Goal: Task Accomplishment & Management: Manage account settings

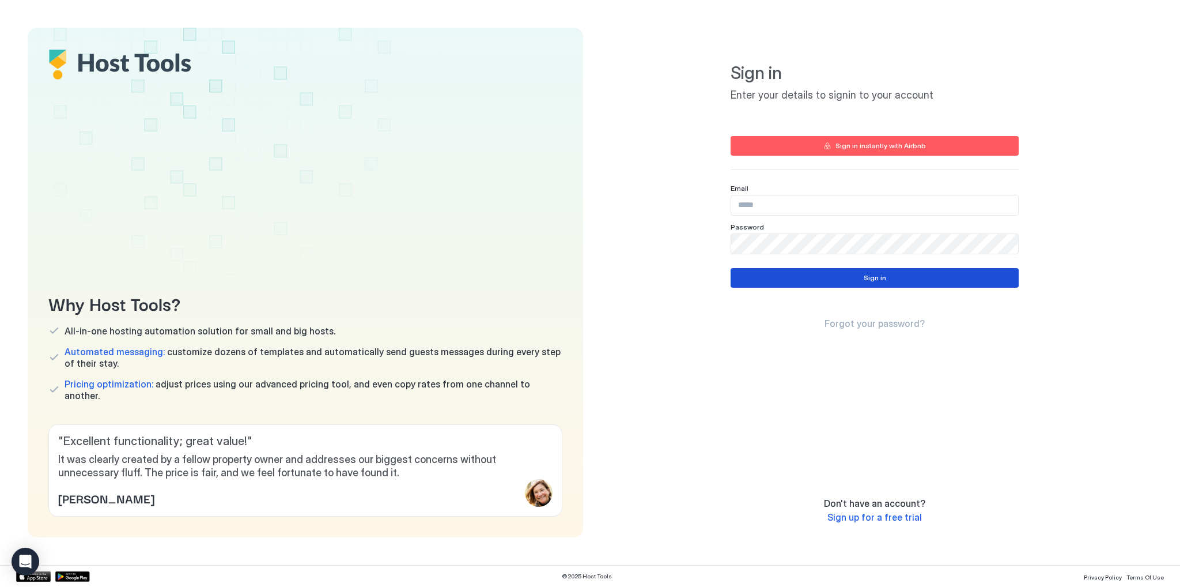
type input "**********"
click at [878, 284] on button "Sign in" at bounding box center [875, 278] width 288 height 20
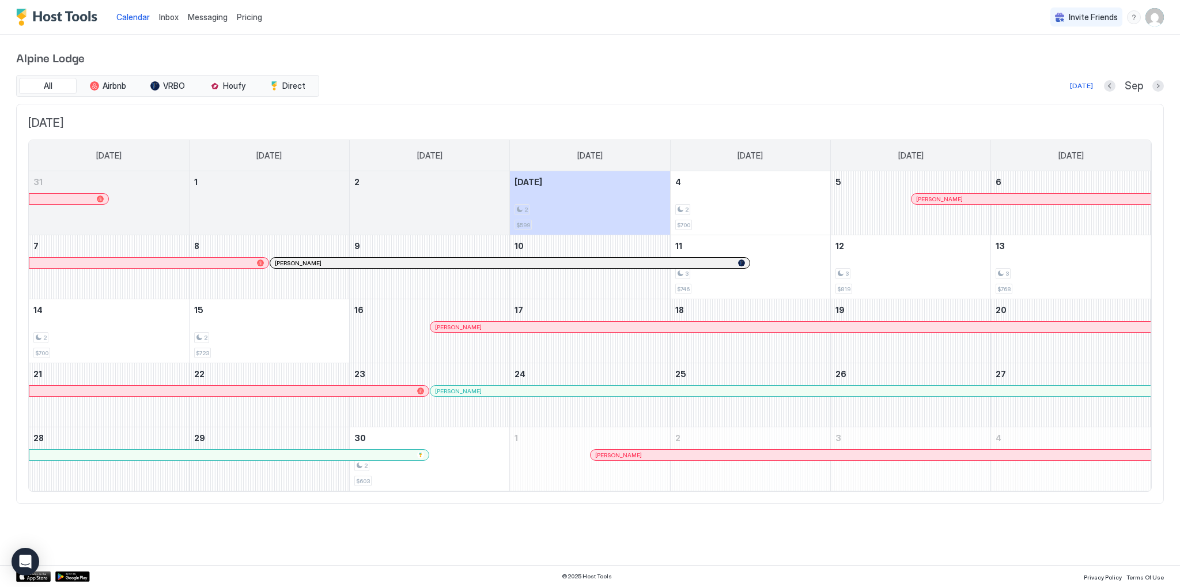
click at [164, 14] on span "Inbox" at bounding box center [169, 17] width 20 height 10
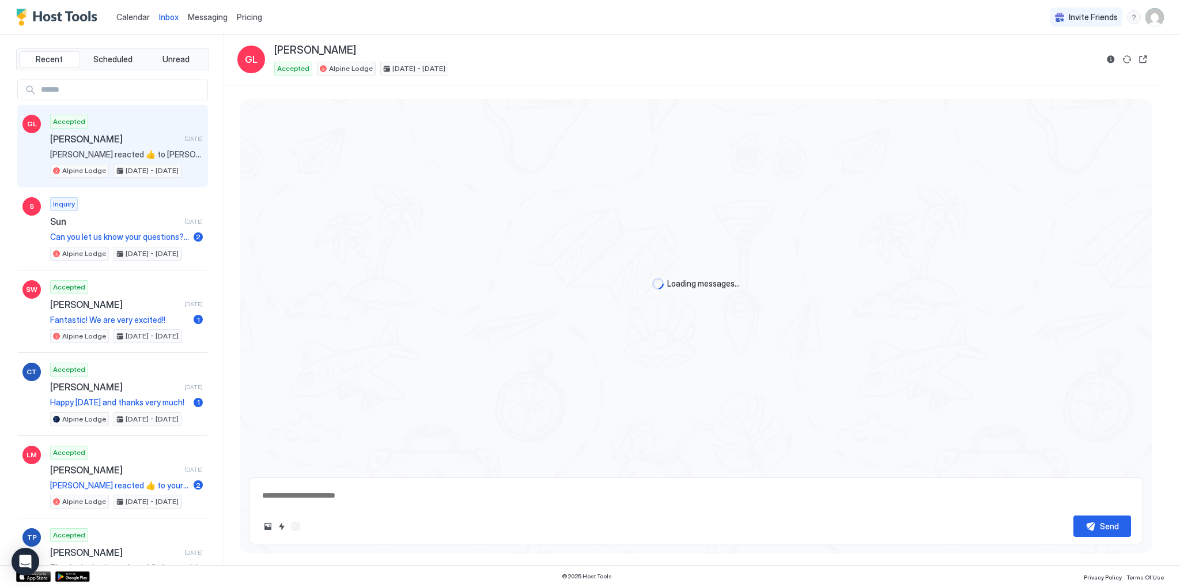
scroll to position [1805, 0]
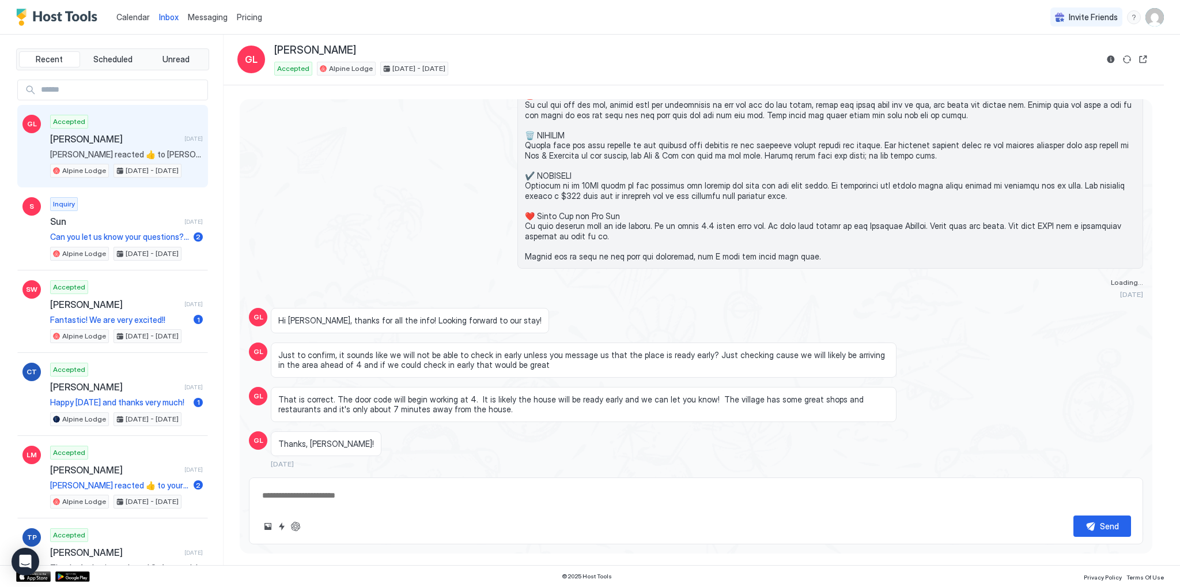
click at [127, 13] on span "Calendar" at bounding box center [132, 17] width 33 height 10
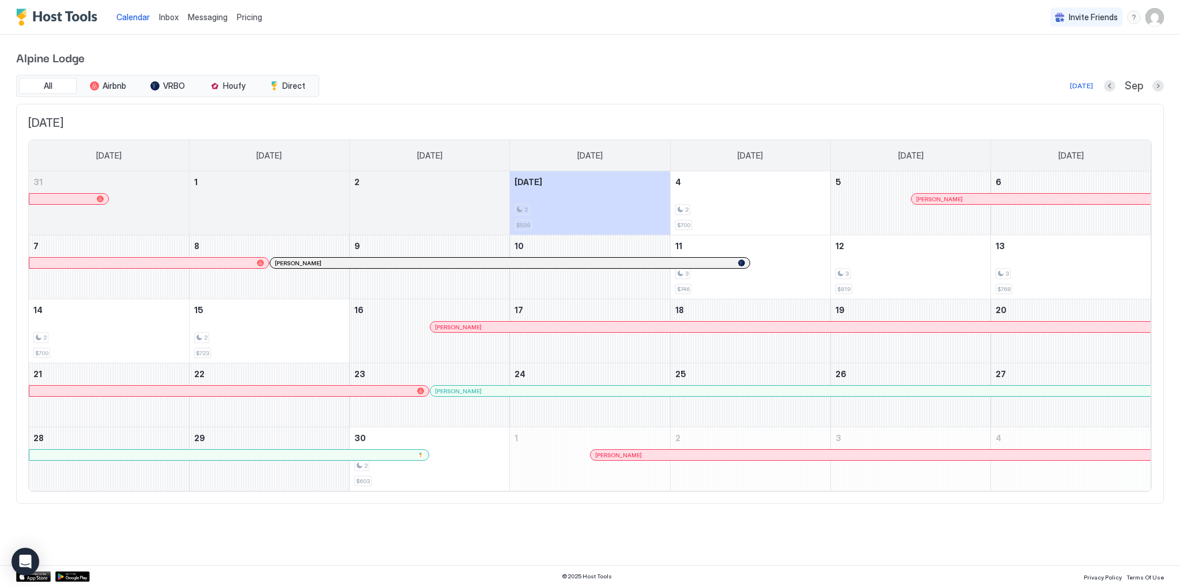
click at [68, 197] on div at bounding box center [68, 198] width 9 height 9
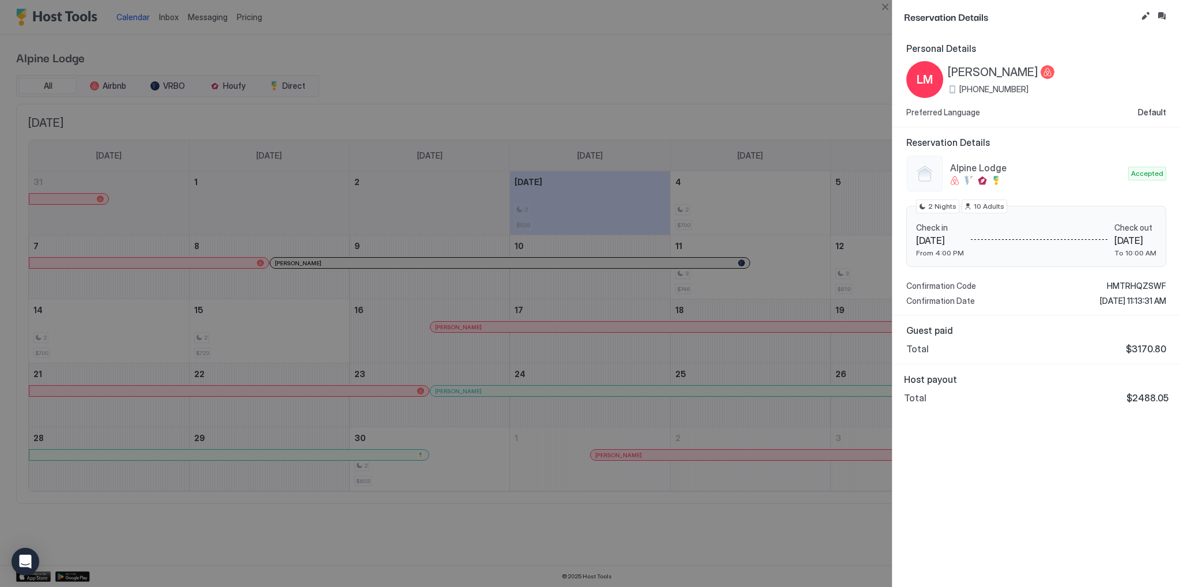
click at [716, 51] on div at bounding box center [590, 293] width 1180 height 587
click at [613, 107] on div at bounding box center [590, 293] width 1180 height 587
click at [888, 6] on button "Close" at bounding box center [885, 7] width 14 height 14
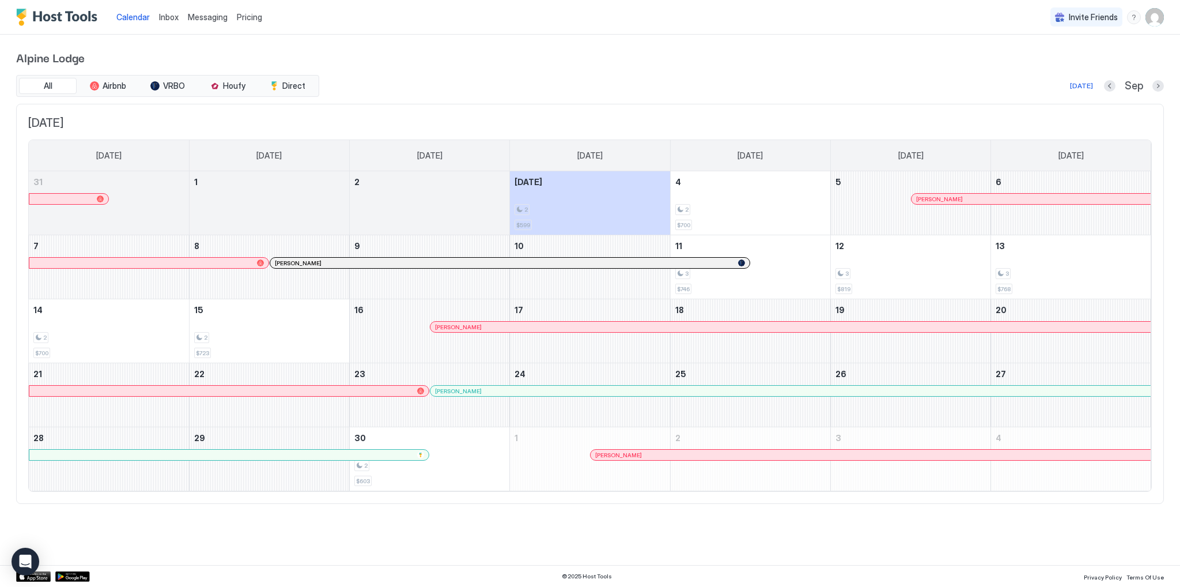
click at [174, 18] on span "Inbox" at bounding box center [169, 17] width 20 height 10
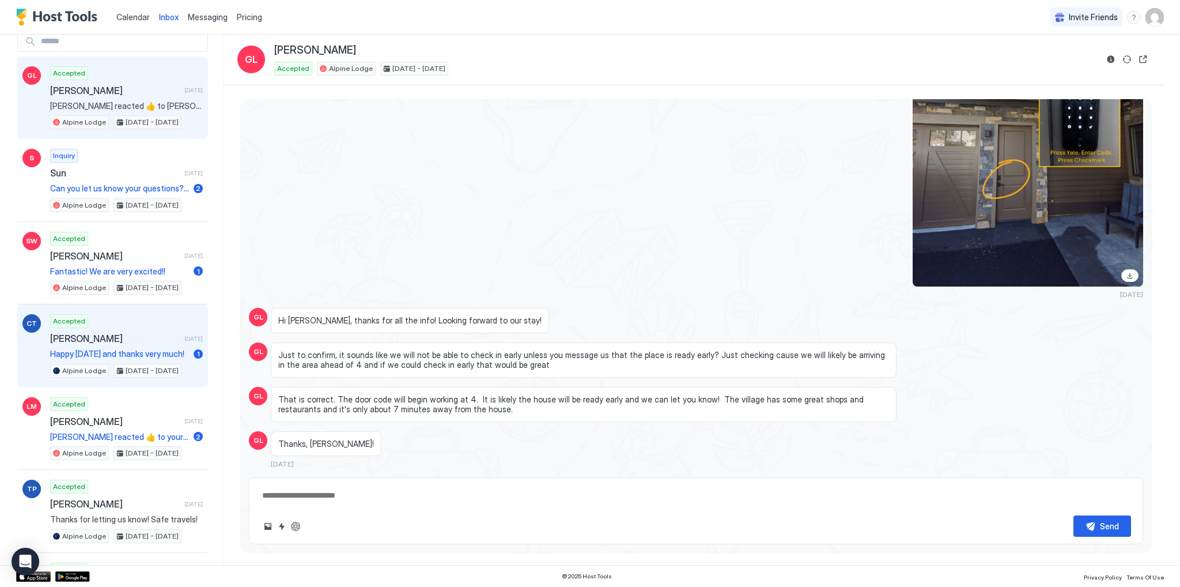
scroll to position [115, 0]
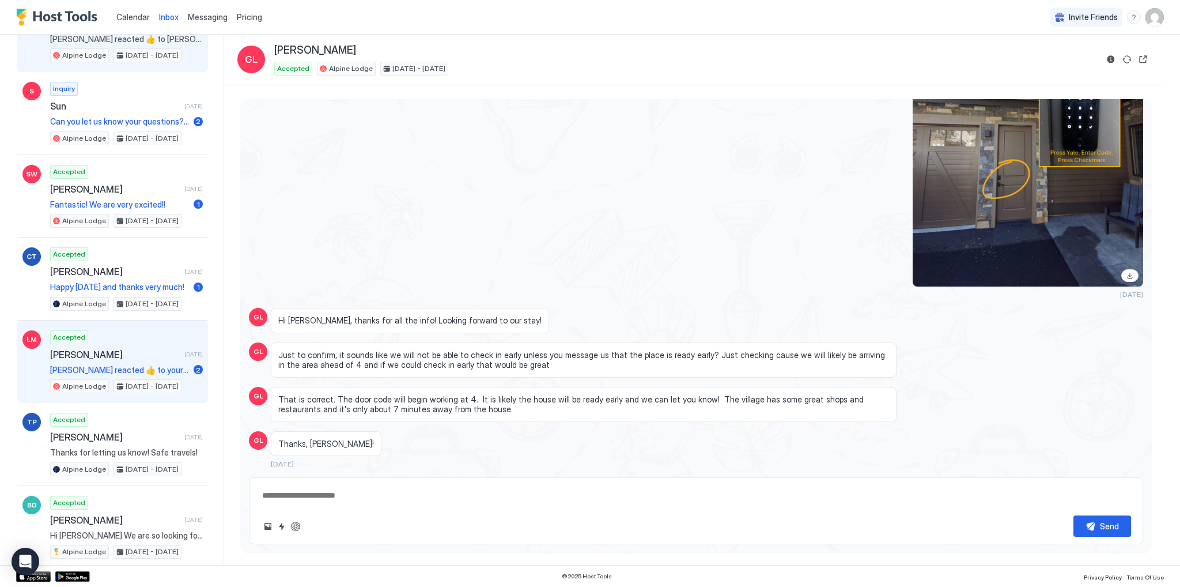
click at [134, 357] on div "Accepted [PERSON_NAME] [DATE] [PERSON_NAME] reacted 👍 to your message "Also, wo…" at bounding box center [126, 361] width 153 height 63
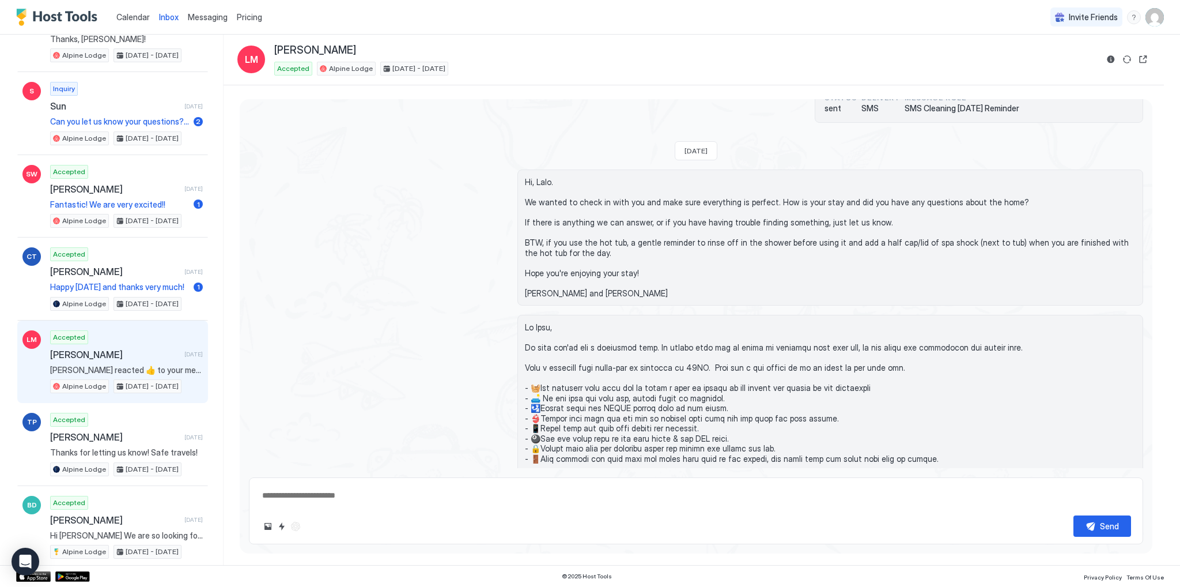
scroll to position [2449, 0]
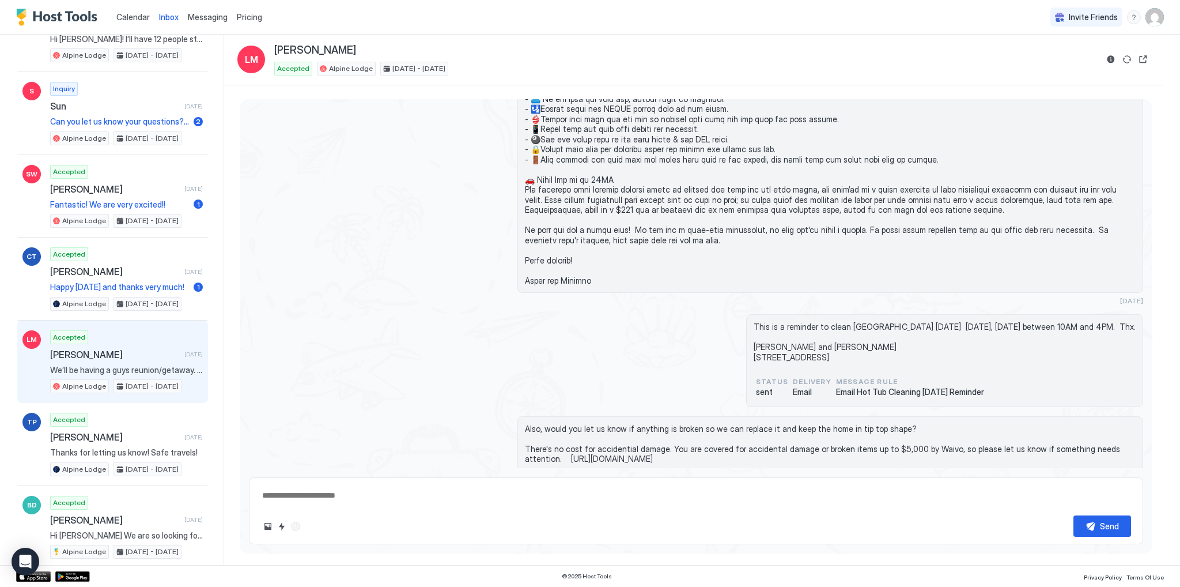
click at [206, 19] on span "Messaging" at bounding box center [208, 17] width 40 height 10
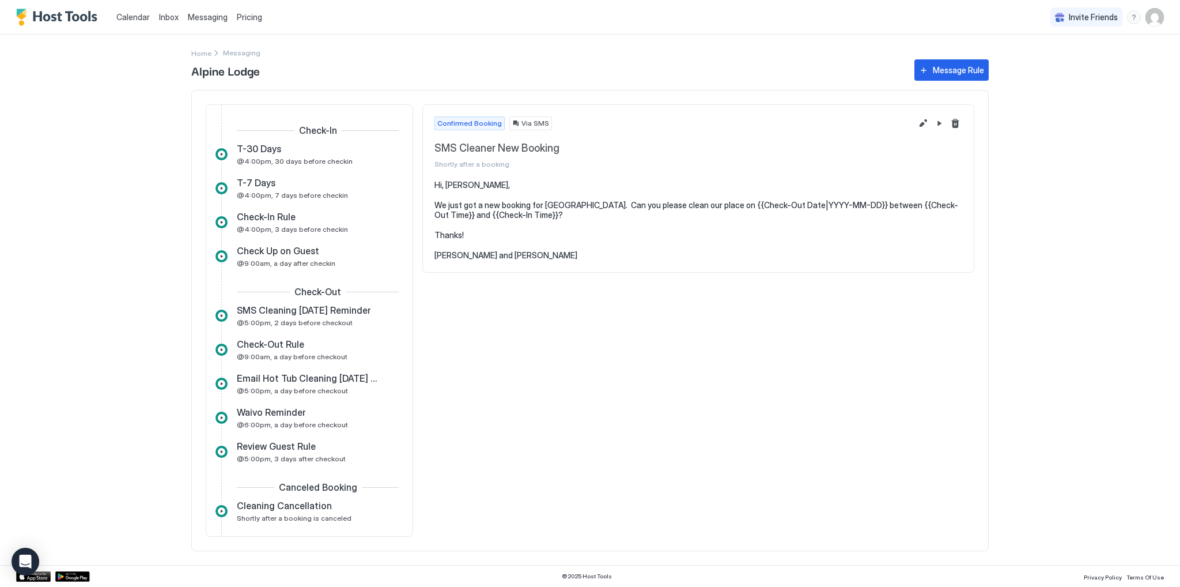
scroll to position [115, 0]
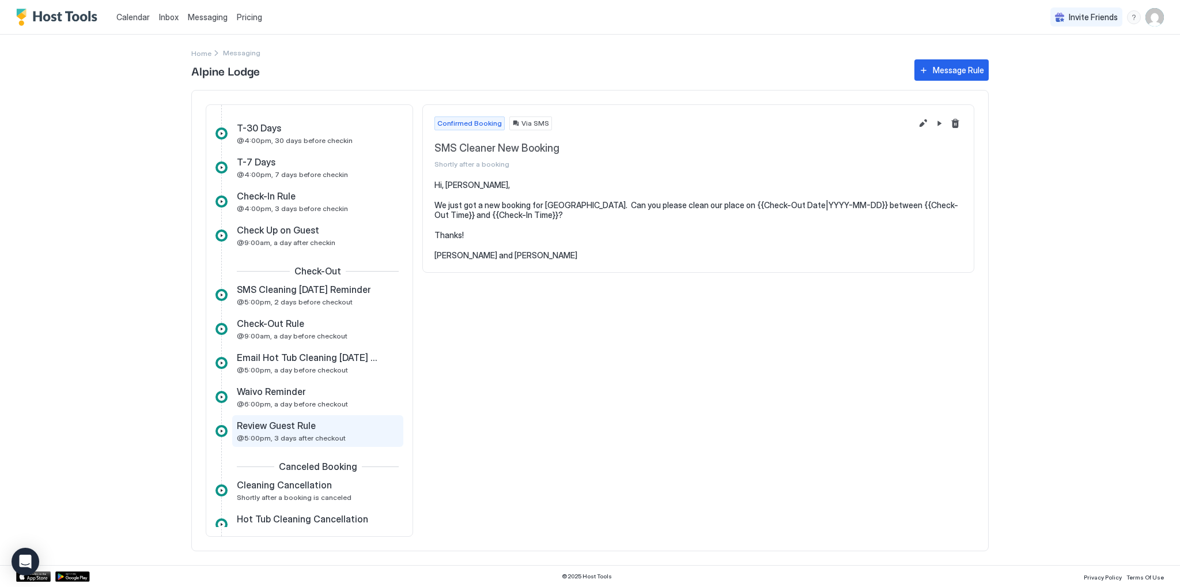
click at [289, 428] on span "Review Guest Rule" at bounding box center [276, 426] width 79 height 12
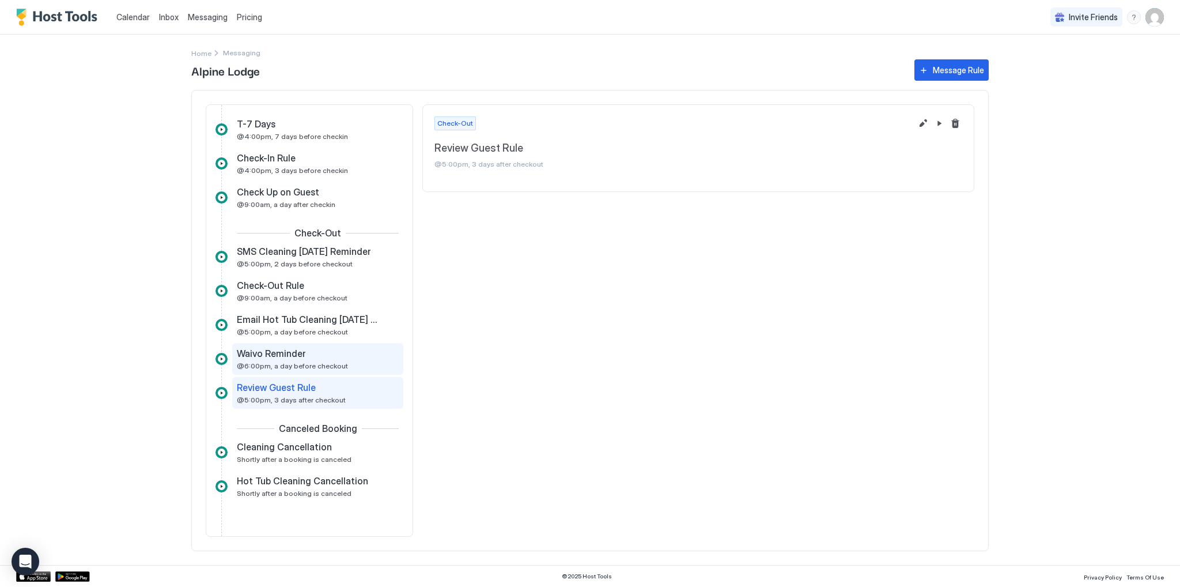
scroll to position [173, 0]
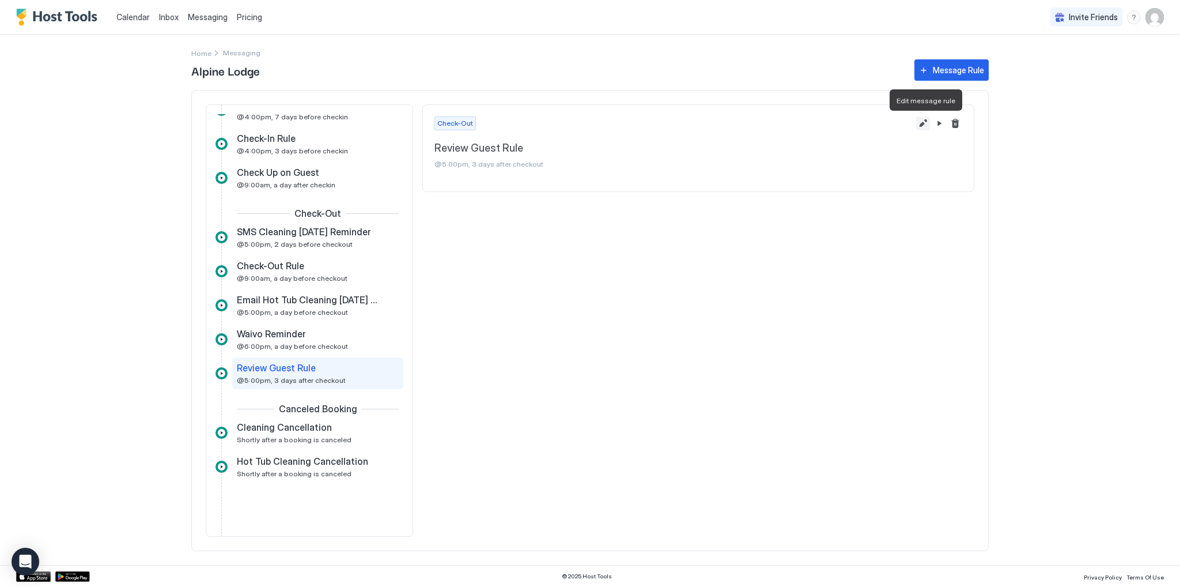
click at [926, 123] on button "Edit message rule" at bounding box center [923, 123] width 14 height 14
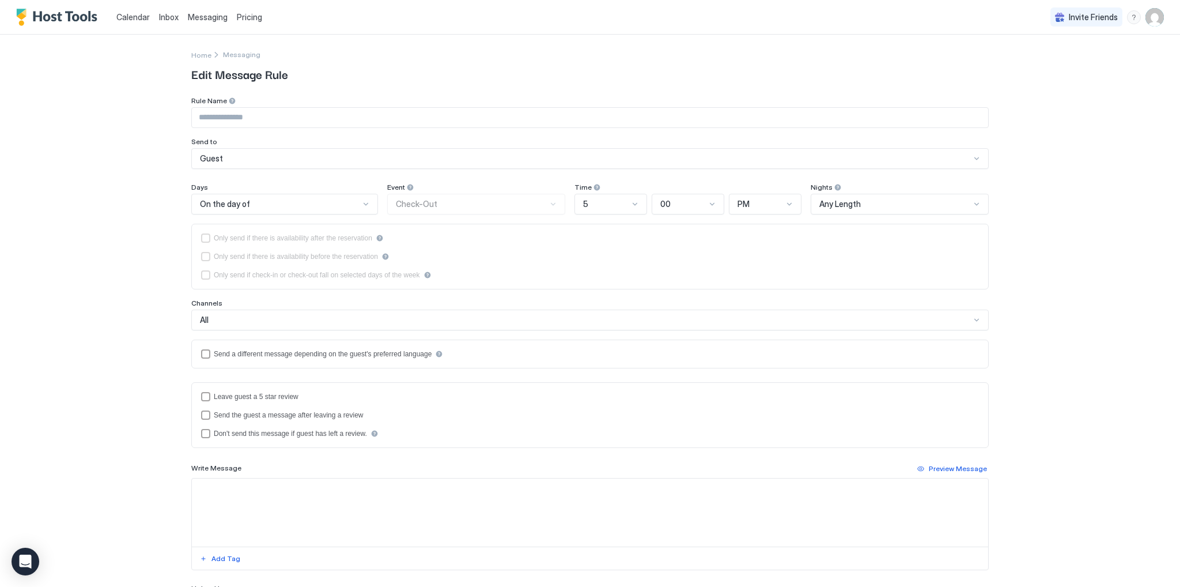
type input "**********"
drag, startPoint x: 427, startPoint y: 482, endPoint x: 352, endPoint y: 481, distance: 75.5
click at [352, 481] on textarea "**********" at bounding box center [590, 508] width 797 height 68
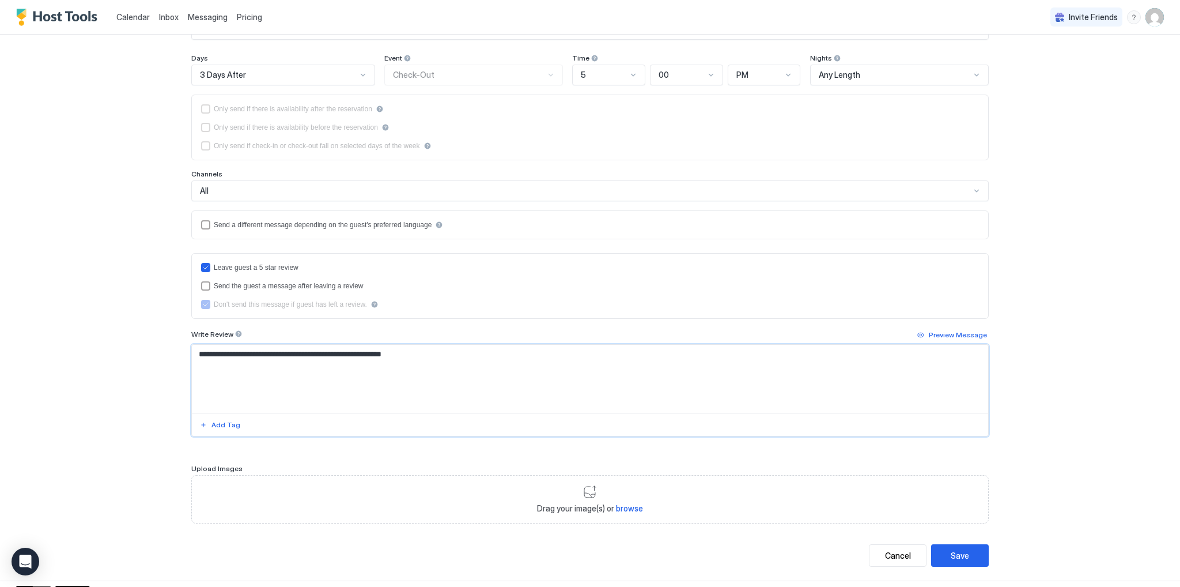
scroll to position [141, 0]
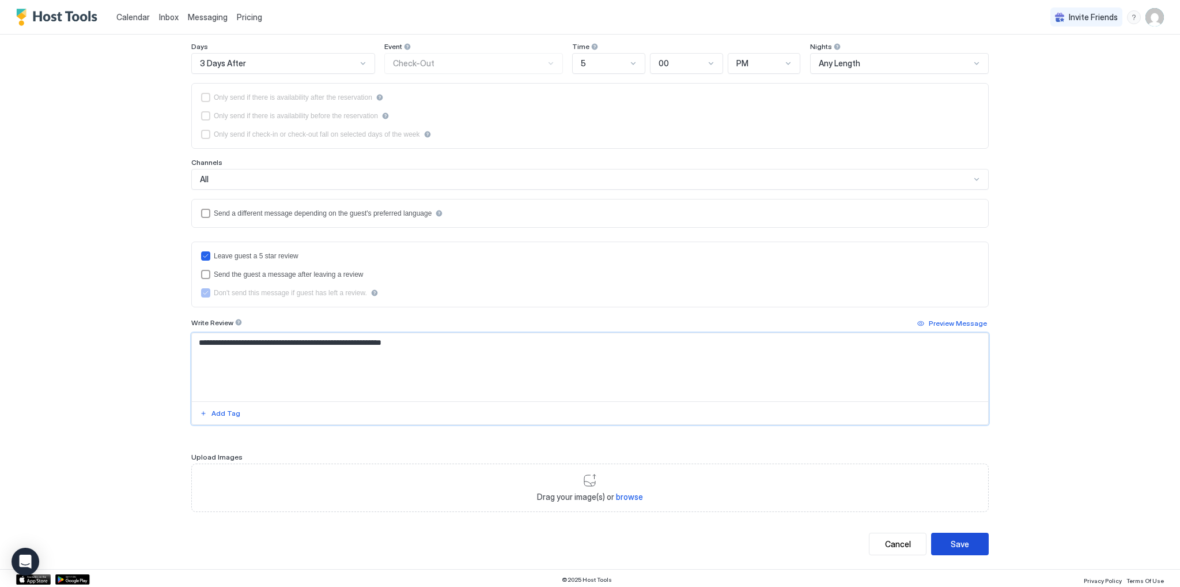
type textarea "**********"
click at [968, 539] on button "Save" at bounding box center [960, 544] width 58 height 22
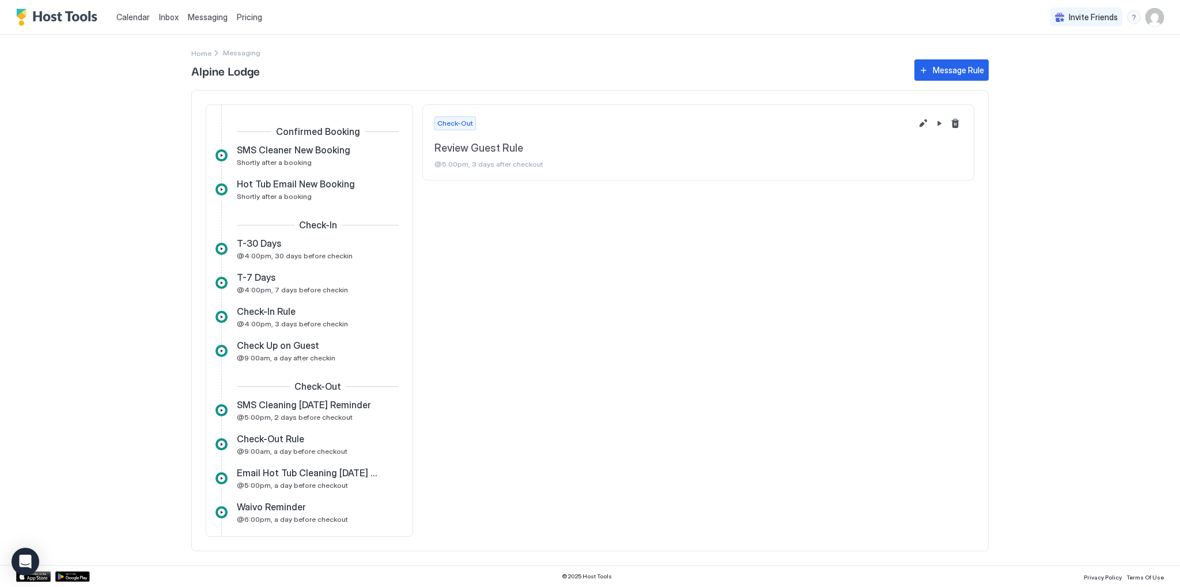
scroll to position [188, 0]
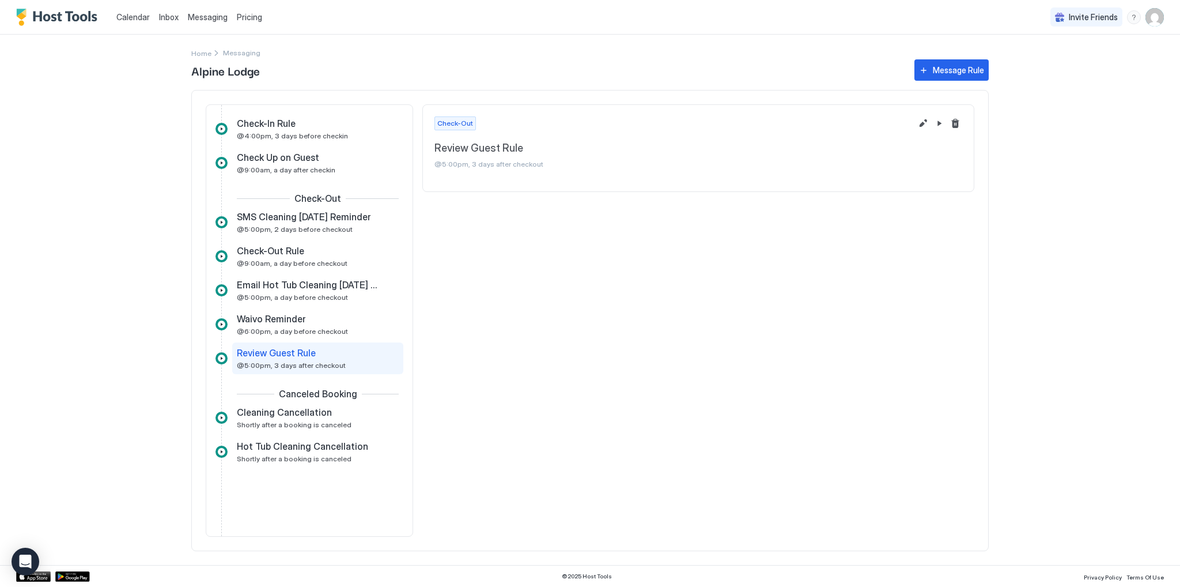
click at [165, 13] on span "Inbox" at bounding box center [169, 17] width 20 height 10
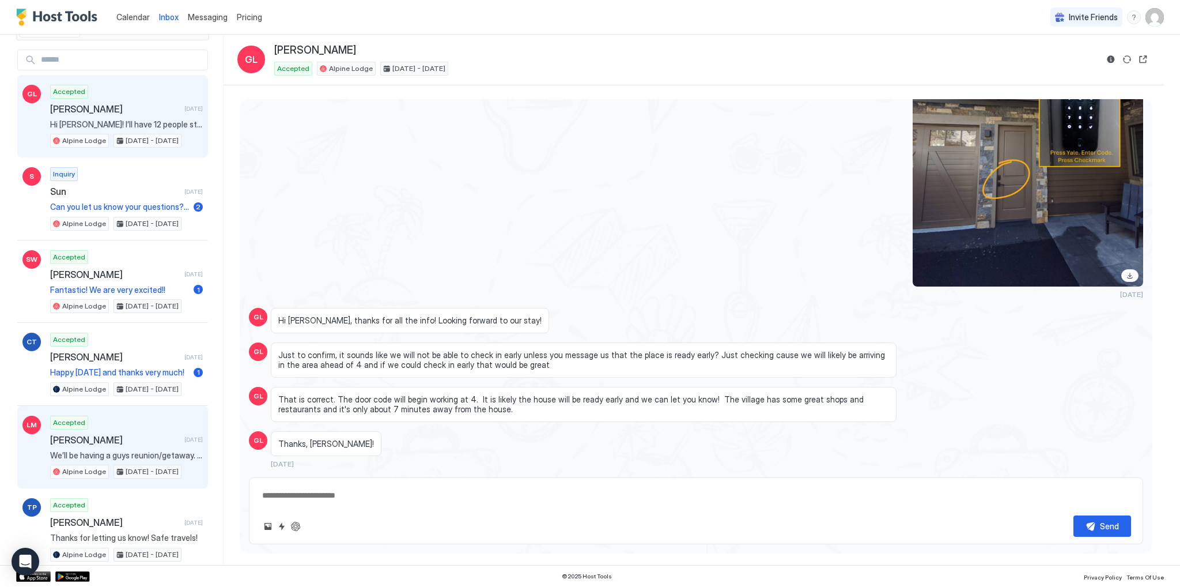
scroll to position [58, 0]
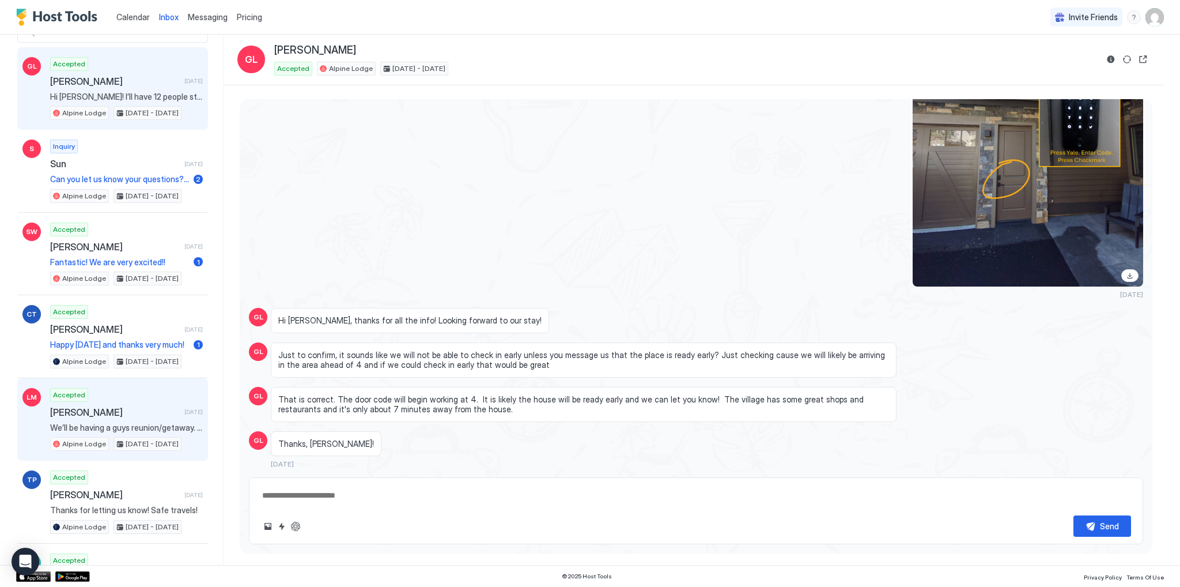
click at [112, 408] on span "[PERSON_NAME]" at bounding box center [115, 412] width 130 height 12
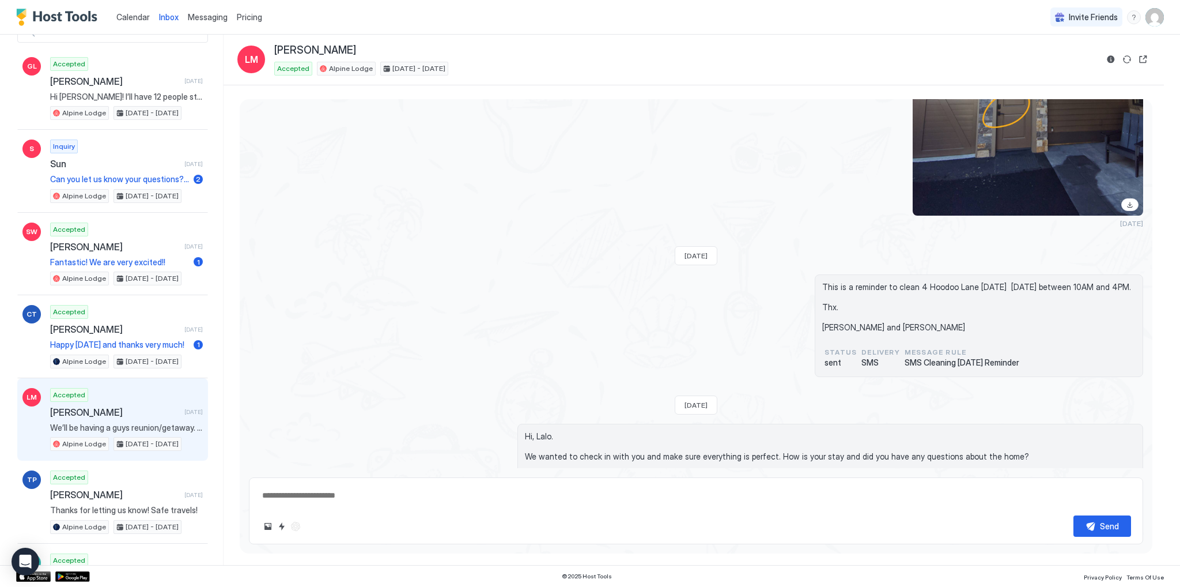
scroll to position [2449, 0]
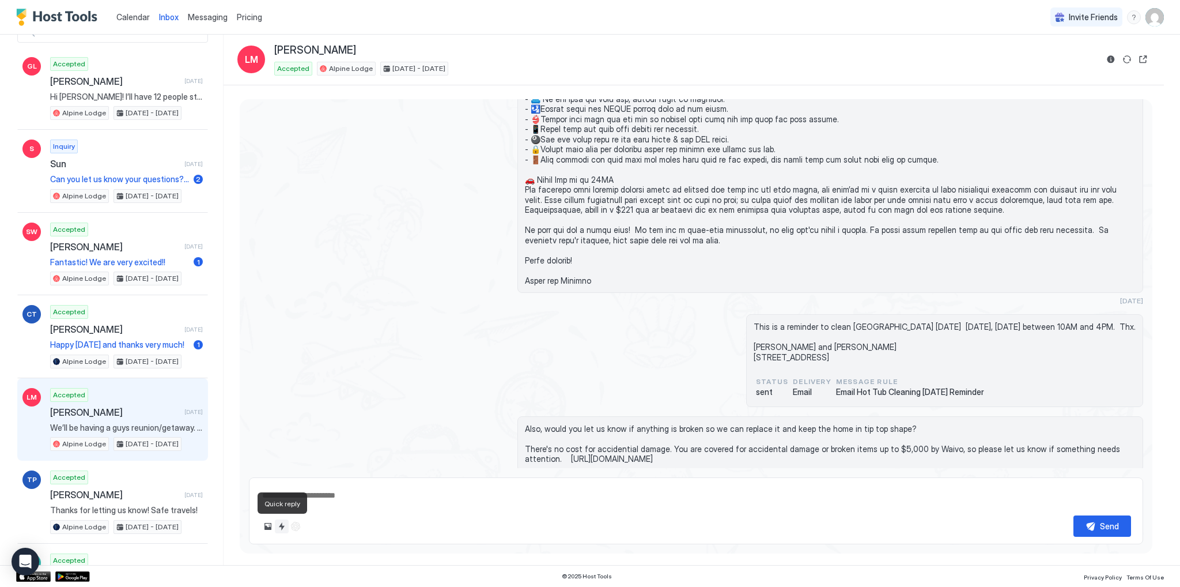
click at [280, 530] on button "Quick reply" at bounding box center [282, 526] width 14 height 14
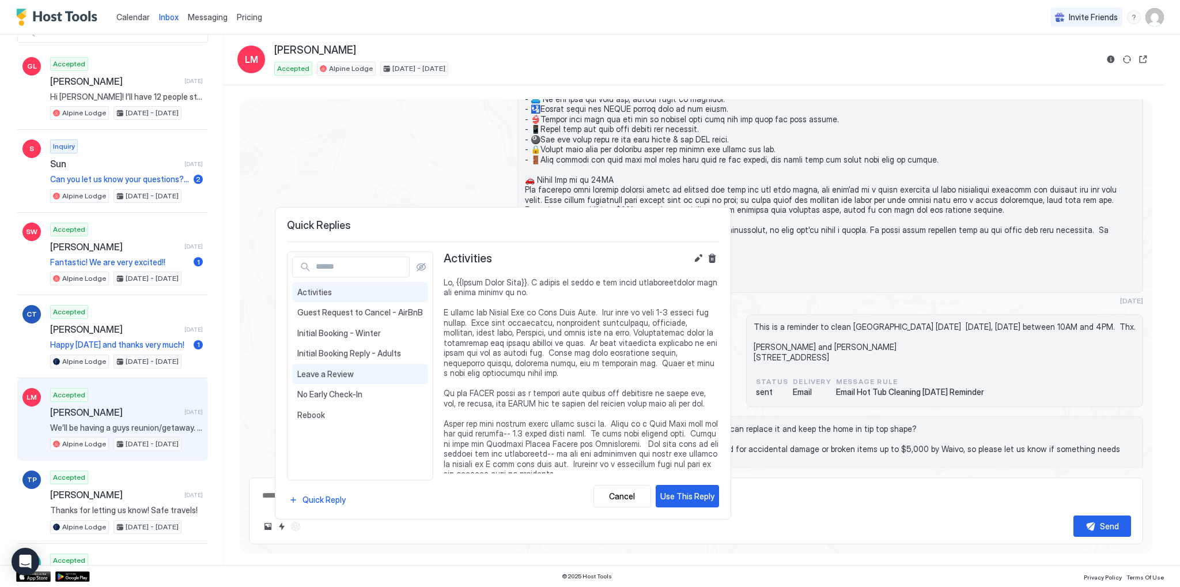
click at [329, 374] on span "Leave a Review" at bounding box center [360, 374] width 126 height 10
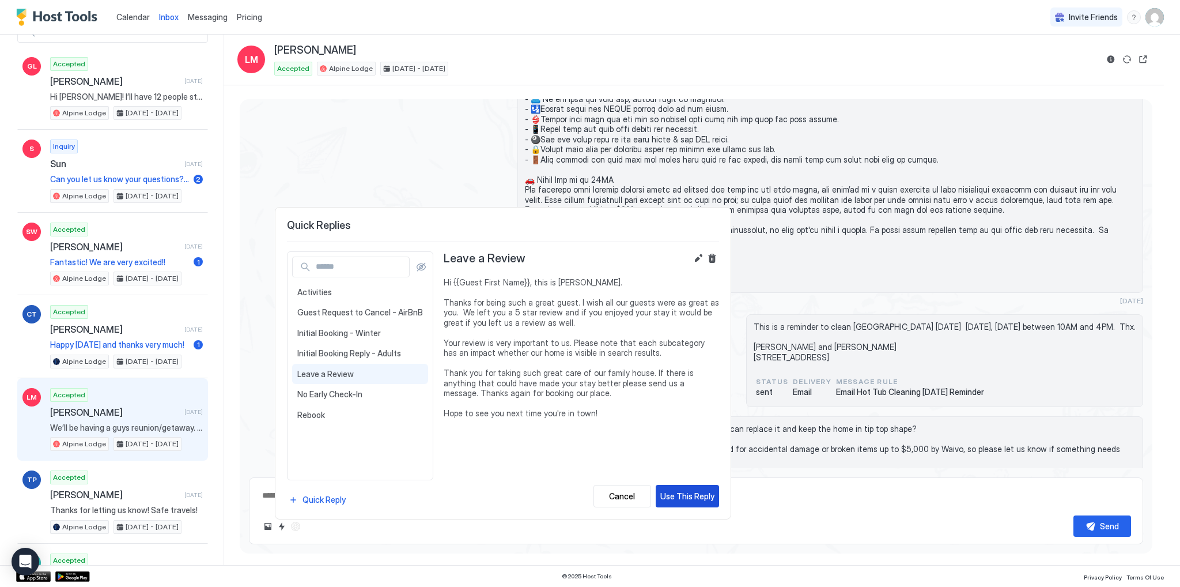
click at [689, 496] on div "Use This Reply" at bounding box center [688, 496] width 54 height 12
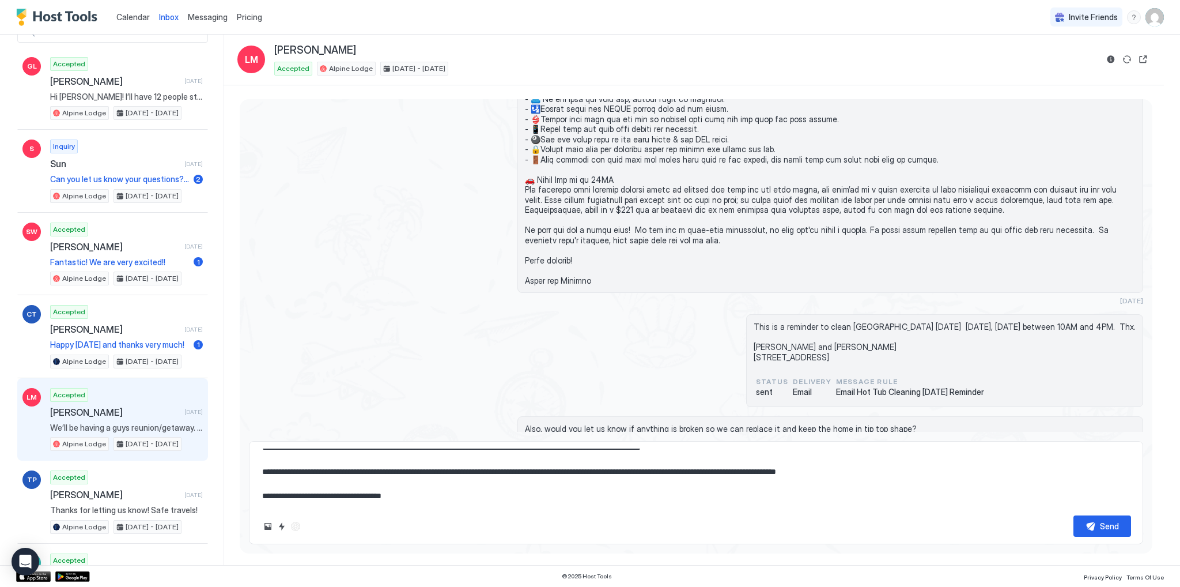
scroll to position [60, 0]
click at [1103, 528] on div "Send" at bounding box center [1109, 526] width 19 height 12
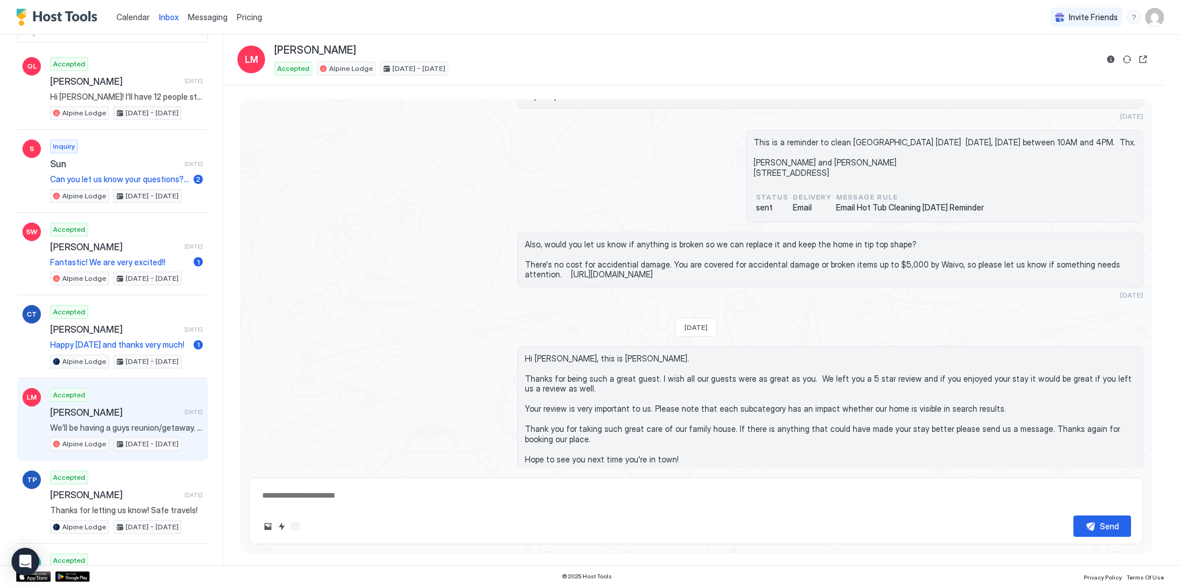
click at [293, 269] on div "Also, would you let us know if anything is broken so we can replace it and keep…" at bounding box center [696, 265] width 895 height 67
click at [1109, 63] on button "Reservation information" at bounding box center [1111, 59] width 14 height 14
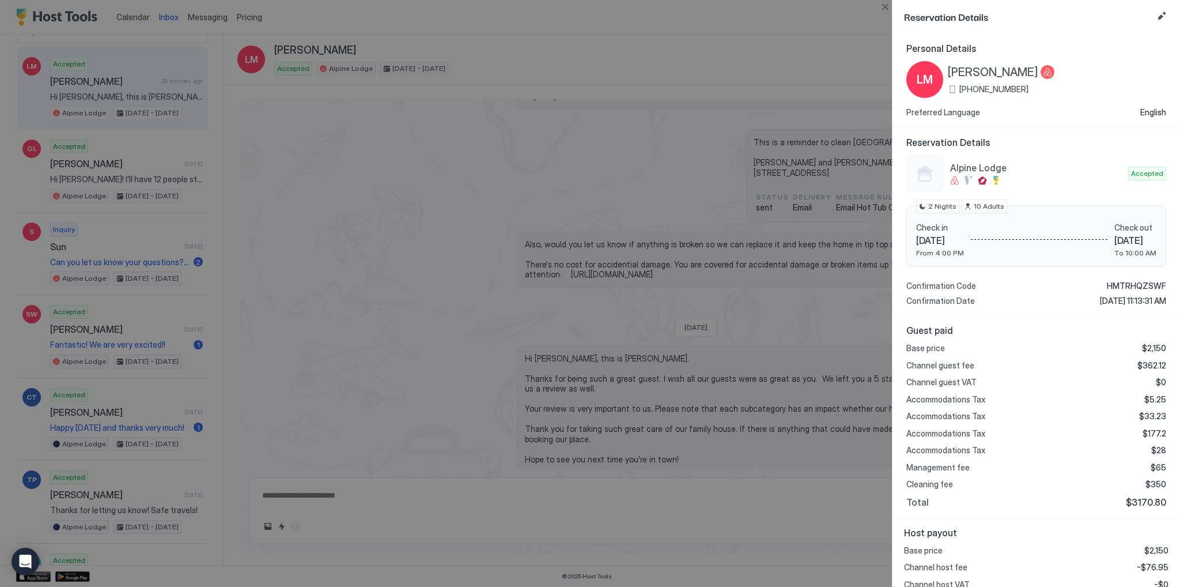
click at [326, 237] on div at bounding box center [590, 293] width 1180 height 587
drag, startPoint x: 456, startPoint y: 283, endPoint x: 461, endPoint y: 286, distance: 5.9
click at [456, 284] on div at bounding box center [590, 293] width 1180 height 587
click at [884, 5] on button "Close" at bounding box center [885, 7] width 14 height 14
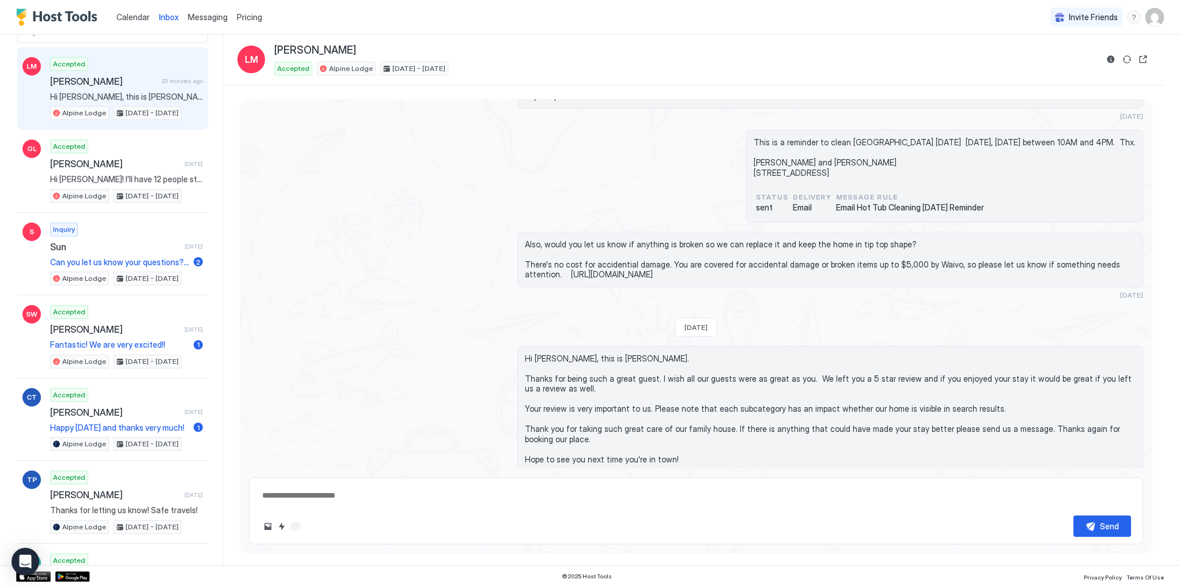
click at [208, 14] on span "Messaging" at bounding box center [208, 17] width 40 height 10
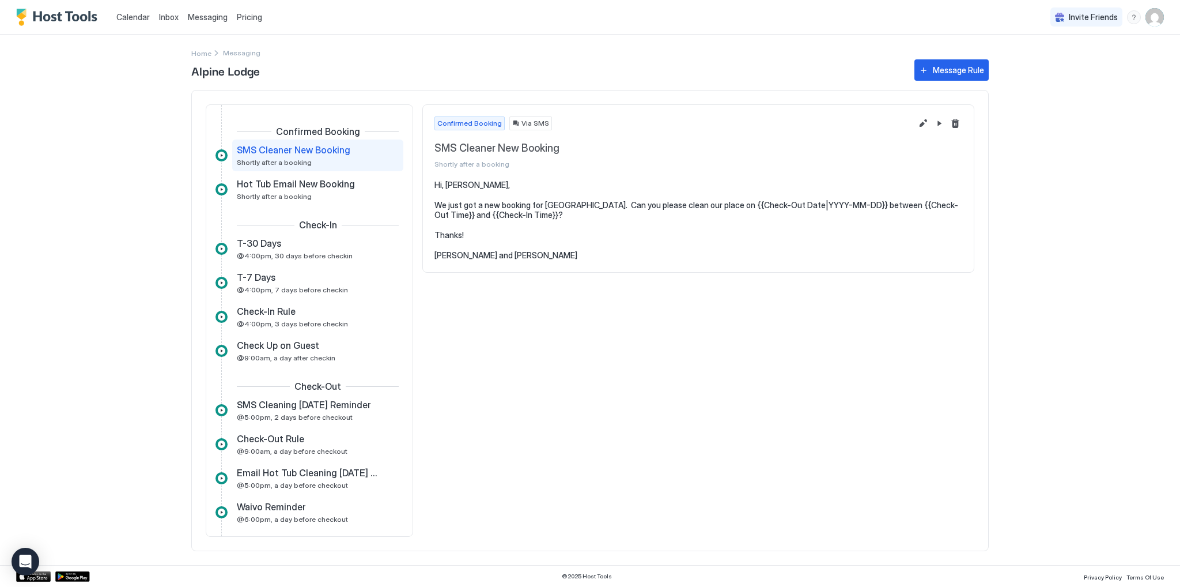
click at [166, 21] on link "Inbox" at bounding box center [169, 17] width 20 height 12
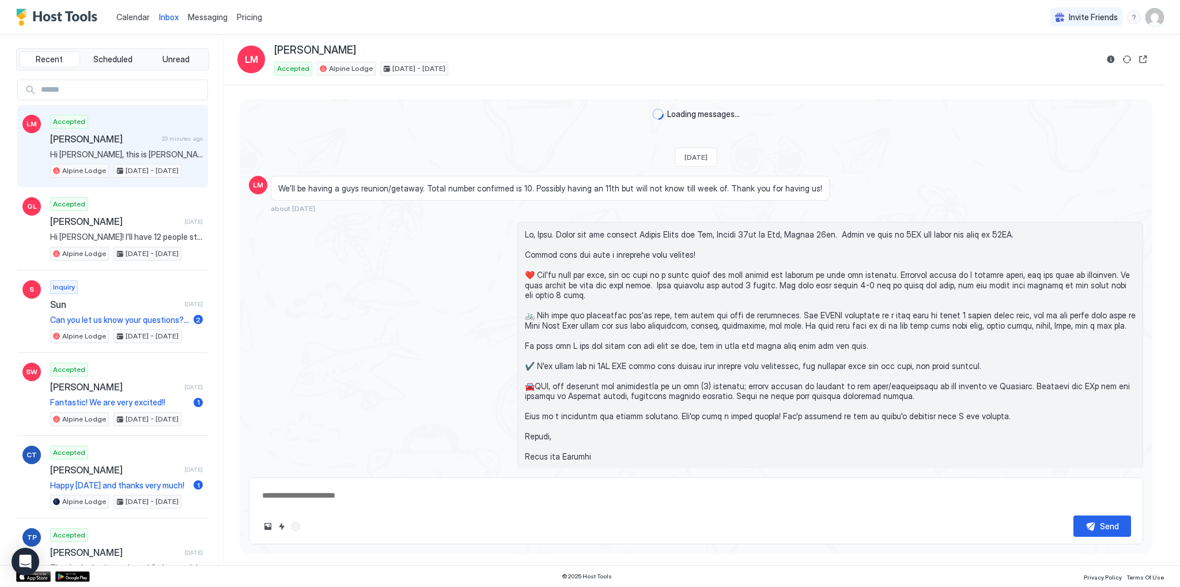
scroll to position [2633, 0]
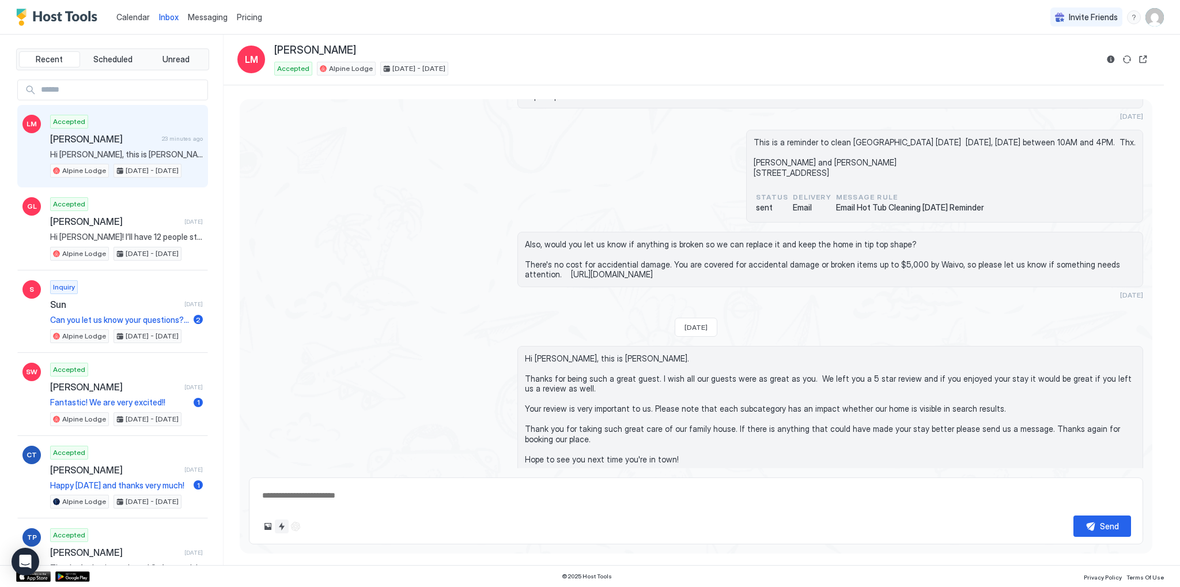
click at [277, 526] on button "Quick reply" at bounding box center [282, 526] width 14 height 14
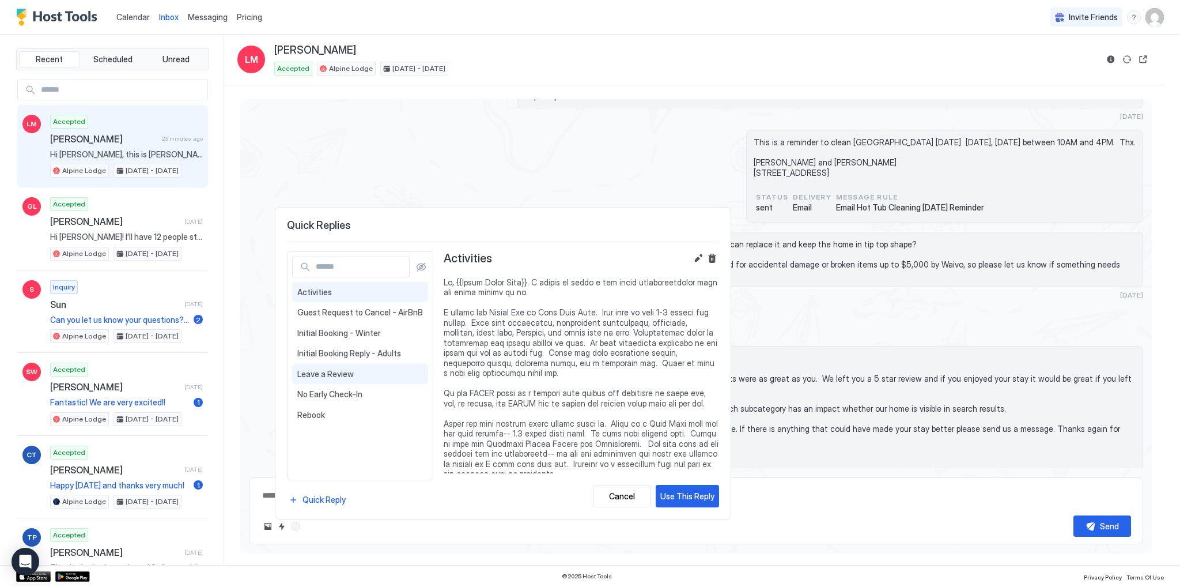
click at [332, 372] on span "Leave a Review" at bounding box center [360, 374] width 126 height 10
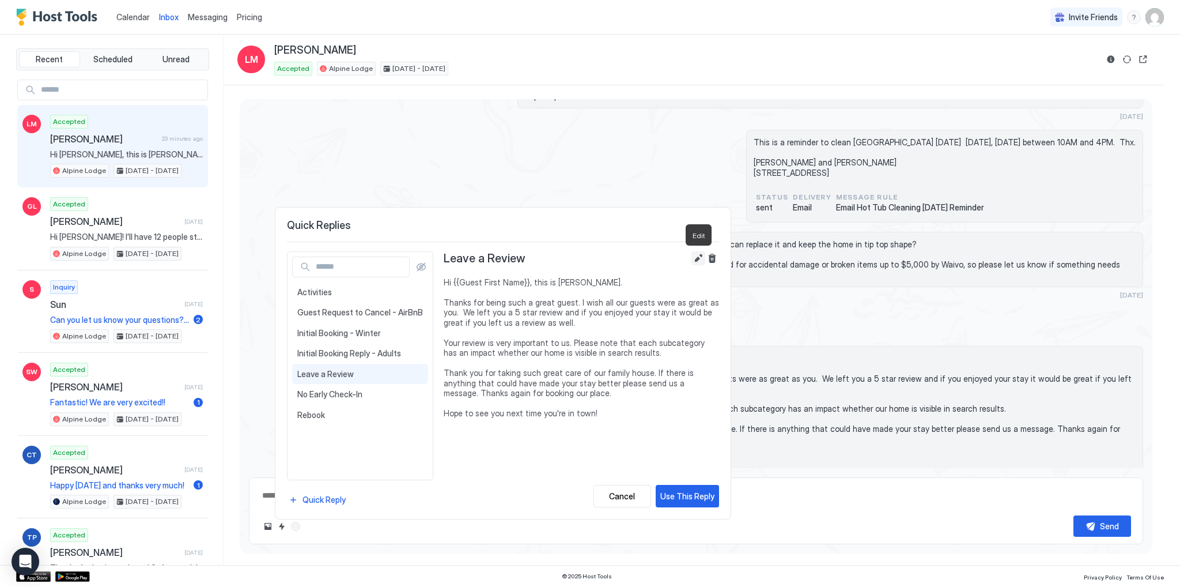
click at [696, 259] on button "Edit" at bounding box center [699, 258] width 14 height 14
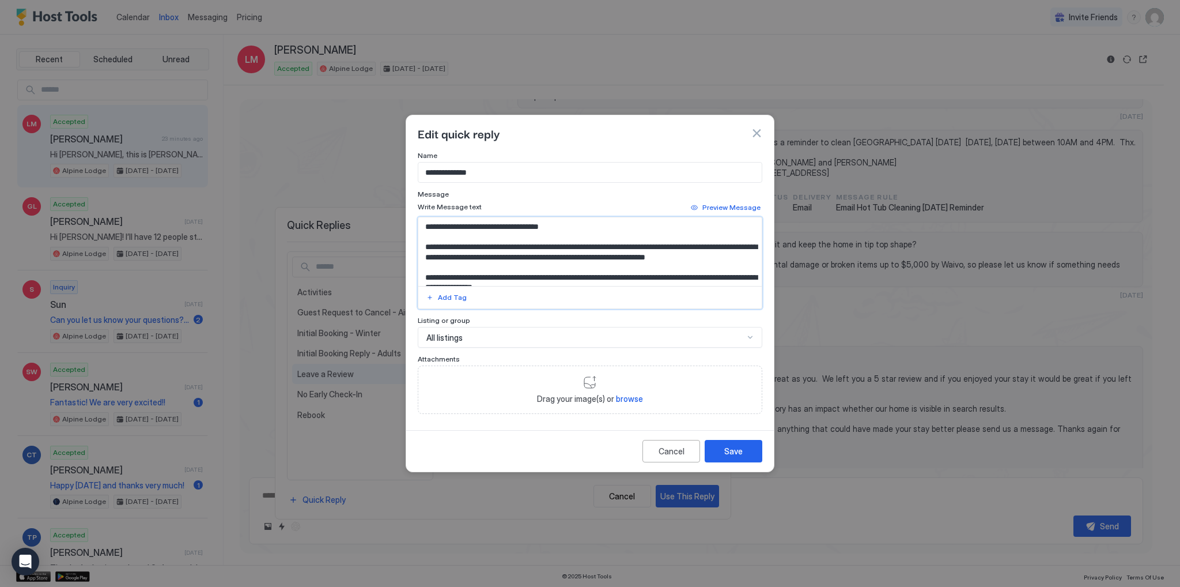
drag, startPoint x: 554, startPoint y: 227, endPoint x: 509, endPoint y: 227, distance: 45.5
click at [509, 227] on textarea "**********" at bounding box center [590, 251] width 344 height 68
type textarea "**********"
click at [733, 446] on div "Save" at bounding box center [734, 451] width 18 height 12
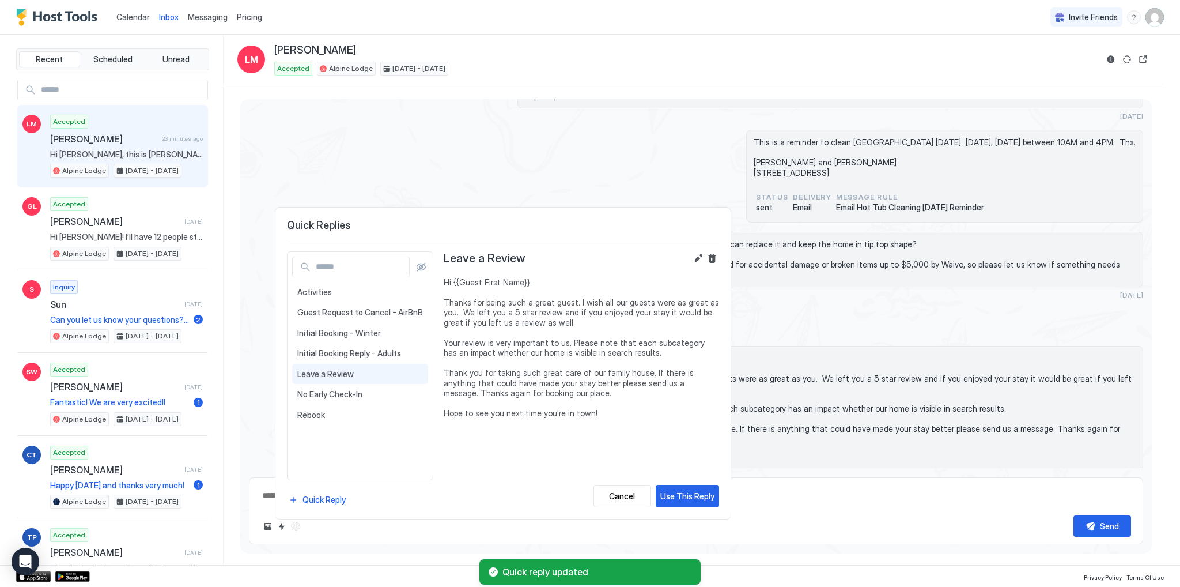
click at [528, 171] on div at bounding box center [590, 293] width 1180 height 587
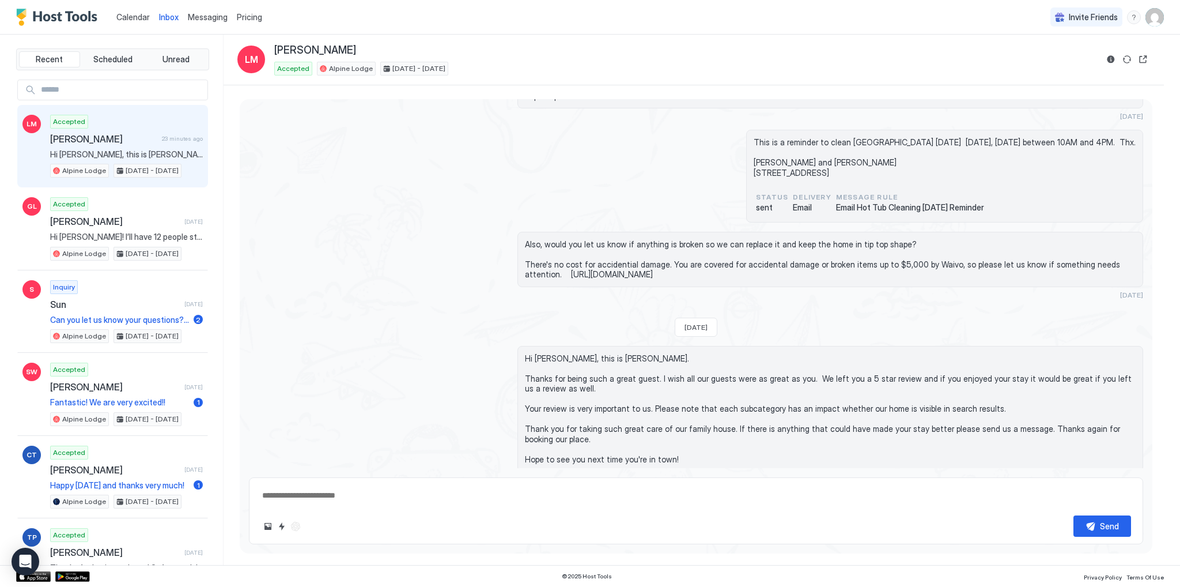
scroll to position [0, 0]
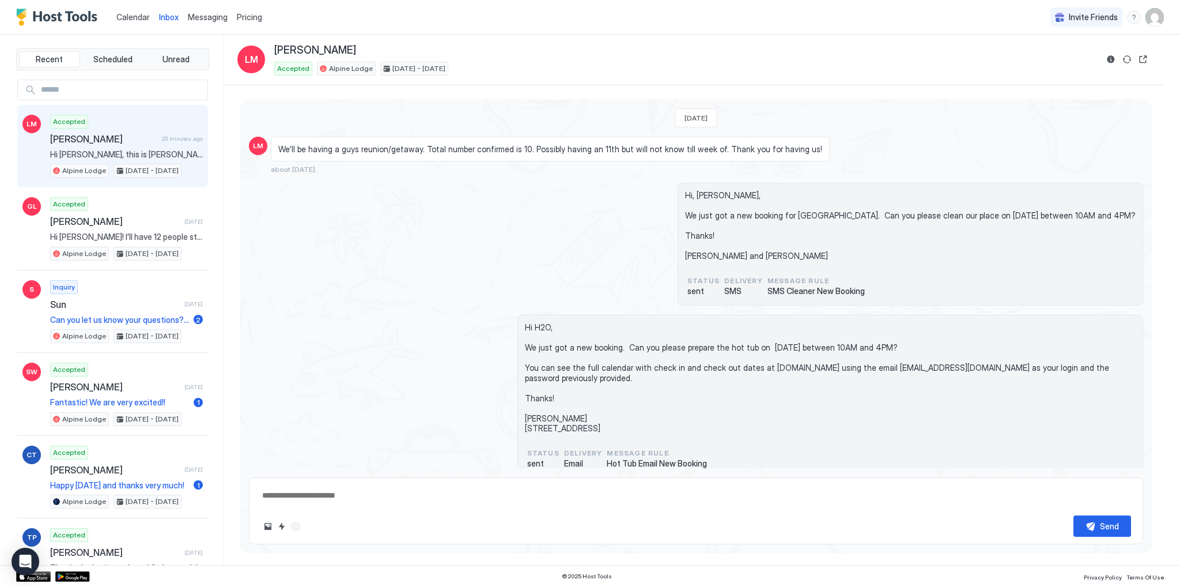
click at [515, 259] on div "Hi, [PERSON_NAME], We just got a new booking for [GEOGRAPHIC_DATA]. Can you ple…" at bounding box center [696, 244] width 895 height 123
click at [134, 17] on span "Calendar" at bounding box center [132, 17] width 33 height 10
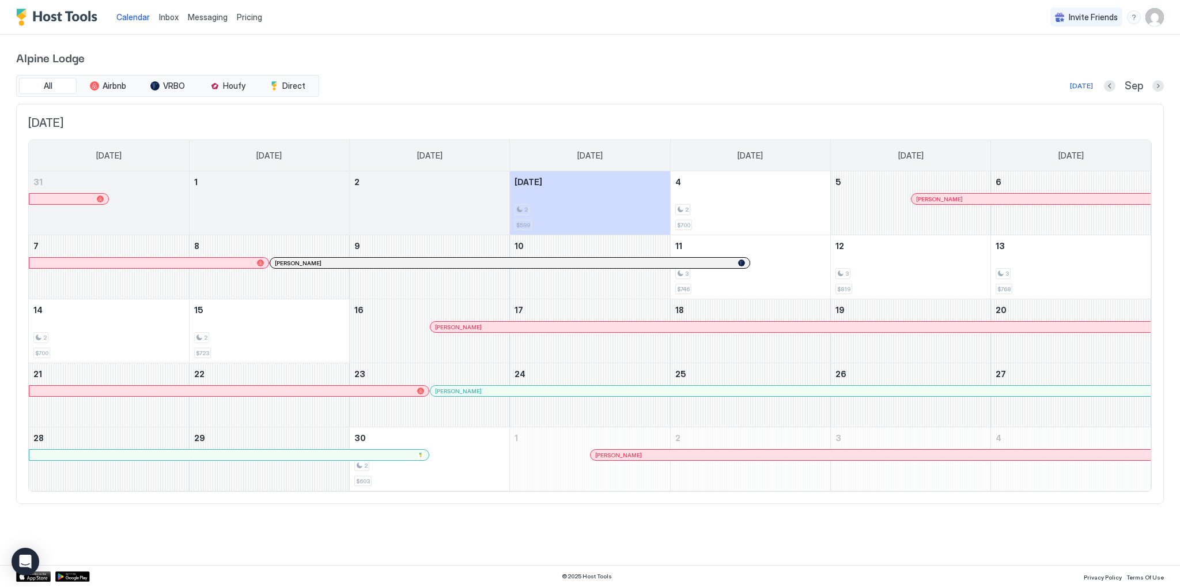
click at [204, 15] on span "Messaging" at bounding box center [208, 17] width 40 height 10
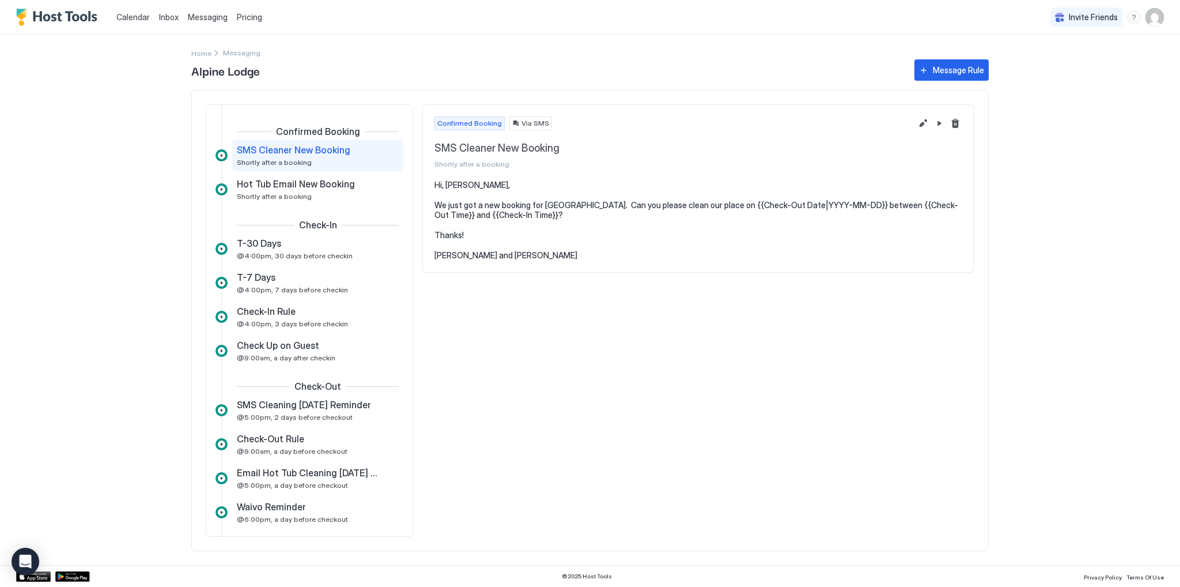
click at [161, 17] on span "Inbox" at bounding box center [169, 17] width 20 height 10
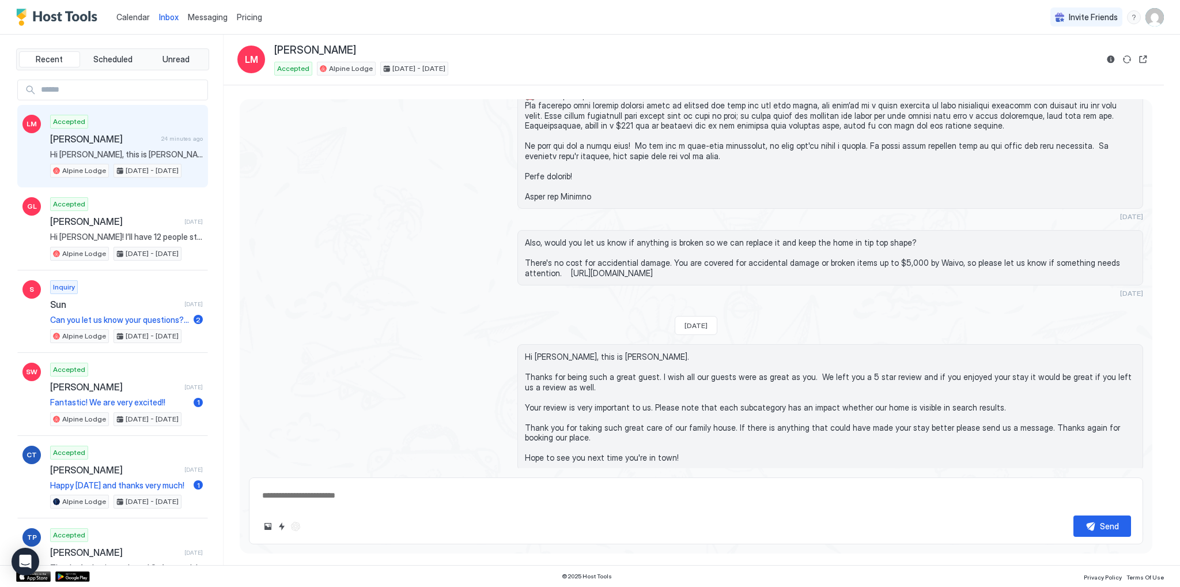
scroll to position [2594, 0]
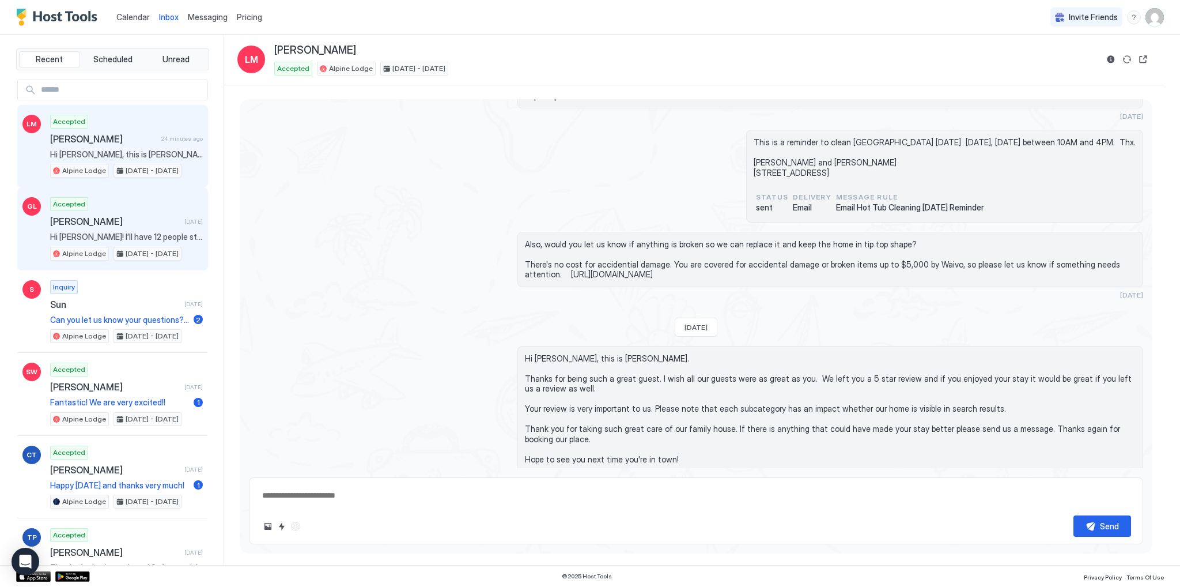
click at [94, 218] on span "[PERSON_NAME]" at bounding box center [115, 222] width 130 height 12
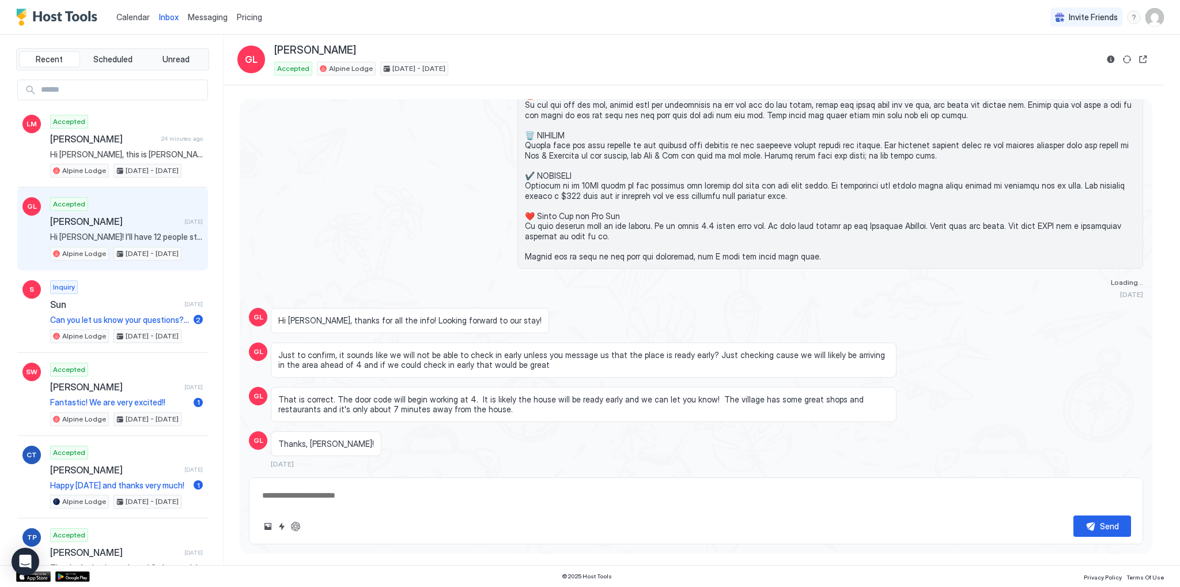
scroll to position [2103, 0]
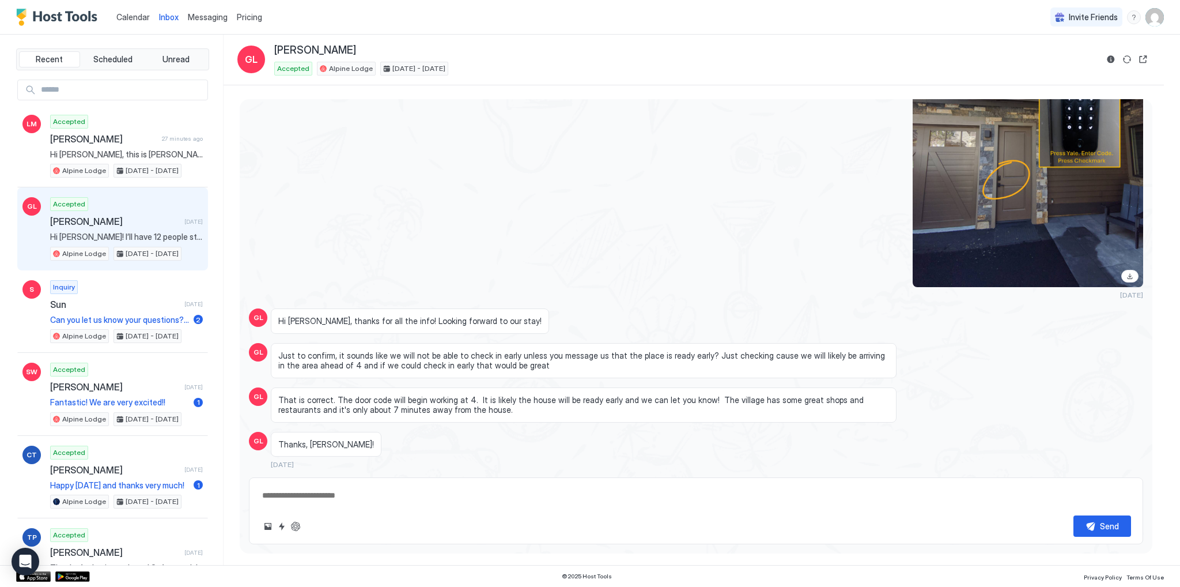
click at [246, 13] on span "Pricing" at bounding box center [249, 17] width 25 height 10
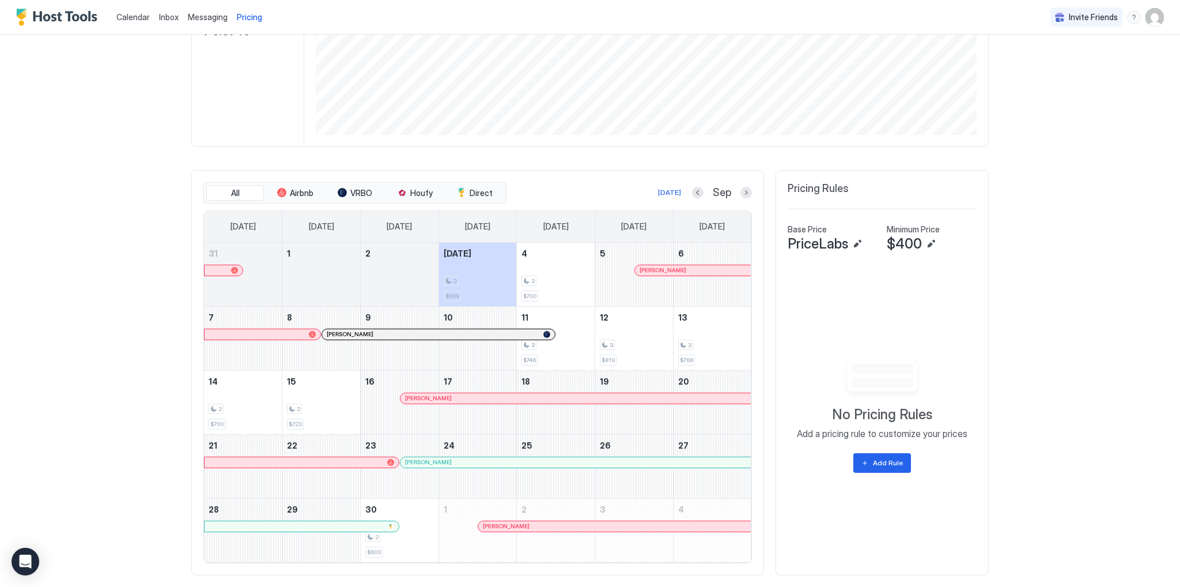
scroll to position [231, 0]
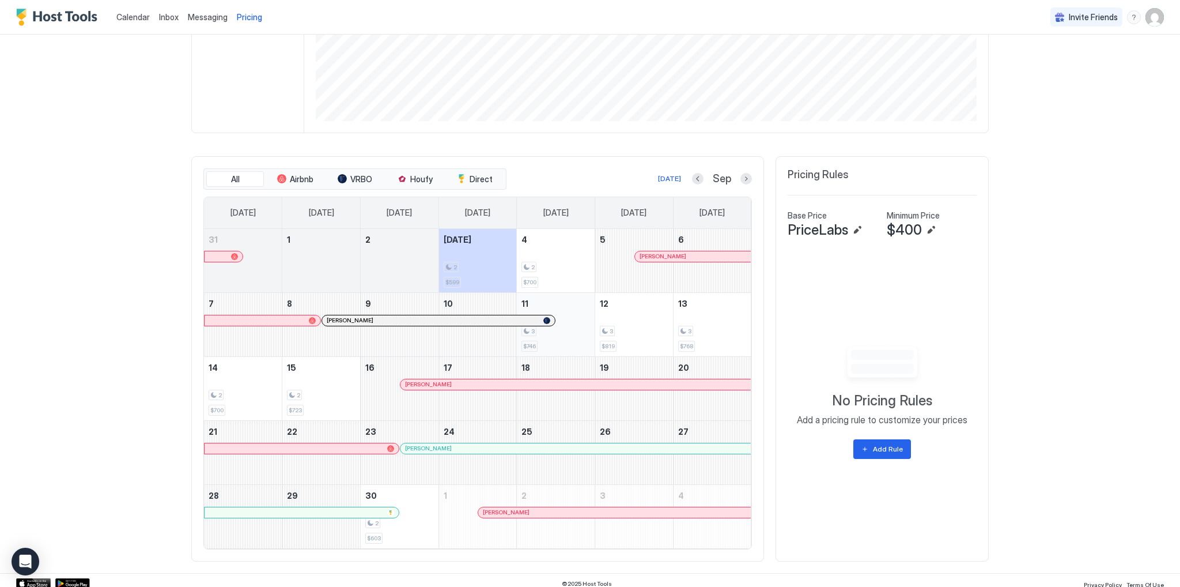
click at [572, 337] on div "3 $746" at bounding box center [556, 324] width 69 height 54
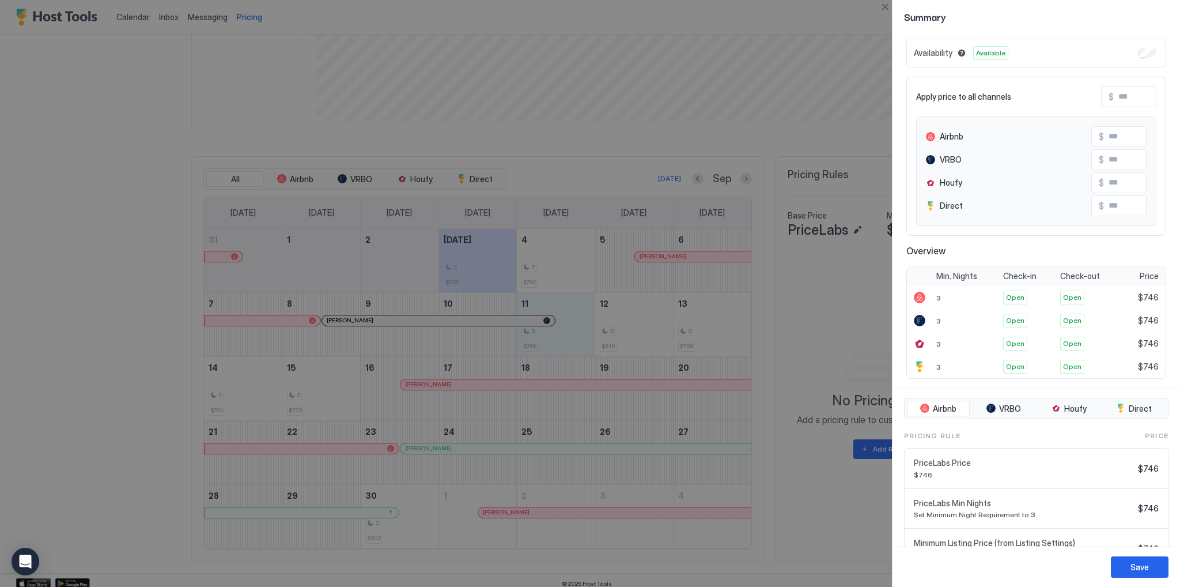
scroll to position [0, 0]
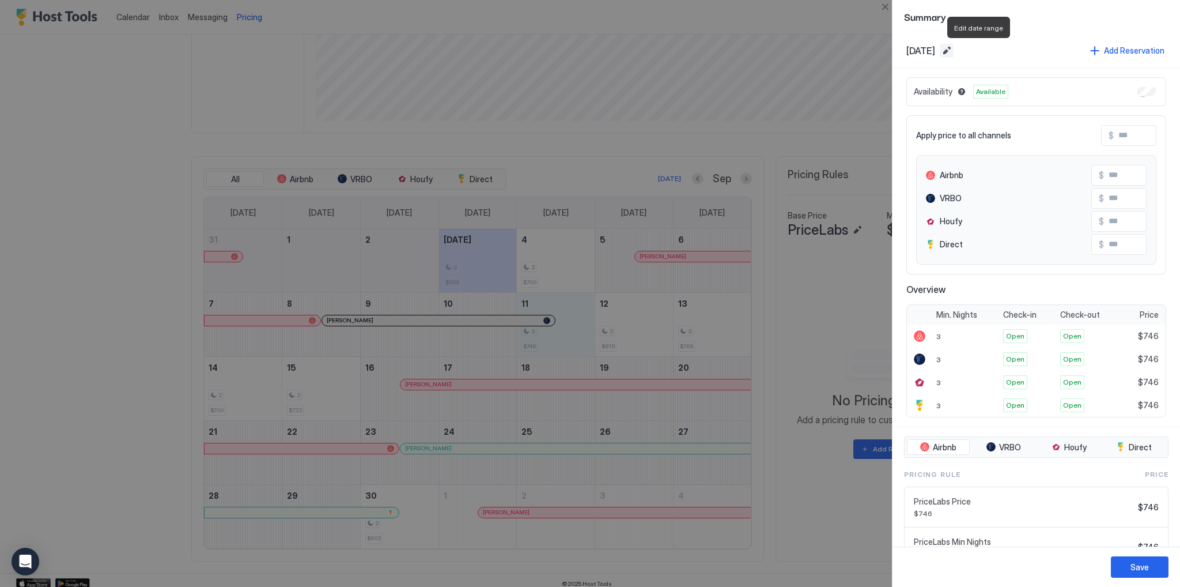
click at [954, 48] on button "Edit date range" at bounding box center [947, 51] width 14 height 14
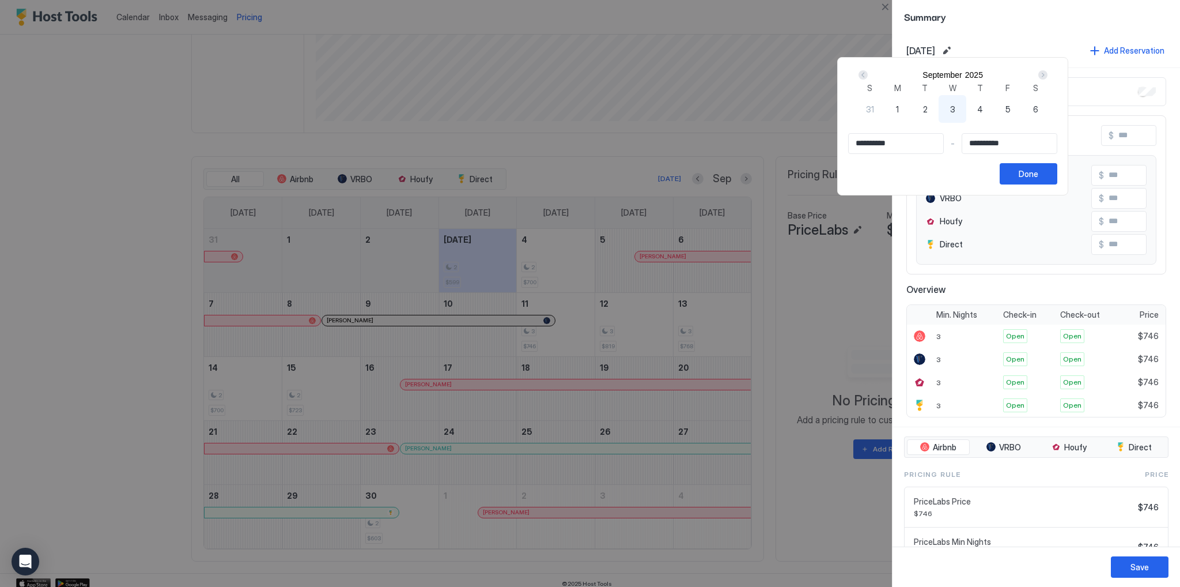
type input "**********"
click at [1171, 115] on span "11" at bounding box center [1174, 109] width 6 height 12
type input "**********"
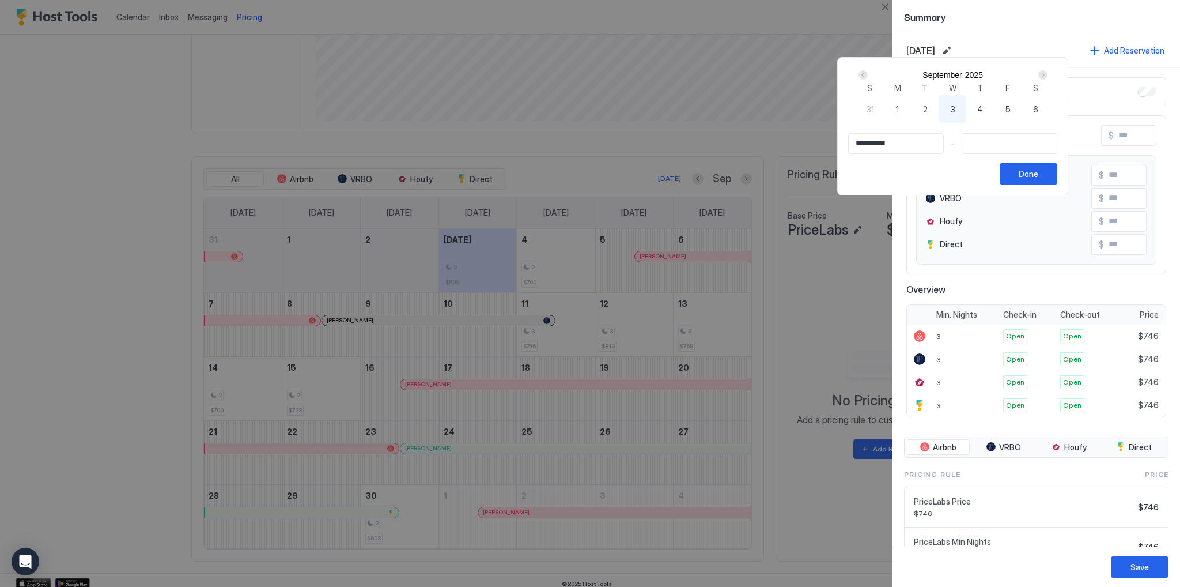
type input "**********"
click at [1039, 180] on div "Done" at bounding box center [1029, 174] width 20 height 12
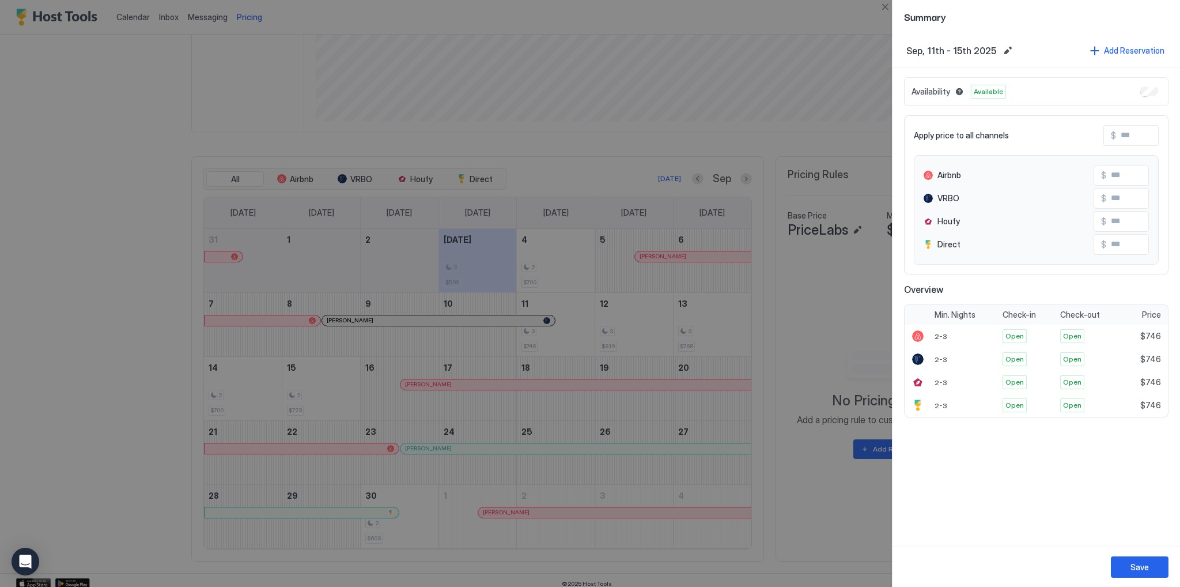
click at [1125, 185] on div "Airbnb $ VRBO $ Houfy $ Direct $" at bounding box center [1036, 210] width 245 height 110
click at [1123, 172] on input "Input Field" at bounding box center [1153, 175] width 92 height 20
click at [1111, 228] on input "Input Field" at bounding box center [1153, 222] width 92 height 20
click at [1111, 193] on input "Input Field" at bounding box center [1153, 198] width 92 height 20
drag, startPoint x: 1127, startPoint y: 199, endPoint x: 1097, endPoint y: 198, distance: 30.6
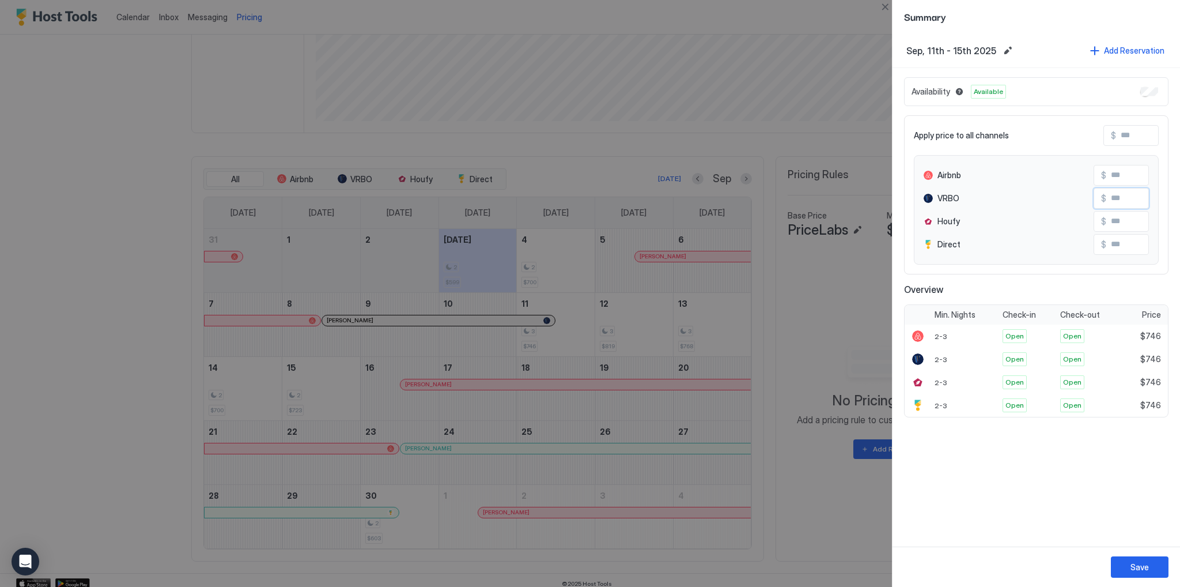
click at [1097, 198] on div "$" at bounding box center [1121, 198] width 55 height 21
click at [1116, 194] on input "Input Field" at bounding box center [1153, 198] width 92 height 20
click at [1119, 194] on input "Input Field" at bounding box center [1153, 198] width 92 height 20
click at [885, 9] on button "Close" at bounding box center [885, 7] width 14 height 14
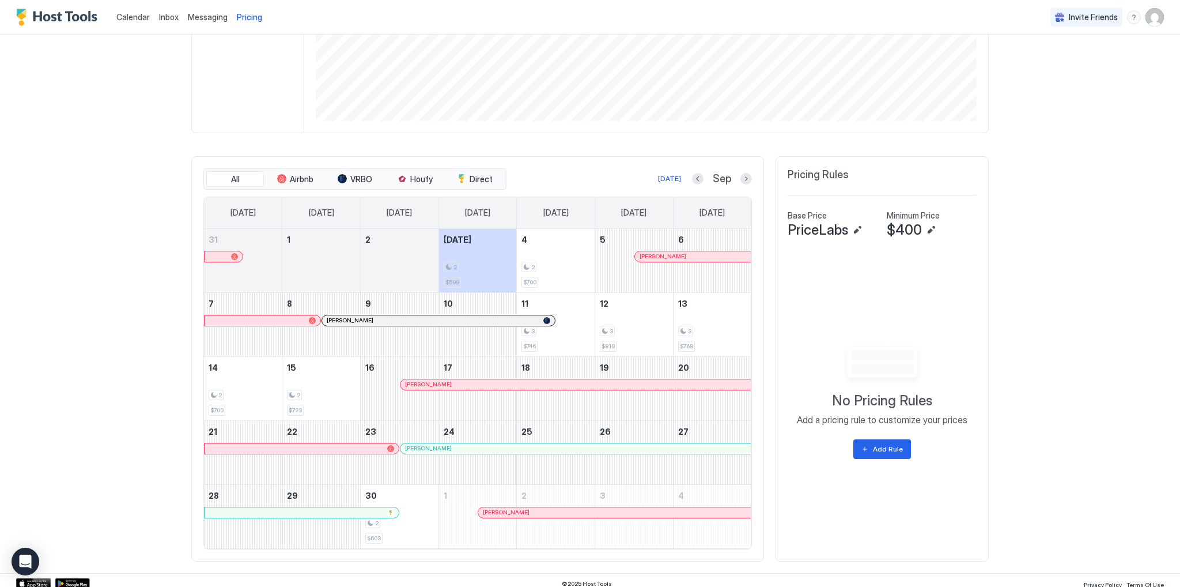
click at [748, 178] on div "All Airbnb VRBO Houfy Direct [DATE] Sep [DATE] [DATE] [DATE] [DATE] [DATE] [DAT…" at bounding box center [477, 358] width 573 height 405
click at [742, 178] on button "Next month" at bounding box center [747, 179] width 12 height 12
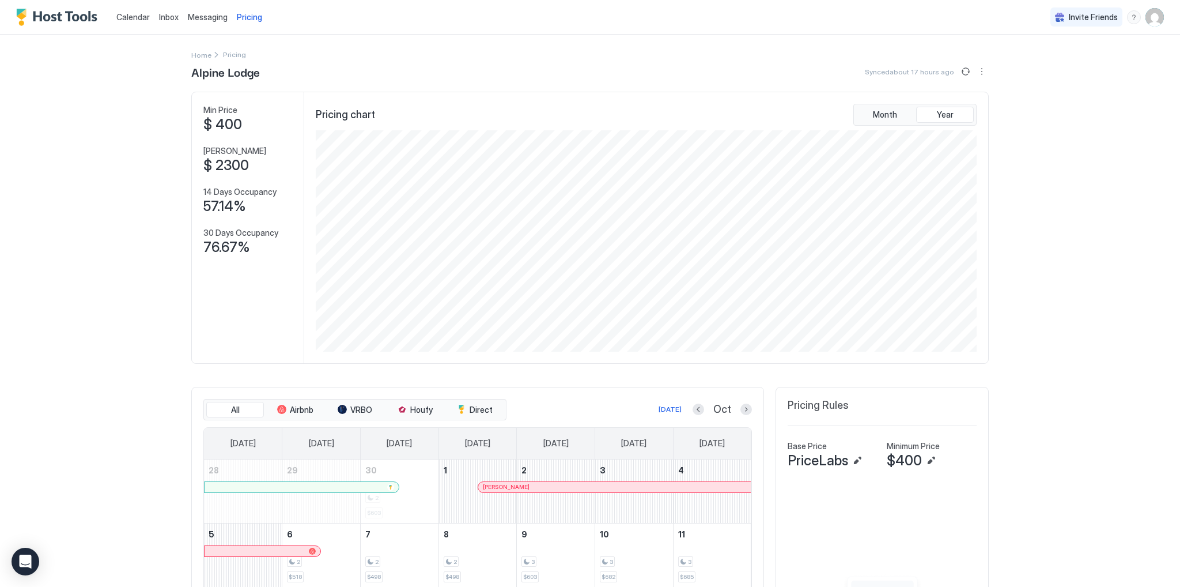
click at [169, 12] on span "Inbox" at bounding box center [169, 17] width 20 height 10
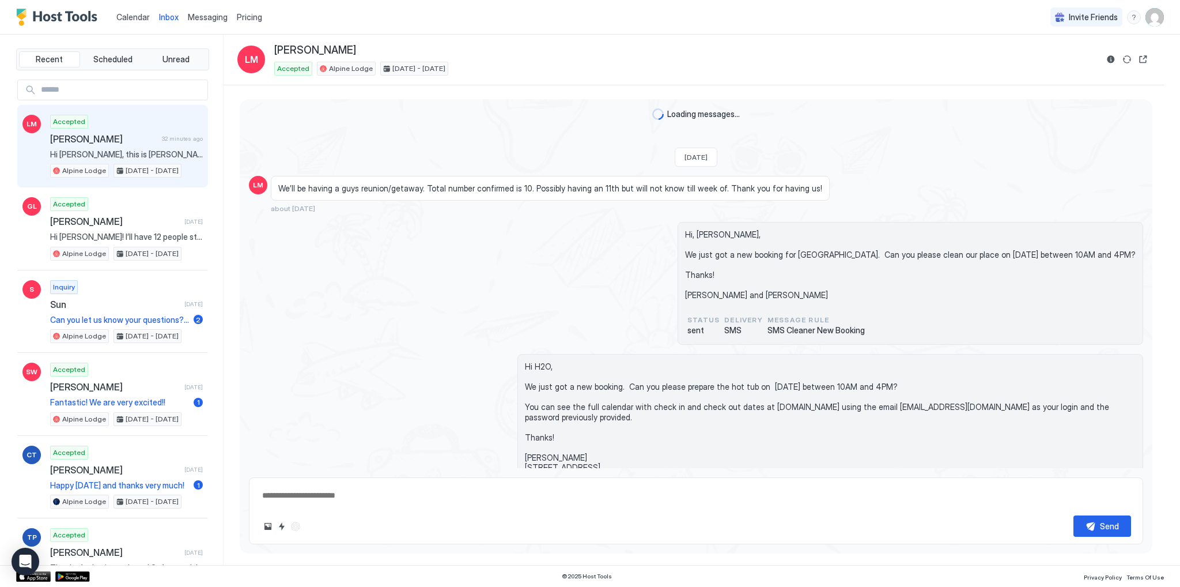
scroll to position [2633, 0]
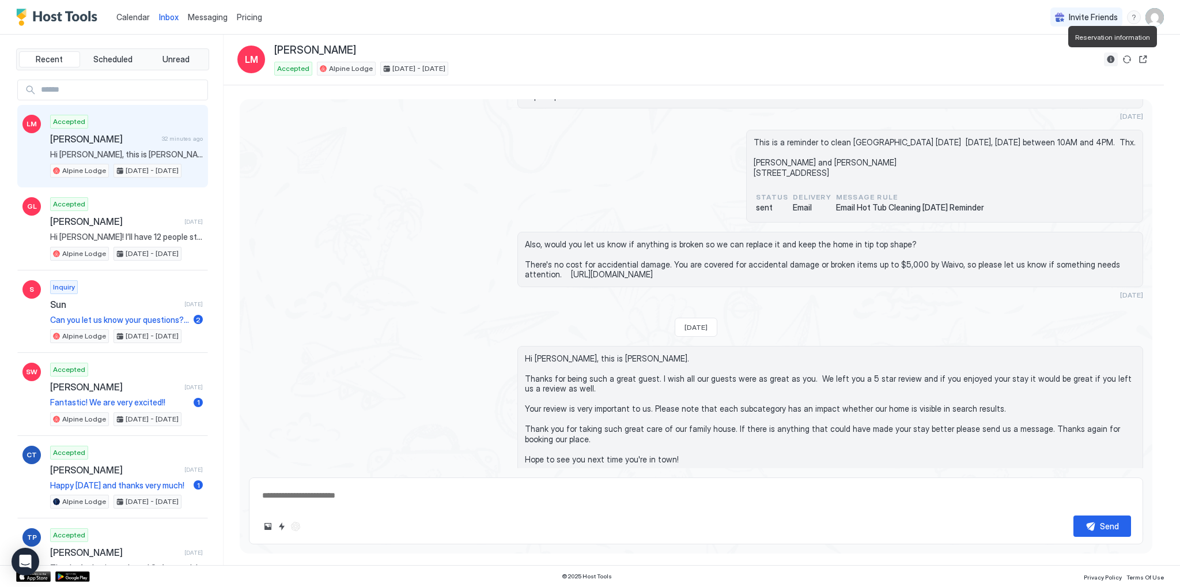
click at [1113, 61] on button "Reservation information" at bounding box center [1111, 59] width 14 height 14
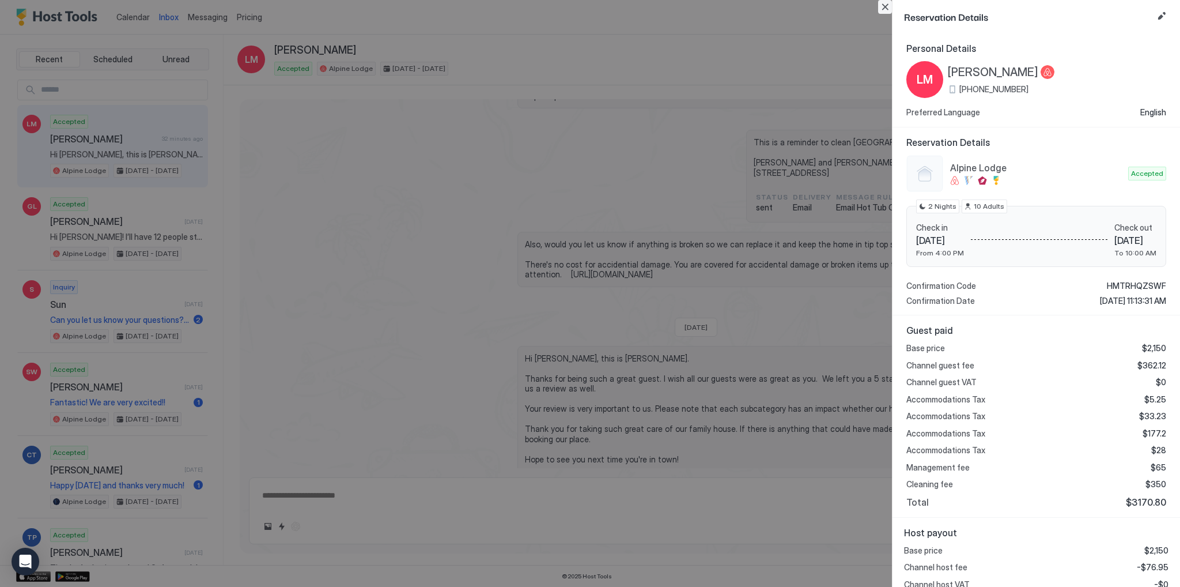
click at [888, 7] on button "Close" at bounding box center [885, 7] width 14 height 14
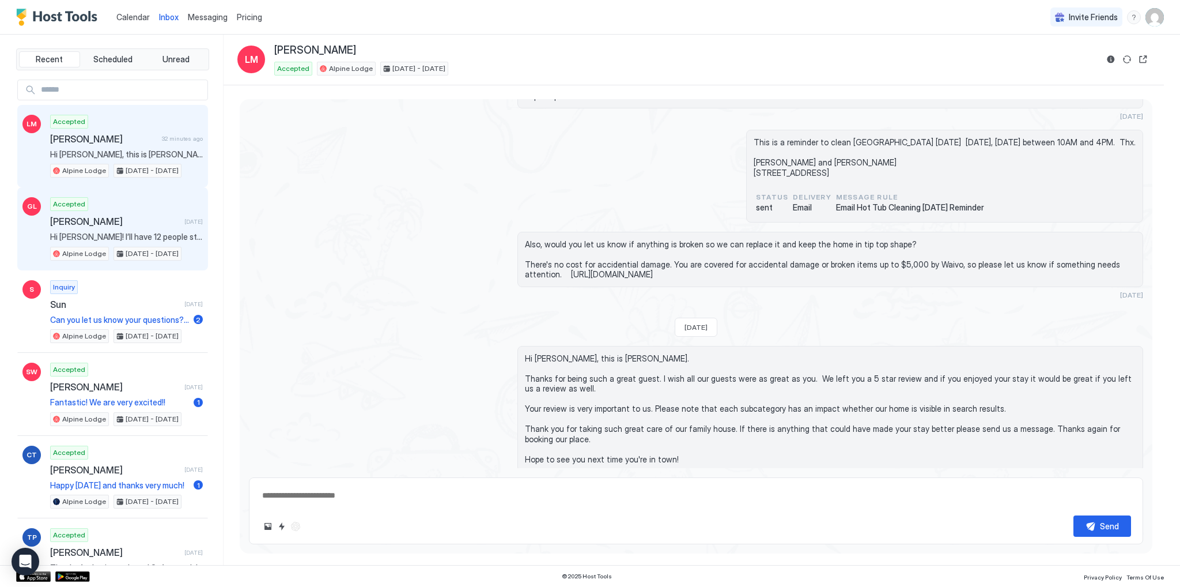
click at [78, 210] on div "Accepted [PERSON_NAME] [DATE] Hi [PERSON_NAME]! I’ll have 12 people staying the…" at bounding box center [126, 228] width 153 height 63
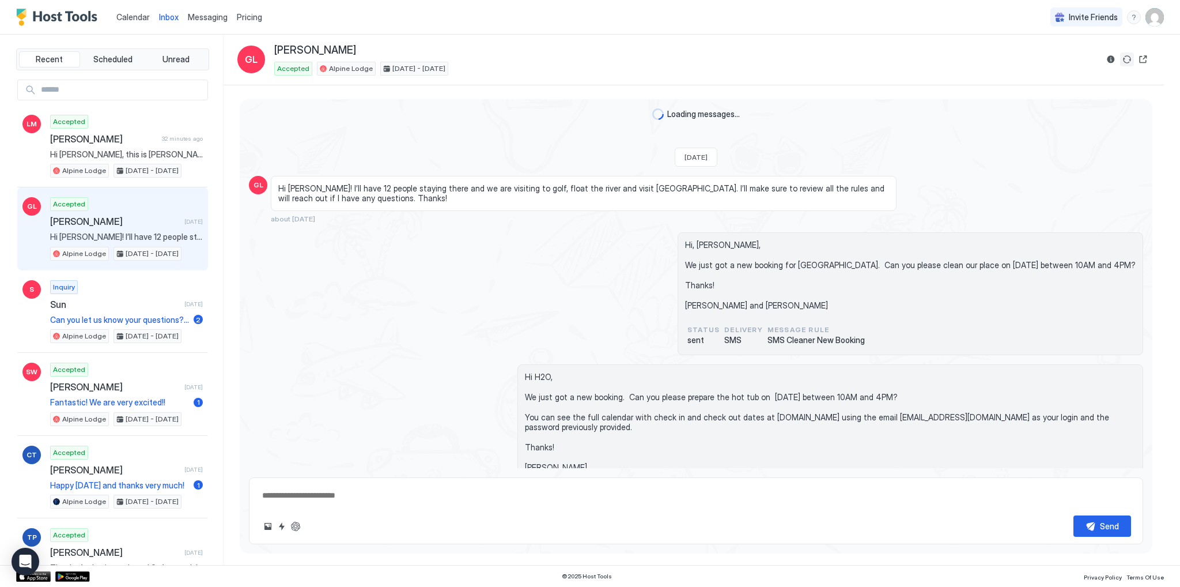
scroll to position [2103, 0]
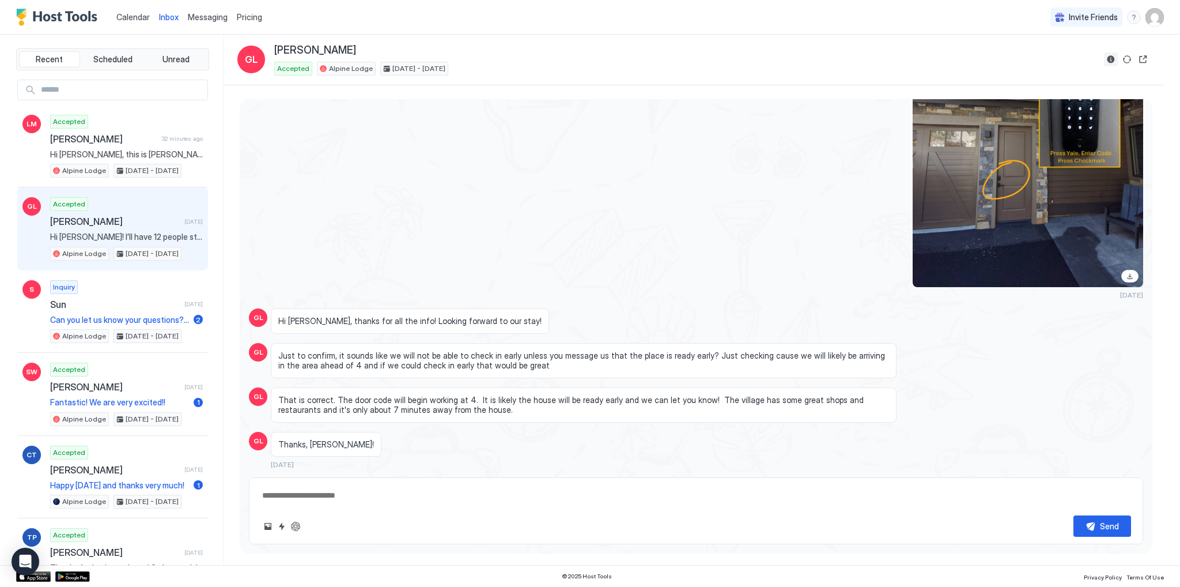
click at [1110, 61] on button "Reservation information" at bounding box center [1111, 59] width 14 height 14
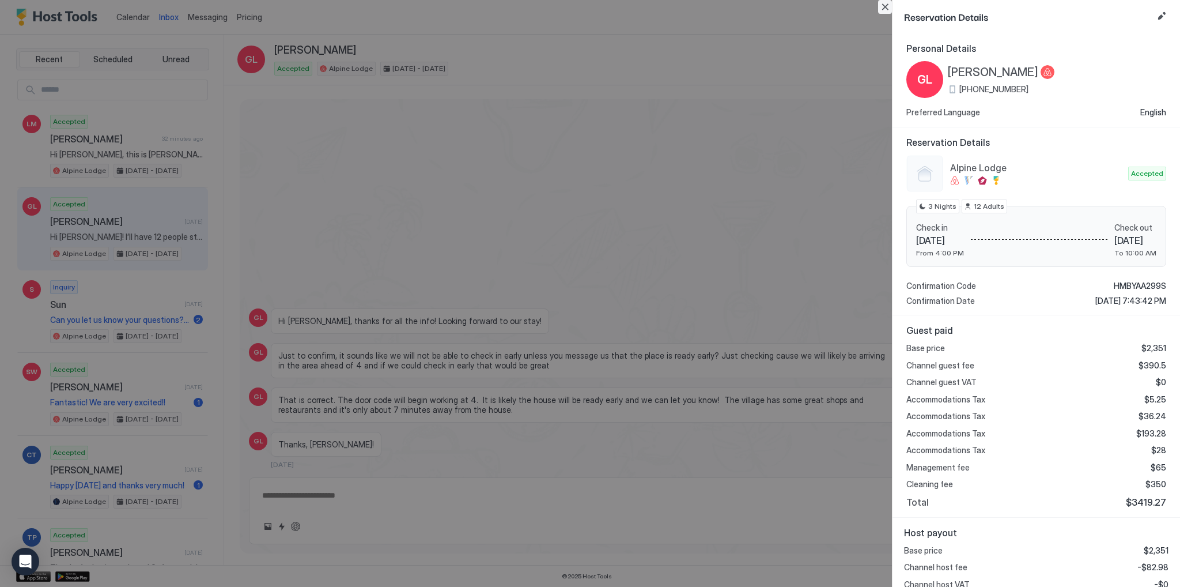
click at [885, 10] on button "Close" at bounding box center [885, 7] width 14 height 14
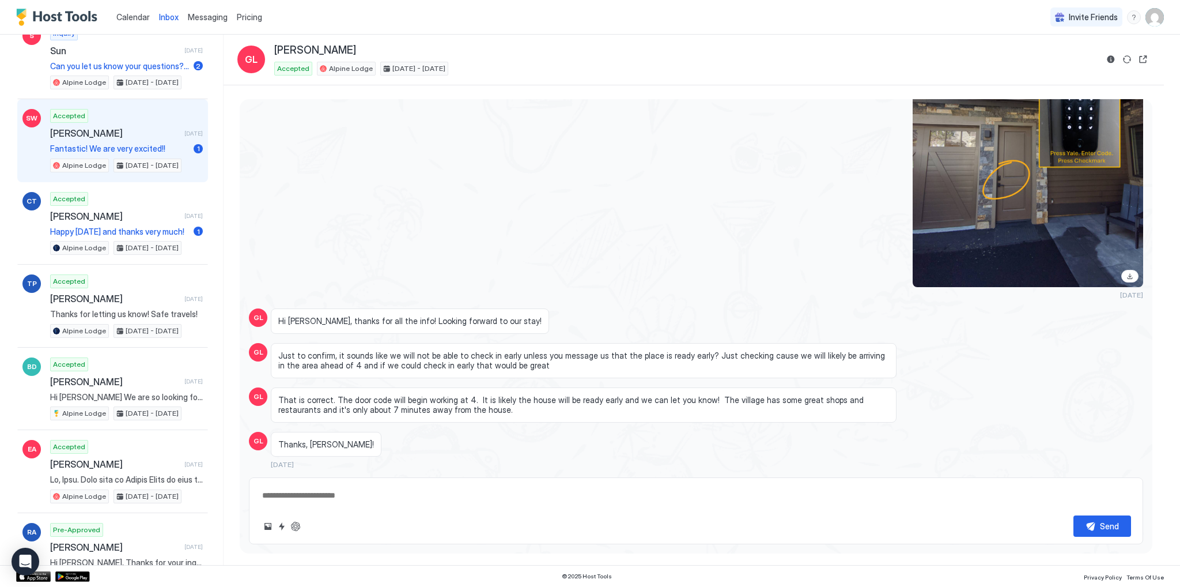
scroll to position [346, 0]
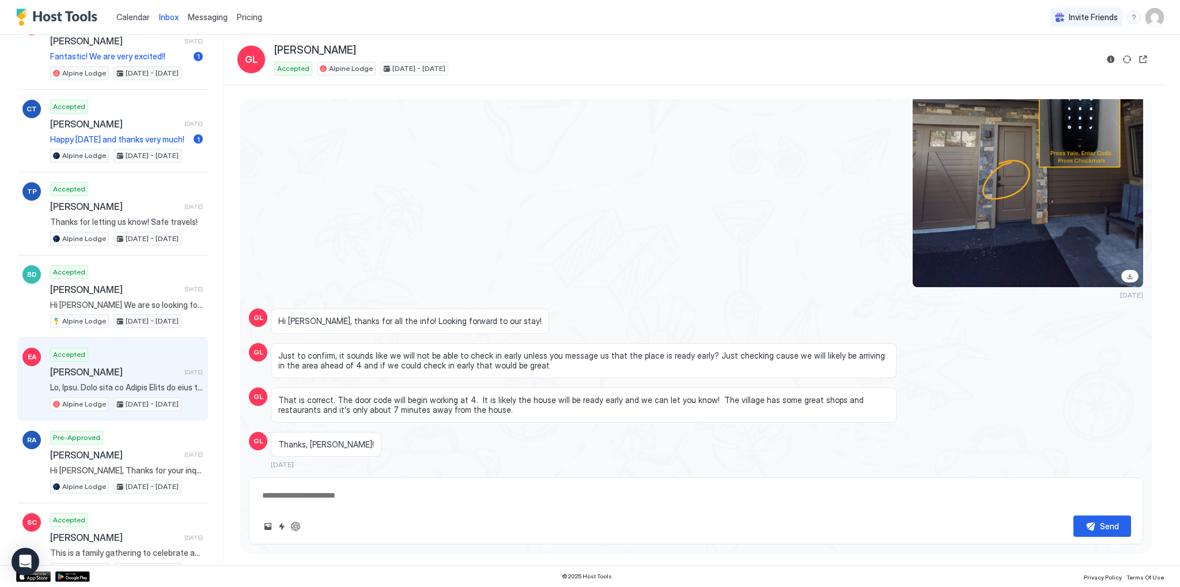
click at [115, 366] on span "[PERSON_NAME]" at bounding box center [115, 372] width 130 height 12
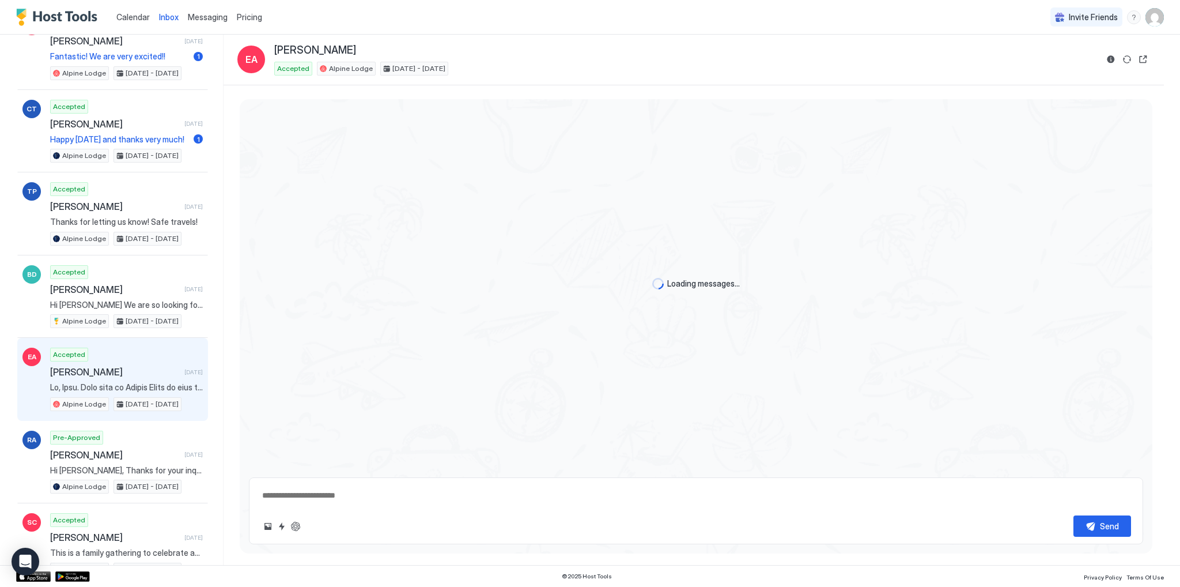
scroll to position [818, 0]
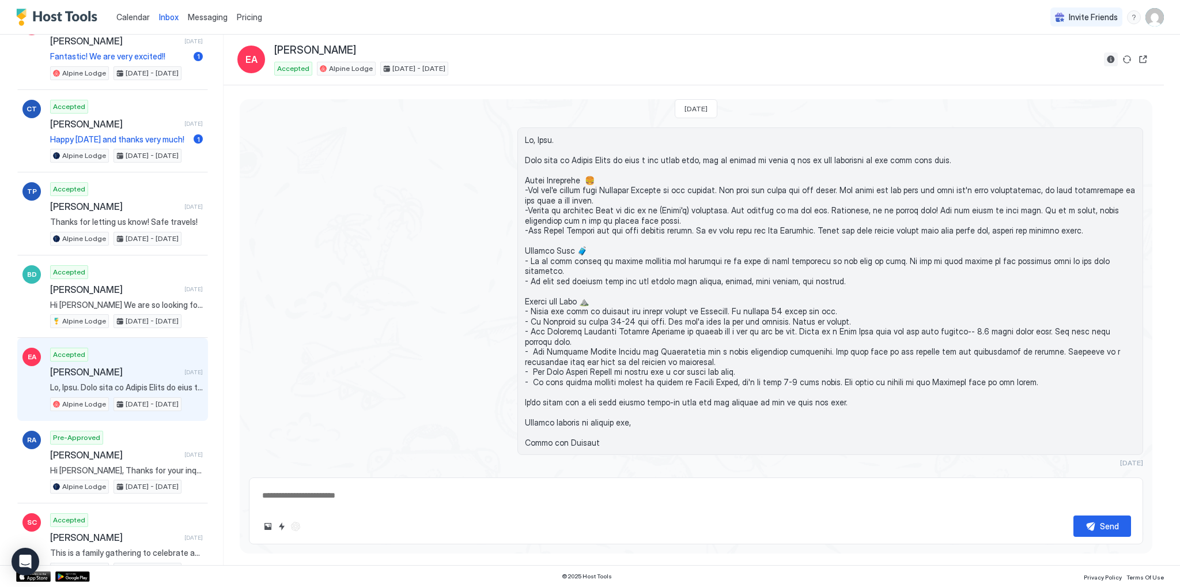
click at [1107, 61] on button "Reservation information" at bounding box center [1111, 59] width 14 height 14
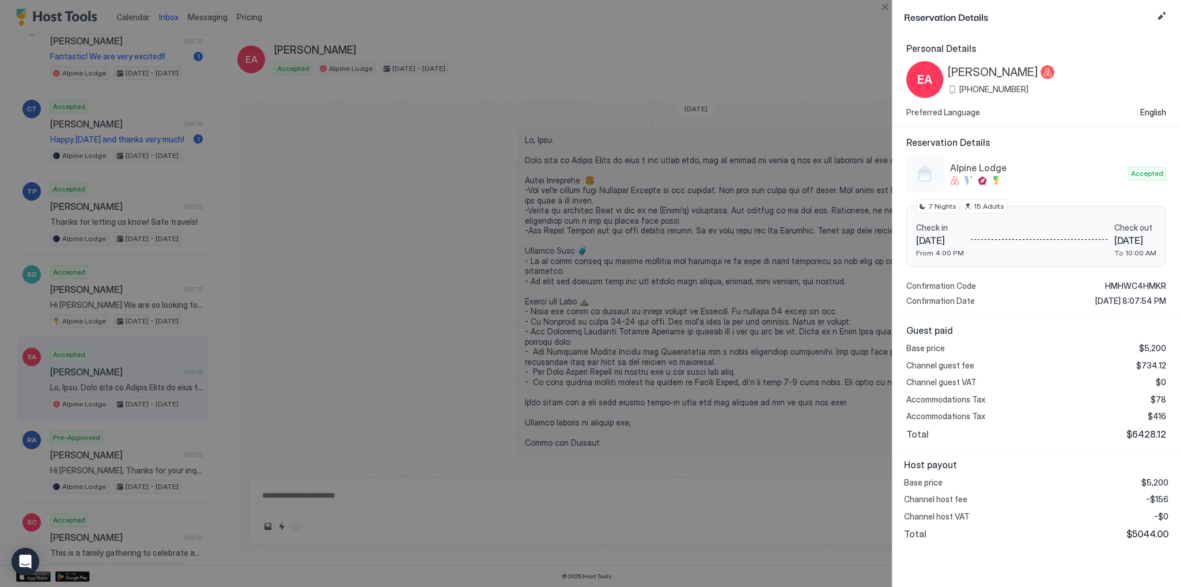
click at [675, 85] on div at bounding box center [590, 293] width 1180 height 587
click at [885, 3] on button "Close" at bounding box center [885, 7] width 14 height 14
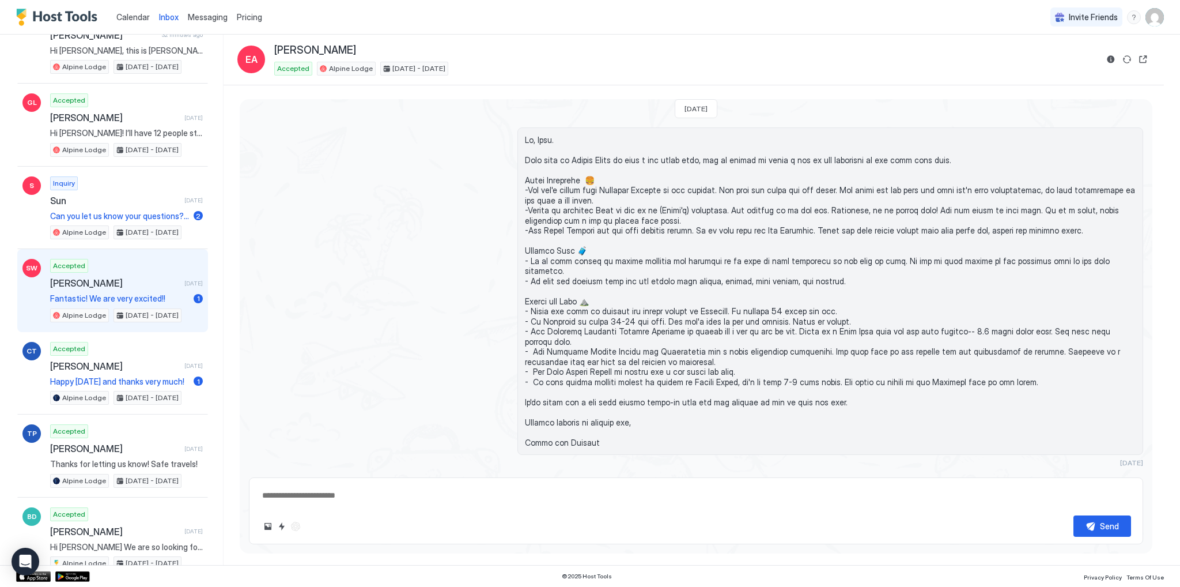
scroll to position [173, 0]
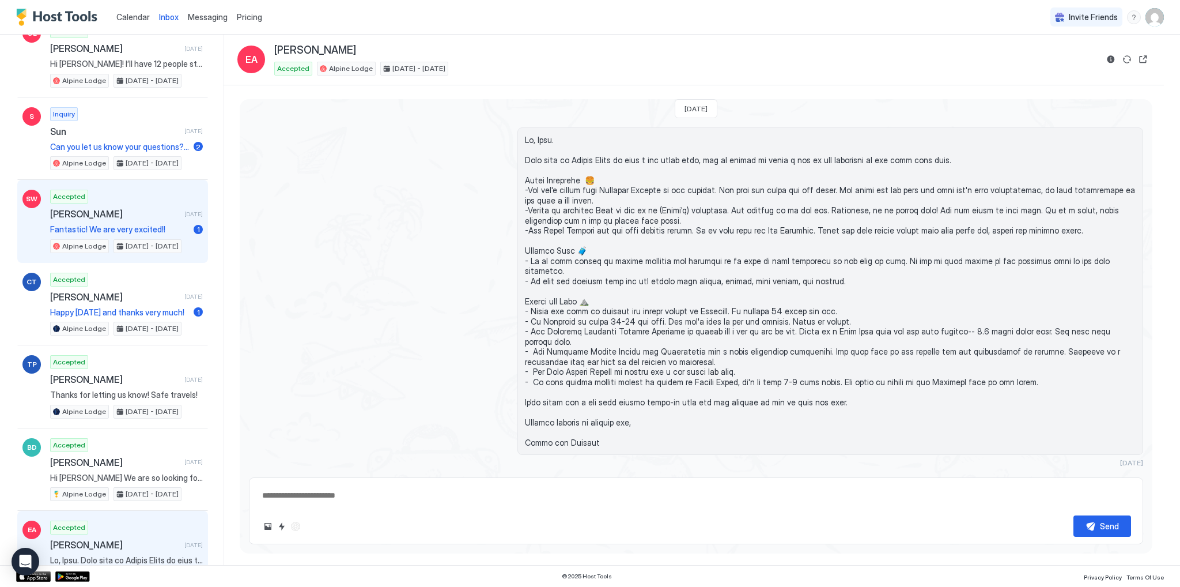
click at [113, 198] on div "Accepted [PERSON_NAME] [DATE] Fantastic! We are very excited!! 1 [GEOGRAPHIC_DA…" at bounding box center [126, 221] width 153 height 63
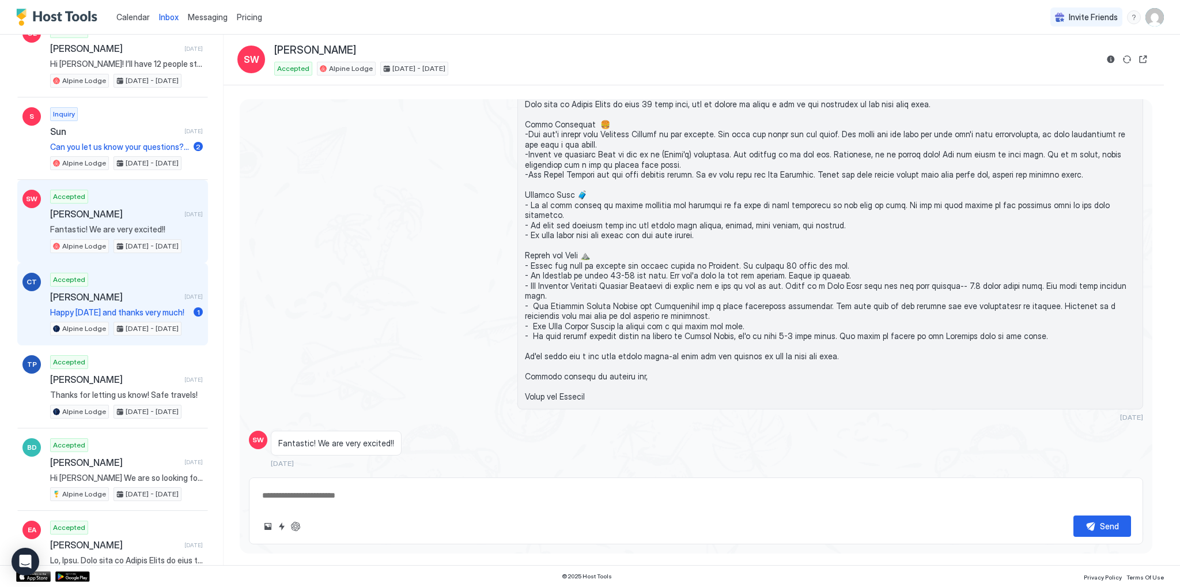
click at [105, 282] on div "Accepted [PERSON_NAME] [DATE] Happy [DATE] and thanks very much! 1 [GEOGRAPHIC_…" at bounding box center [126, 304] width 153 height 63
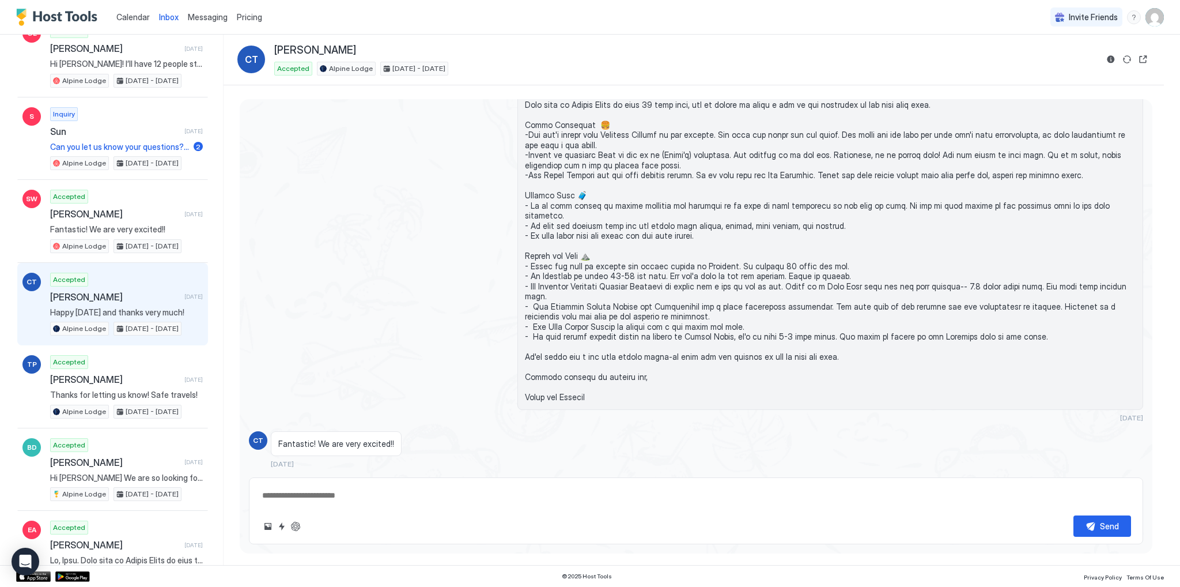
scroll to position [1078, 0]
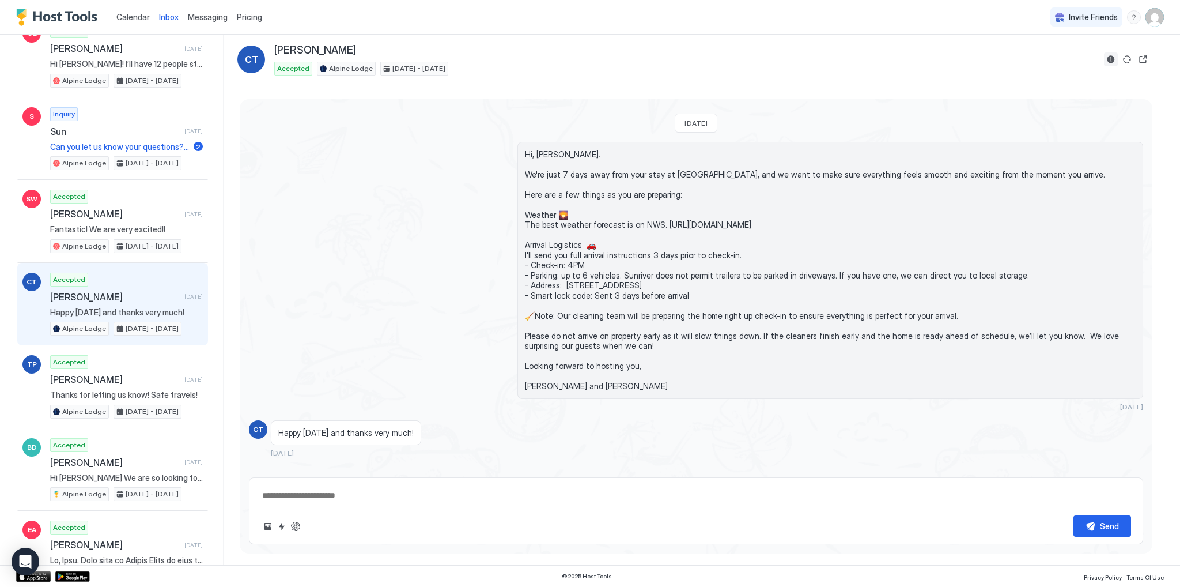
click at [1112, 59] on button "Reservation information" at bounding box center [1111, 59] width 14 height 14
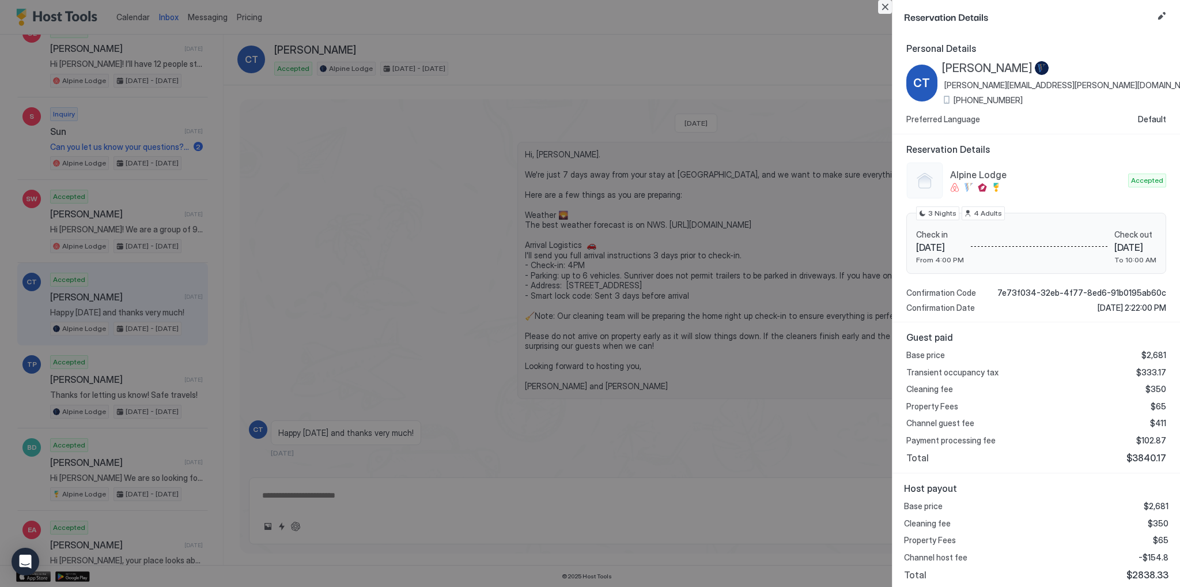
click at [885, 9] on button "Close" at bounding box center [885, 7] width 14 height 14
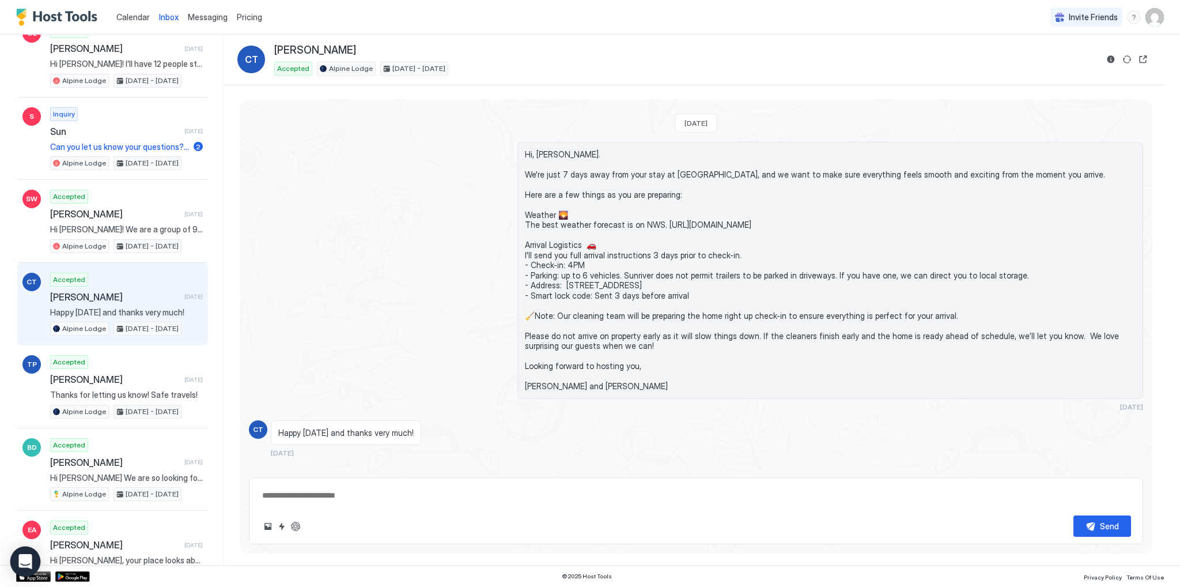
click at [27, 554] on icon "Open Intercom Messenger" at bounding box center [25, 561] width 15 height 15
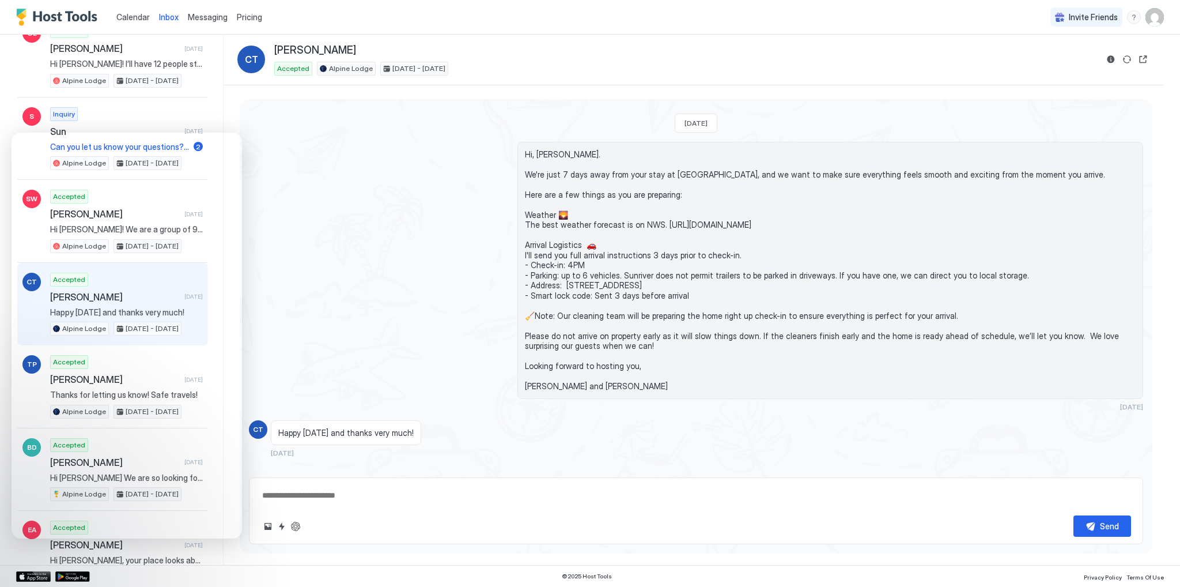
click at [1157, 17] on img "User profile" at bounding box center [1155, 17] width 18 height 18
click at [1058, 65] on span "Settings" at bounding box center [1051, 64] width 31 height 10
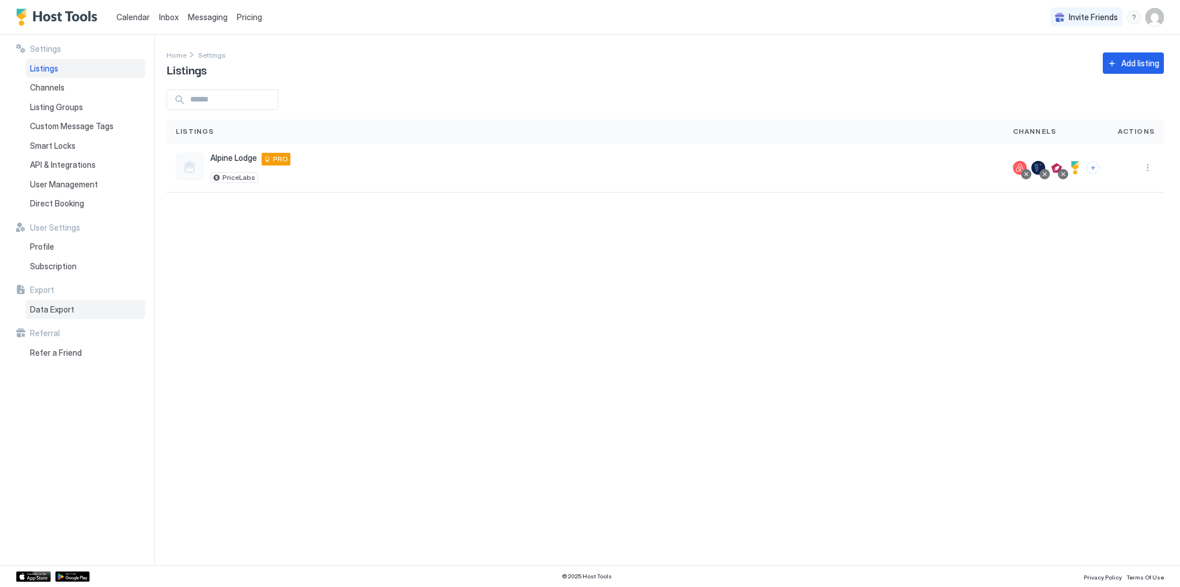
click at [40, 308] on span "Data Export" at bounding box center [52, 309] width 44 height 10
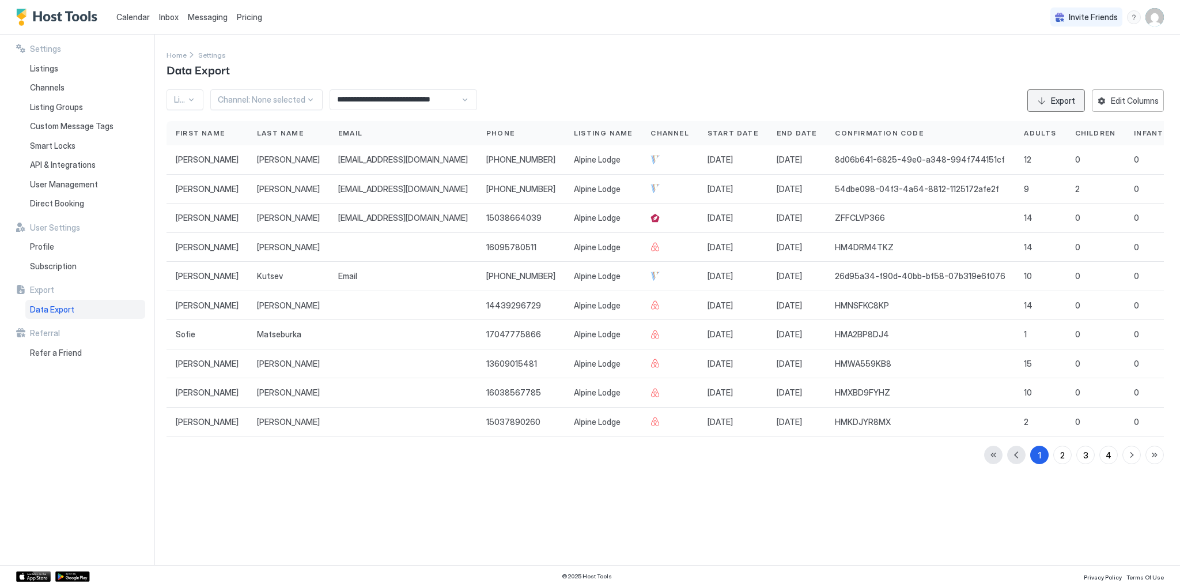
click at [1070, 102] on div "Export" at bounding box center [1063, 101] width 24 height 12
click at [465, 100] on div "**********" at bounding box center [404, 99] width 148 height 21
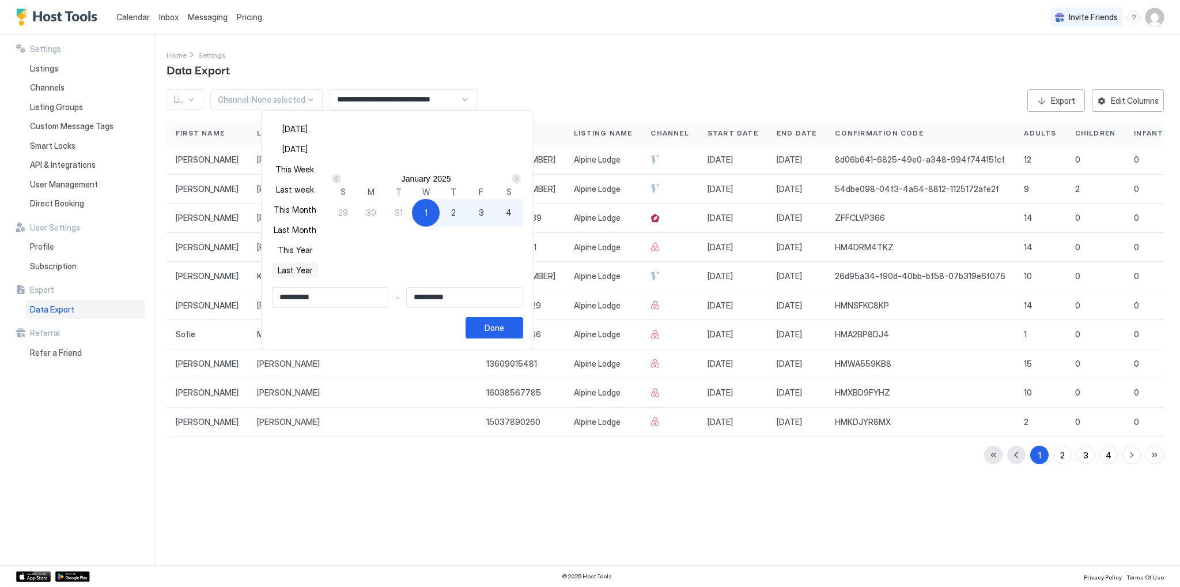
click at [292, 269] on button "Last Year" at bounding box center [295, 270] width 46 height 16
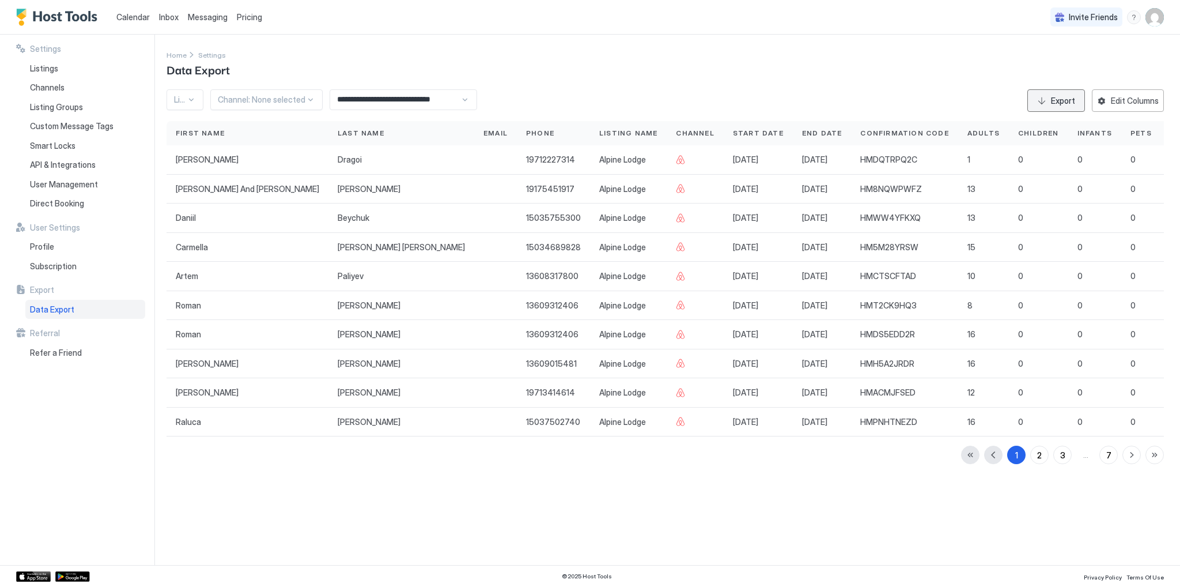
click at [1063, 99] on div "Export" at bounding box center [1063, 101] width 24 height 12
click at [356, 101] on input "**********" at bounding box center [395, 100] width 130 height 20
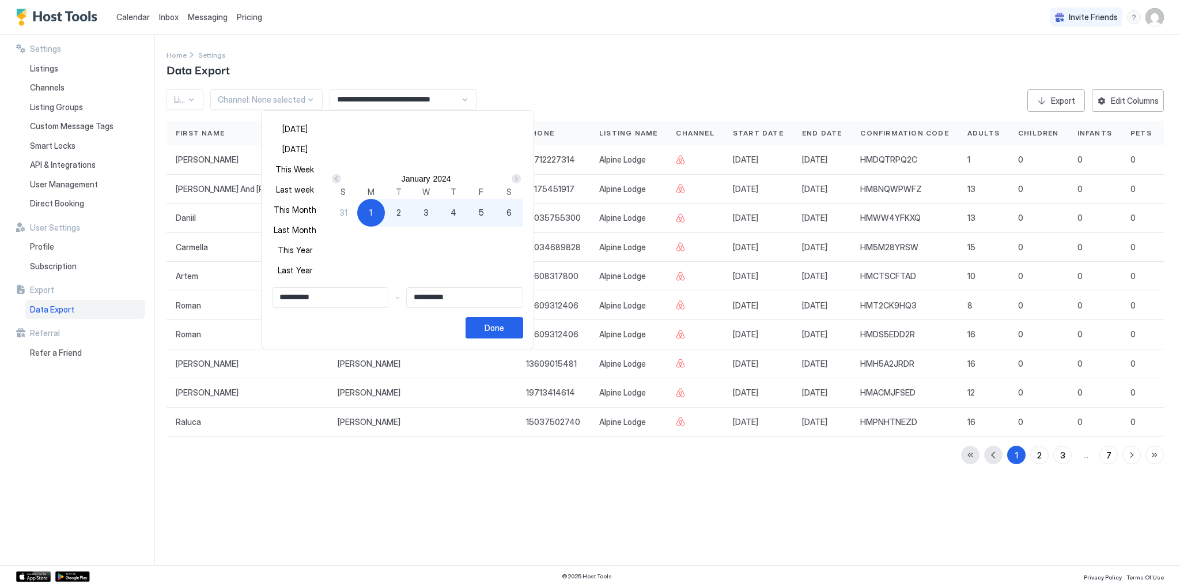
click at [333, 307] on input "**********" at bounding box center [331, 298] width 116 height 20
click at [324, 307] on input "**********" at bounding box center [331, 298] width 116 height 20
click at [319, 307] on input "**********" at bounding box center [331, 298] width 116 height 20
click at [320, 307] on input "**********" at bounding box center [331, 298] width 116 height 20
click at [349, 307] on input "**********" at bounding box center [331, 298] width 116 height 20
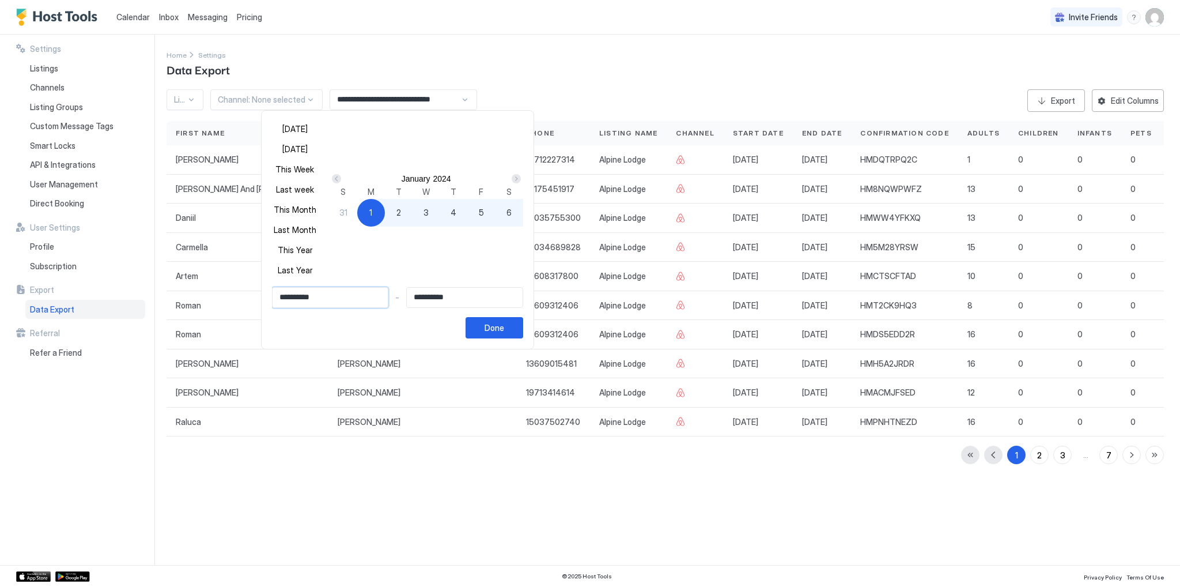
drag, startPoint x: 339, startPoint y: 330, endPoint x: 305, endPoint y: 330, distance: 34.0
click at [305, 307] on input "**********" at bounding box center [331, 298] width 116 height 20
click at [320, 307] on input "**********" at bounding box center [331, 298] width 116 height 20
drag, startPoint x: 315, startPoint y: 327, endPoint x: 325, endPoint y: 329, distance: 10.1
click at [325, 307] on input "**********" at bounding box center [331, 298] width 116 height 20
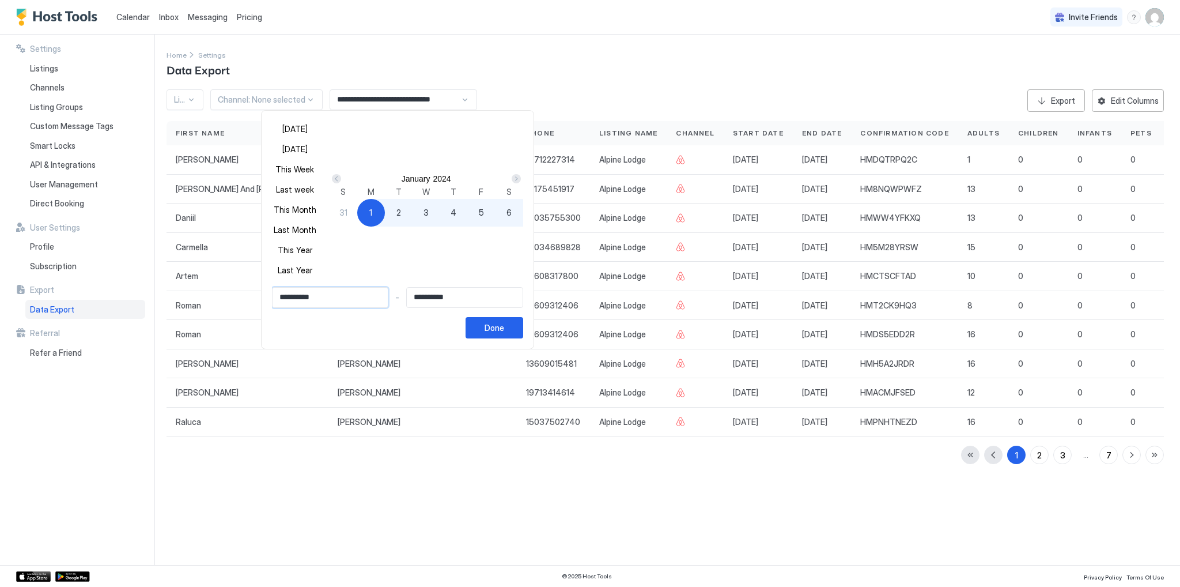
click at [436, 307] on input "**********" at bounding box center [465, 298] width 116 height 20
drag, startPoint x: 450, startPoint y: 330, endPoint x: 480, endPoint y: 330, distance: 30.0
click at [480, 307] on input "**********" at bounding box center [465, 298] width 116 height 20
click at [344, 307] on input "**********" at bounding box center [331, 298] width 116 height 20
click at [295, 248] on button "This Year" at bounding box center [295, 250] width 46 height 16
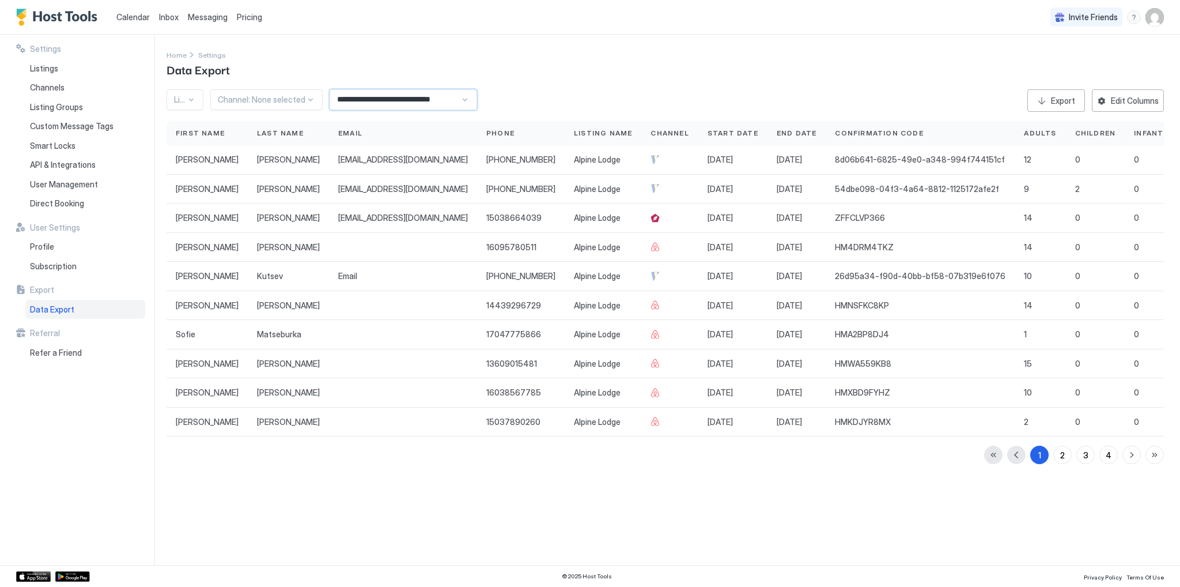
click at [385, 100] on input "**********" at bounding box center [395, 100] width 130 height 20
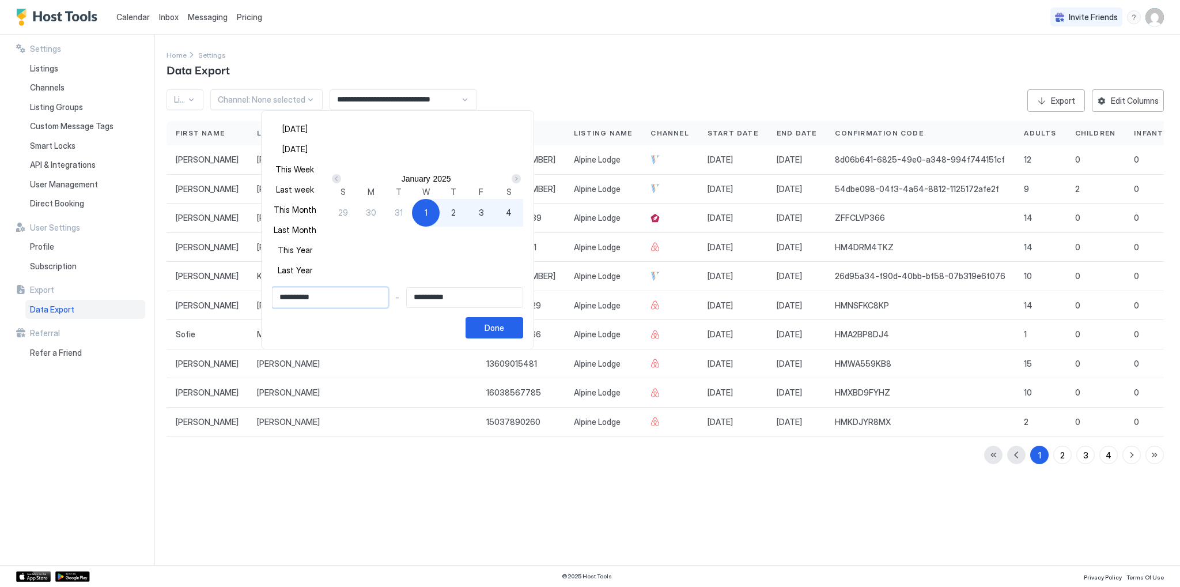
click at [314, 307] on input "**********" at bounding box center [331, 298] width 116 height 20
click at [311, 268] on button "Last Year" at bounding box center [295, 270] width 46 height 16
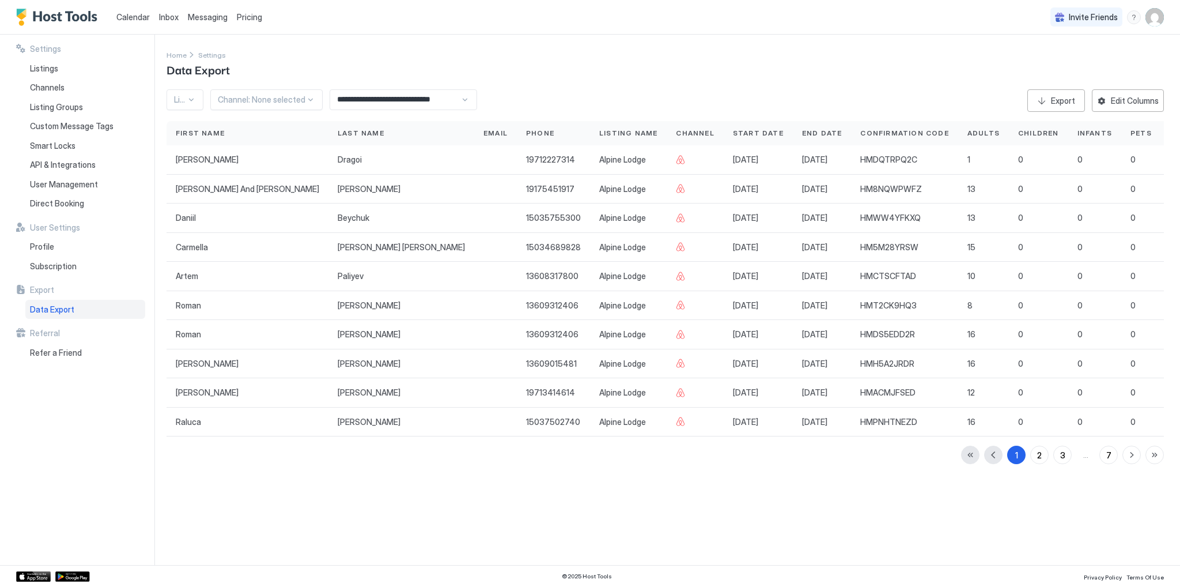
click at [374, 105] on input "**********" at bounding box center [395, 100] width 130 height 20
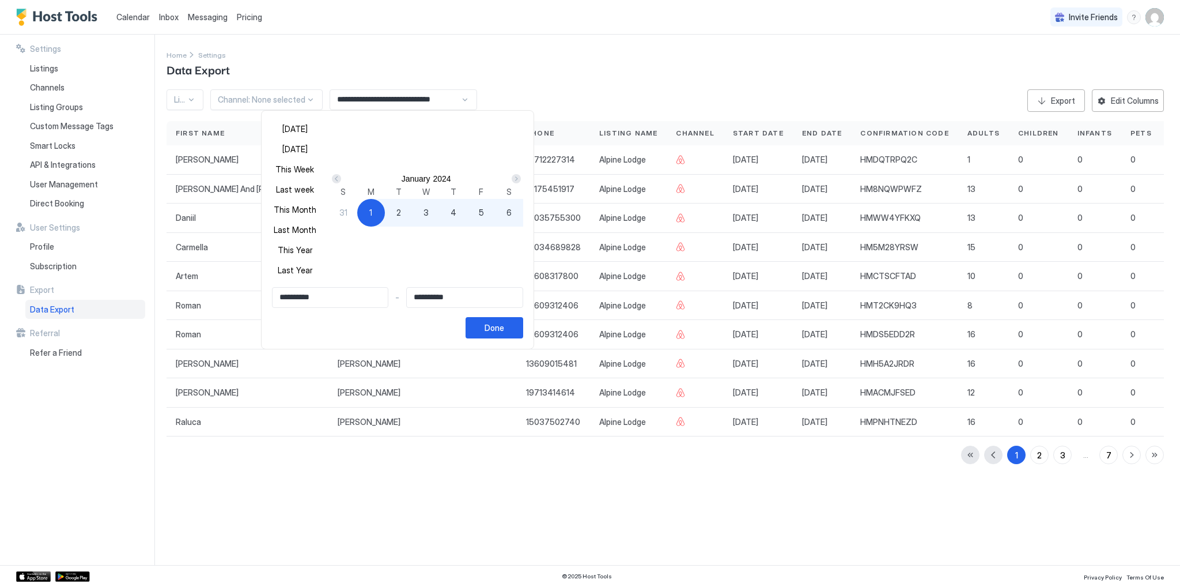
click at [339, 174] on div "Prev" at bounding box center [336, 178] width 9 height 9
click at [340, 174] on div "Prev" at bounding box center [336, 178] width 9 height 9
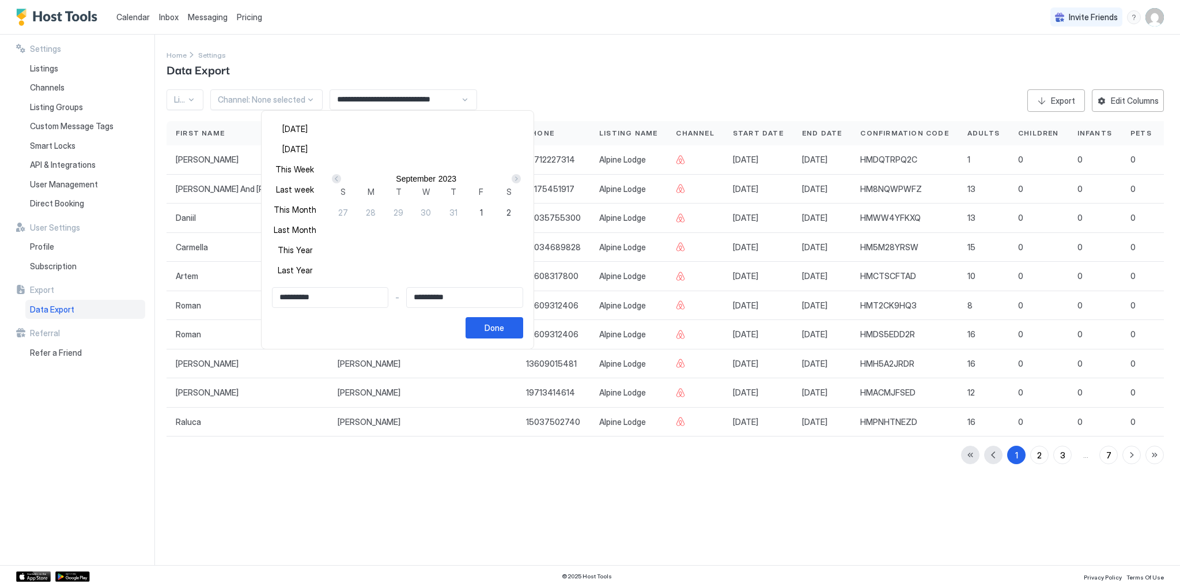
click at [340, 174] on div "Prev" at bounding box center [336, 178] width 9 height 9
click at [505, 199] on div "1" at bounding box center [509, 213] width 28 height 28
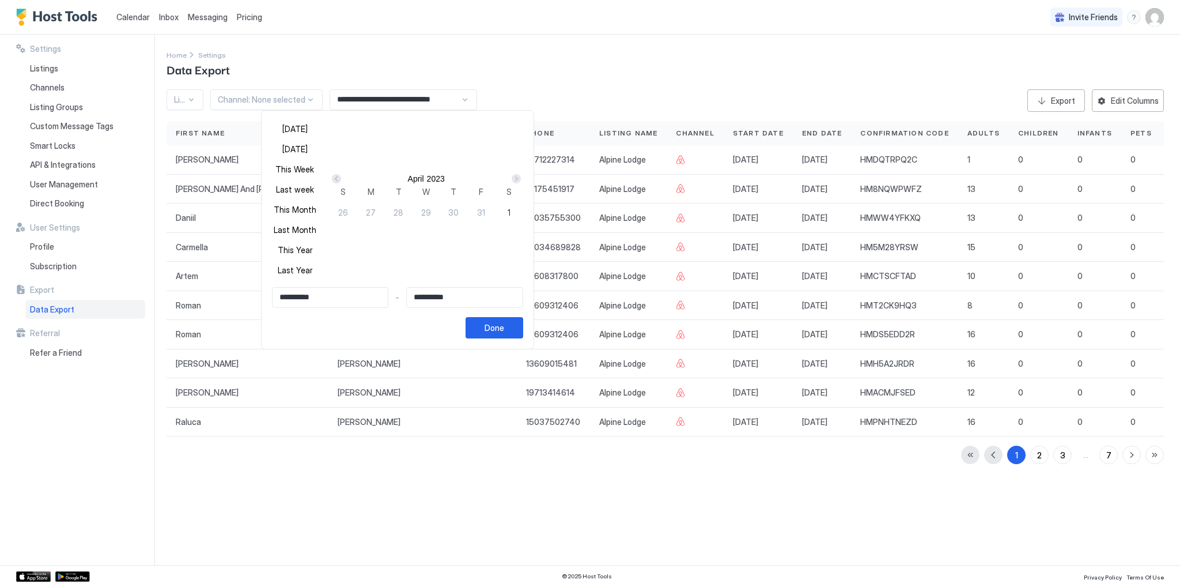
type input "**********"
click at [516, 174] on div "Next" at bounding box center [516, 178] width 9 height 9
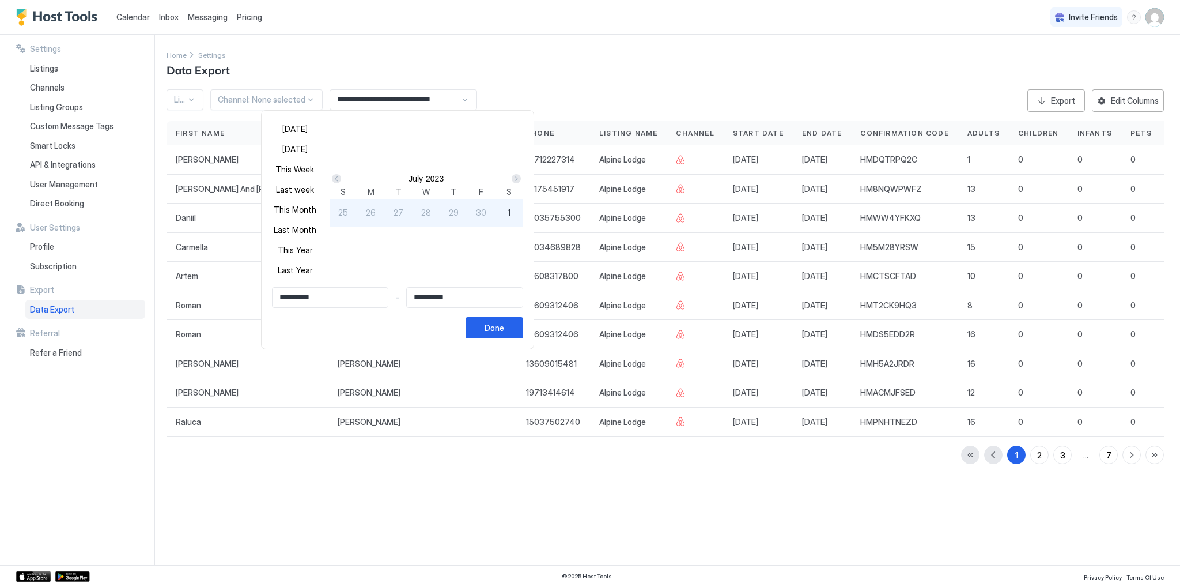
click at [516, 174] on div "Next" at bounding box center [516, 178] width 9 height 9
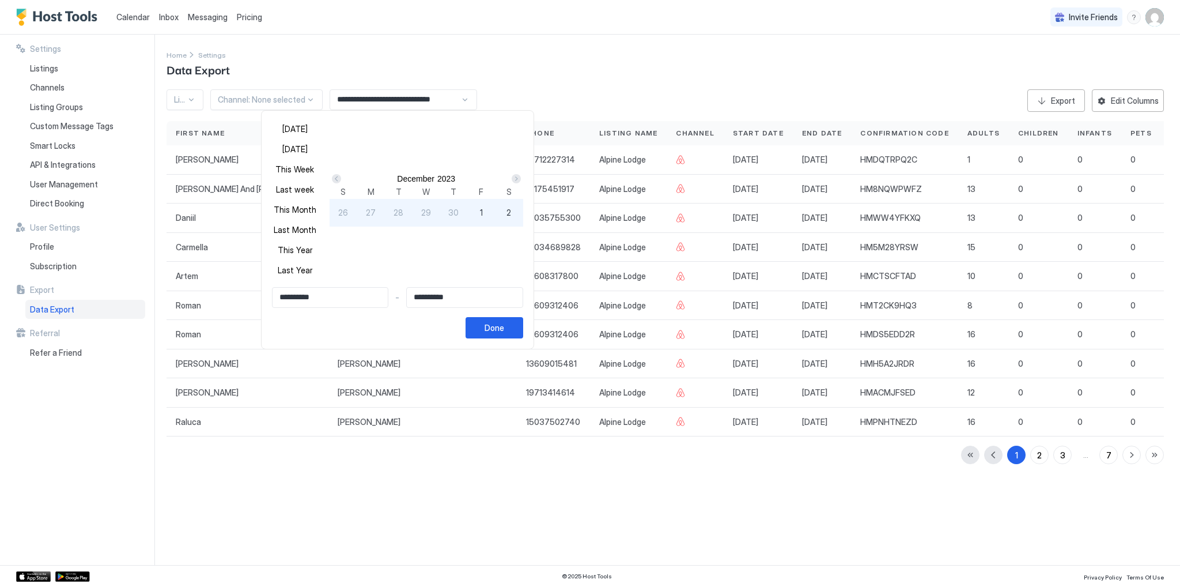
type input "**********"
click at [504, 334] on div "Done" at bounding box center [495, 328] width 20 height 12
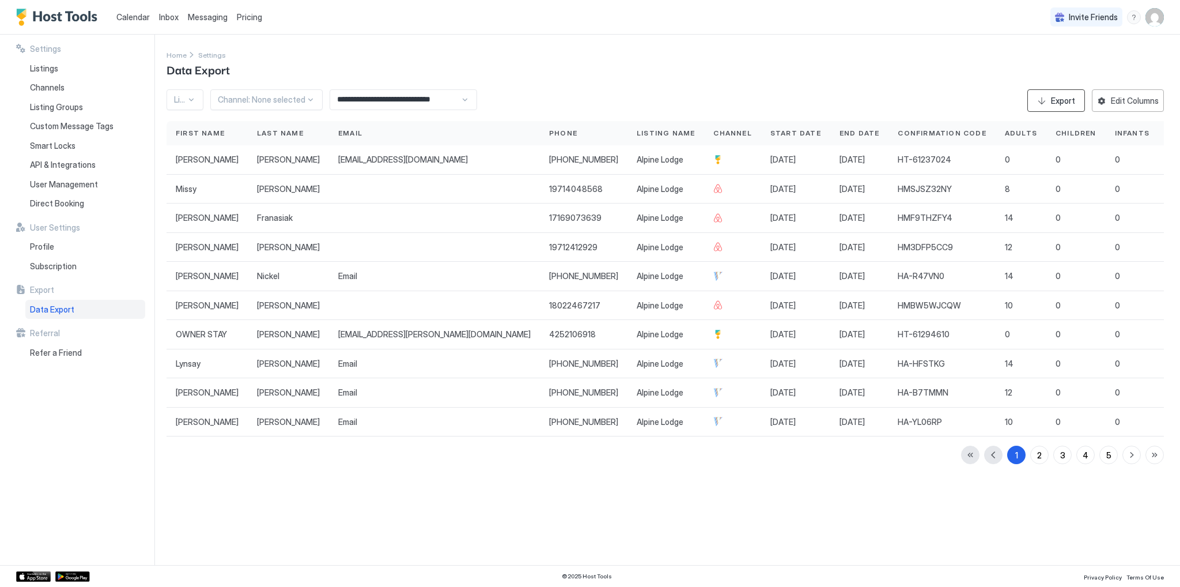
click at [1073, 103] on div "Export" at bounding box center [1063, 101] width 24 height 12
click at [126, 17] on span "Calendar" at bounding box center [132, 17] width 33 height 10
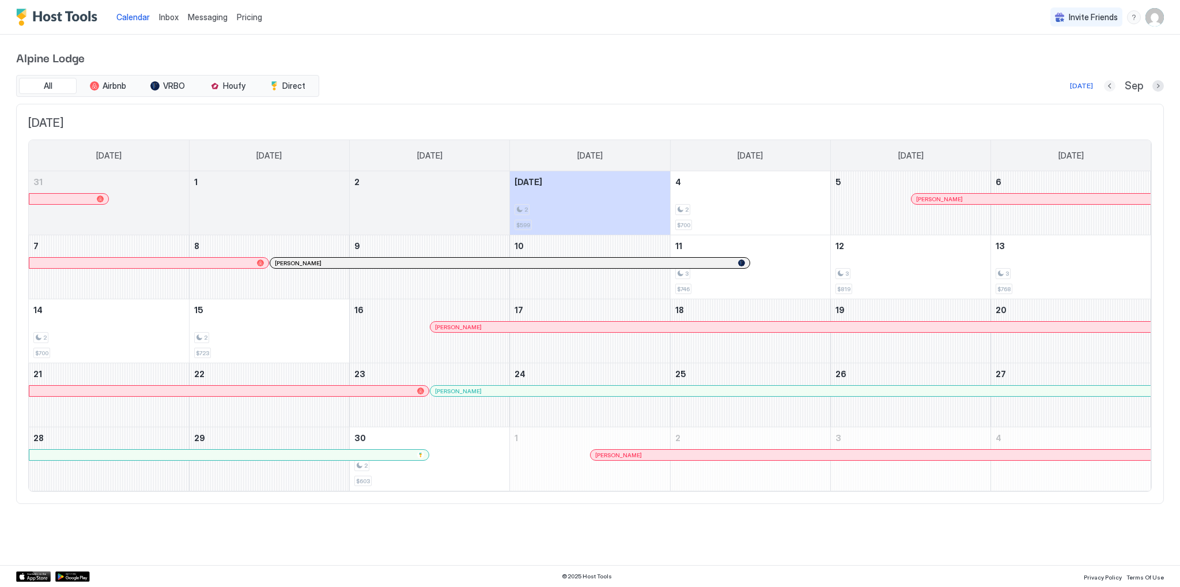
click at [1109, 84] on button "Previous month" at bounding box center [1110, 86] width 12 height 12
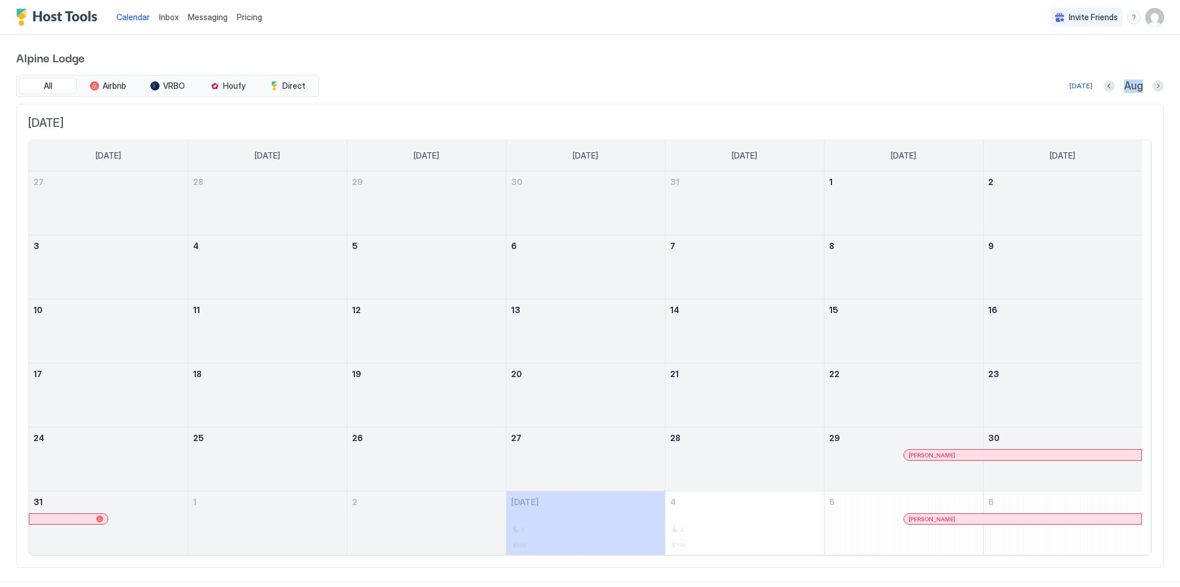
click at [1109, 84] on div "Aug" at bounding box center [1134, 86] width 61 height 13
click at [1107, 85] on div at bounding box center [1110, 86] width 12 height 12
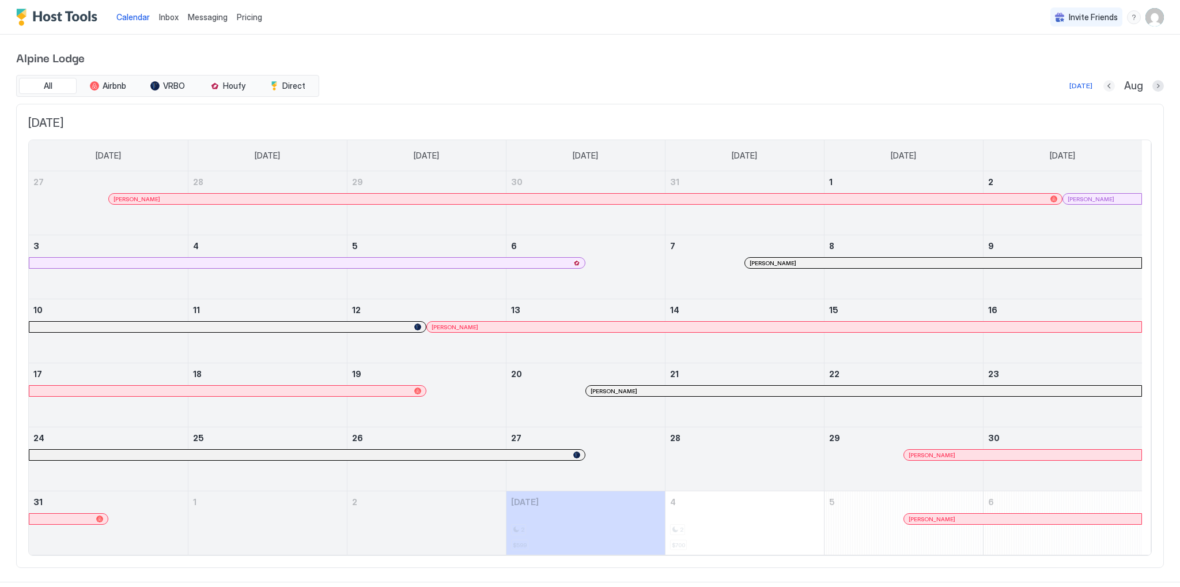
click at [1104, 86] on button "Previous month" at bounding box center [1110, 86] width 12 height 12
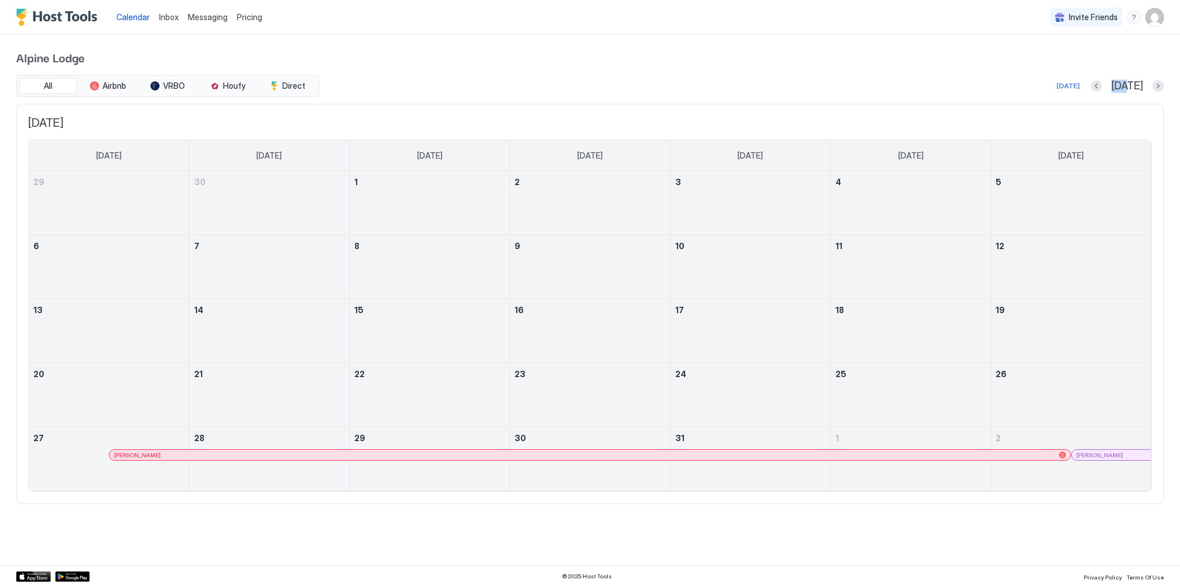
click at [1102, 86] on div "[DATE] [DATE]" at bounding box center [743, 86] width 843 height 14
click at [1103, 87] on button "Previous month" at bounding box center [1097, 86] width 12 height 12
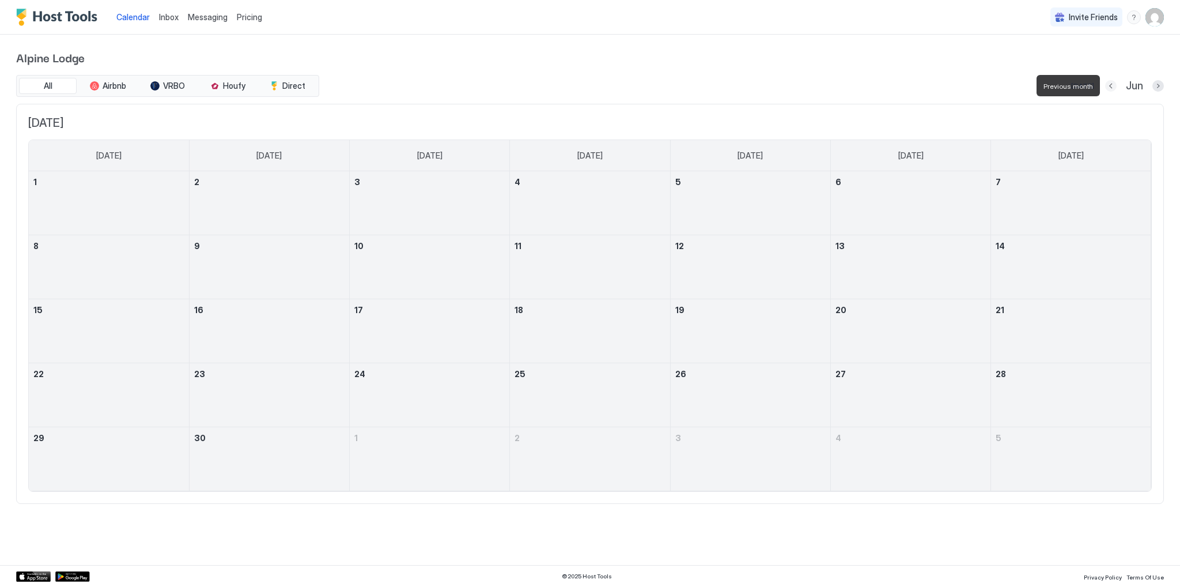
click at [1109, 87] on button "Previous month" at bounding box center [1112, 86] width 12 height 12
click at [1109, 86] on button "Previous month" at bounding box center [1109, 86] width 12 height 12
click at [1109, 86] on button "Previous month" at bounding box center [1113, 86] width 12 height 12
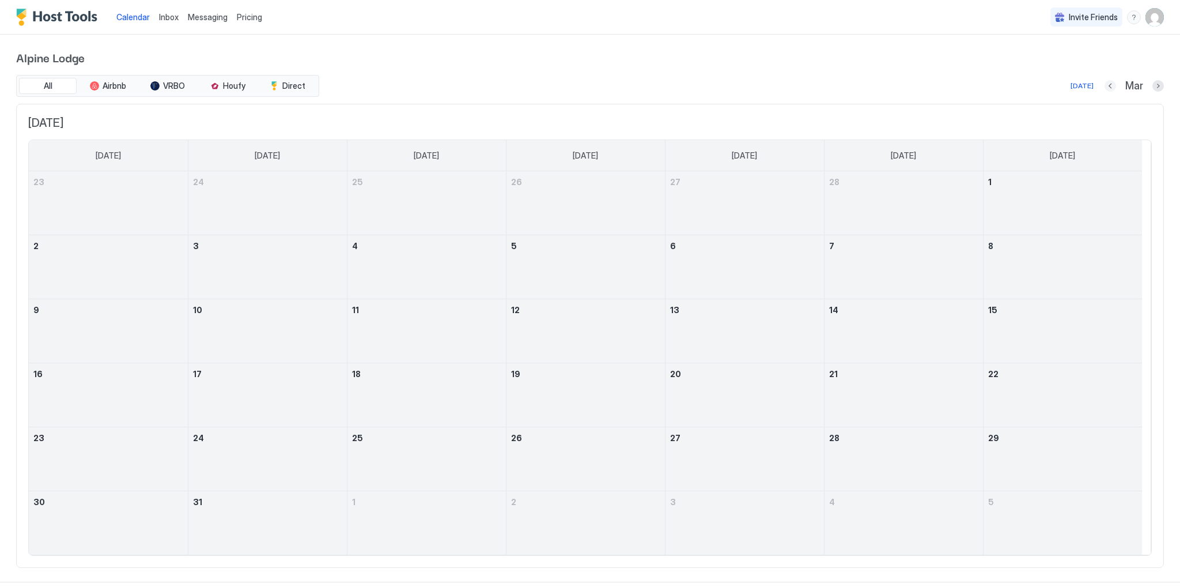
click at [1105, 88] on button "Previous month" at bounding box center [1111, 86] width 12 height 12
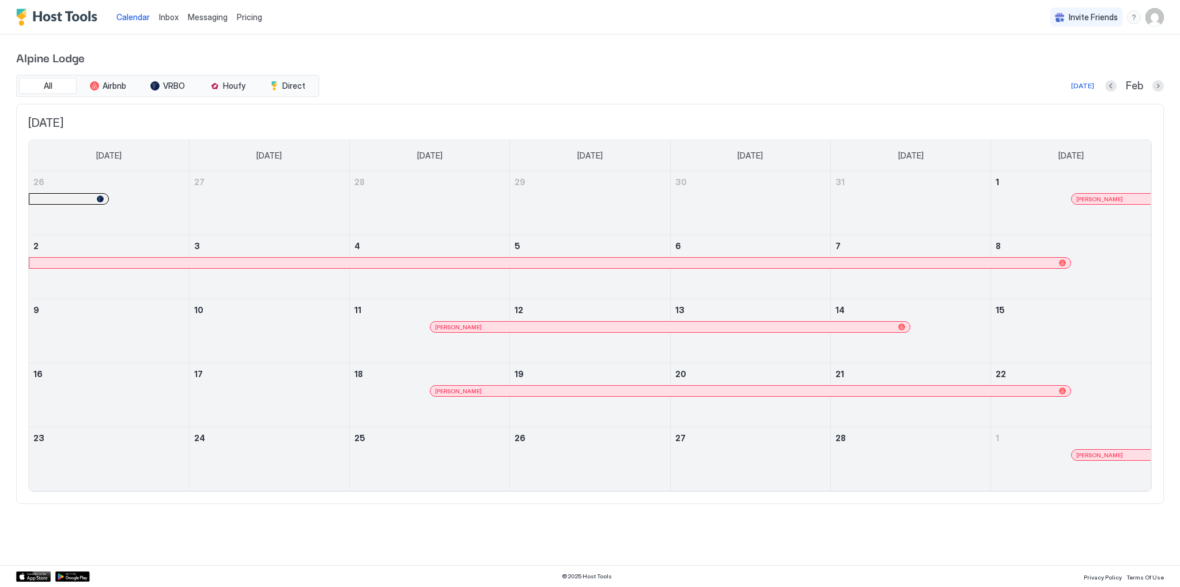
click at [450, 325] on div at bounding box center [450, 326] width 9 height 9
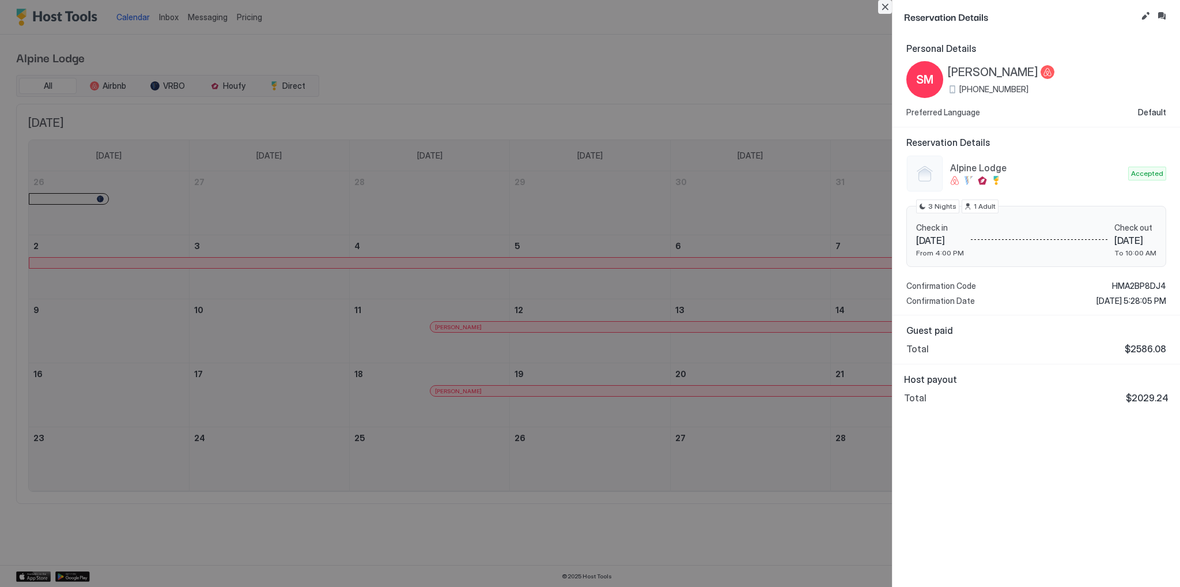
click at [883, 7] on button "Close" at bounding box center [885, 7] width 14 height 14
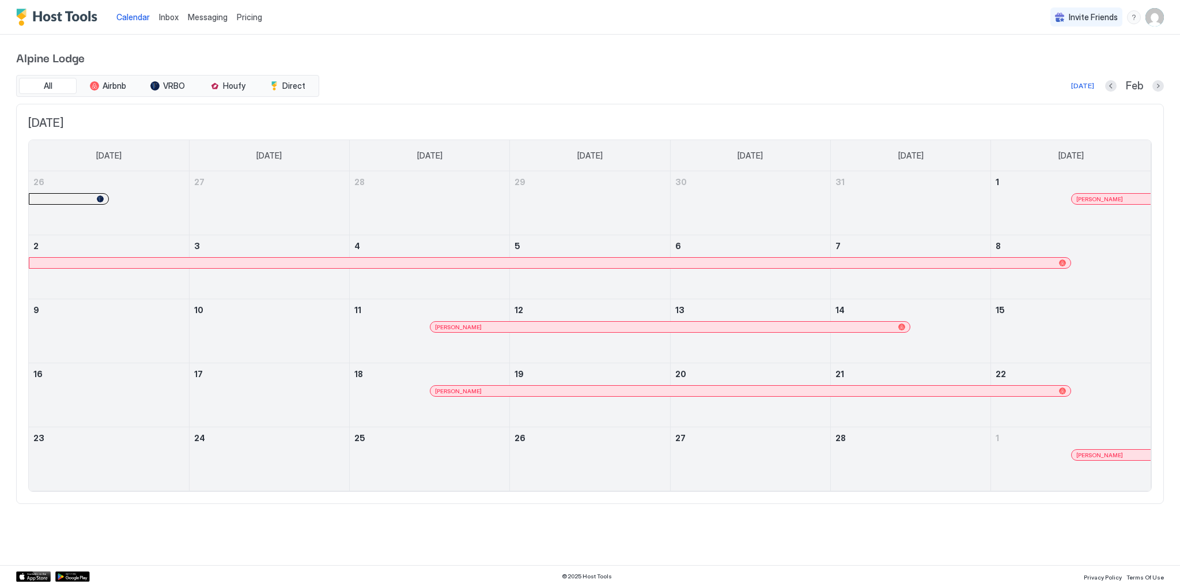
click at [171, 17] on span "Inbox" at bounding box center [169, 17] width 20 height 10
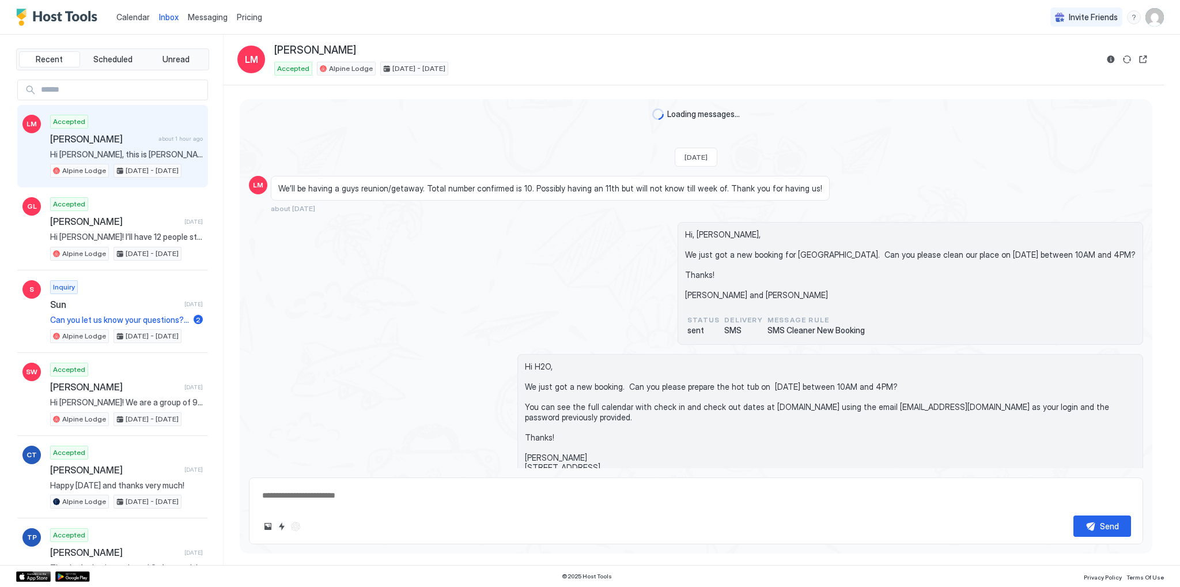
scroll to position [2633, 0]
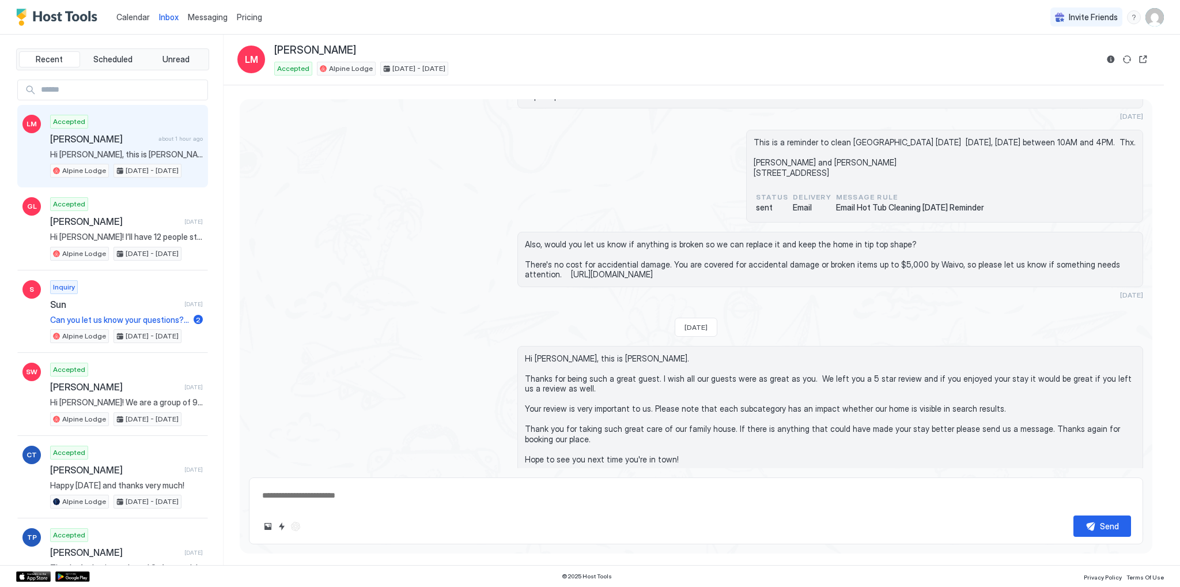
click at [108, 89] on input "Input Field" at bounding box center [121, 90] width 171 height 20
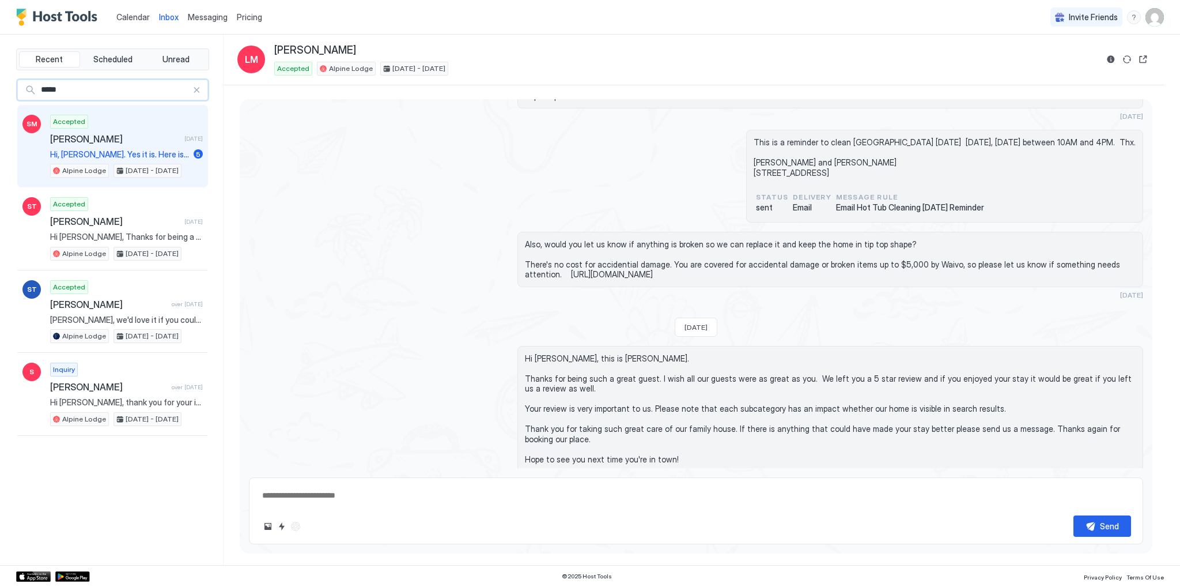
type input "*****"
click at [126, 133] on span "[PERSON_NAME]" at bounding box center [115, 139] width 130 height 12
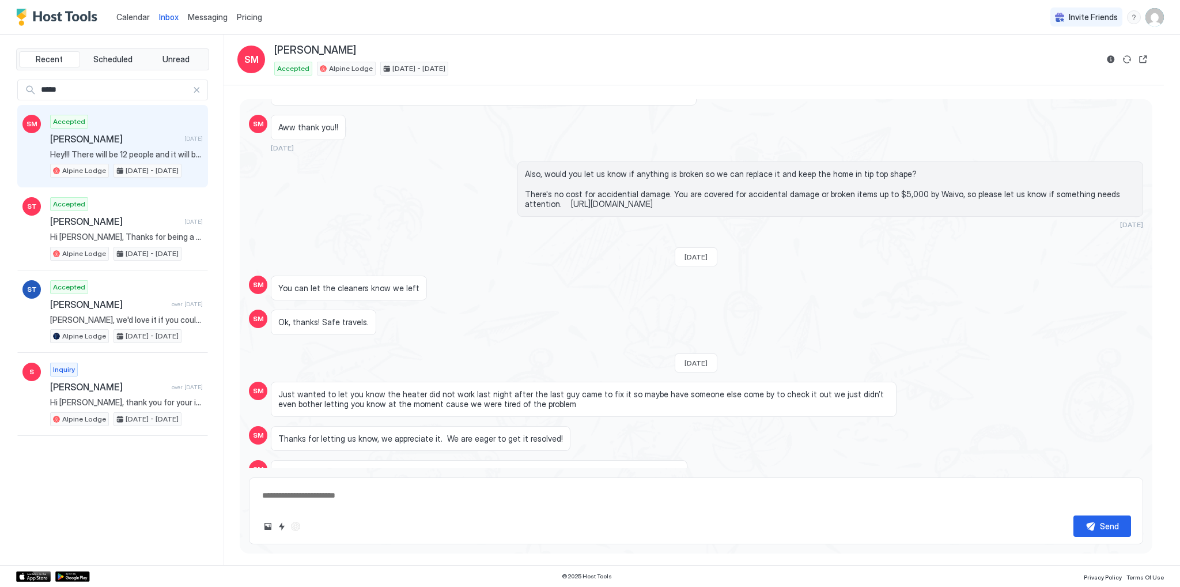
scroll to position [1035, 0]
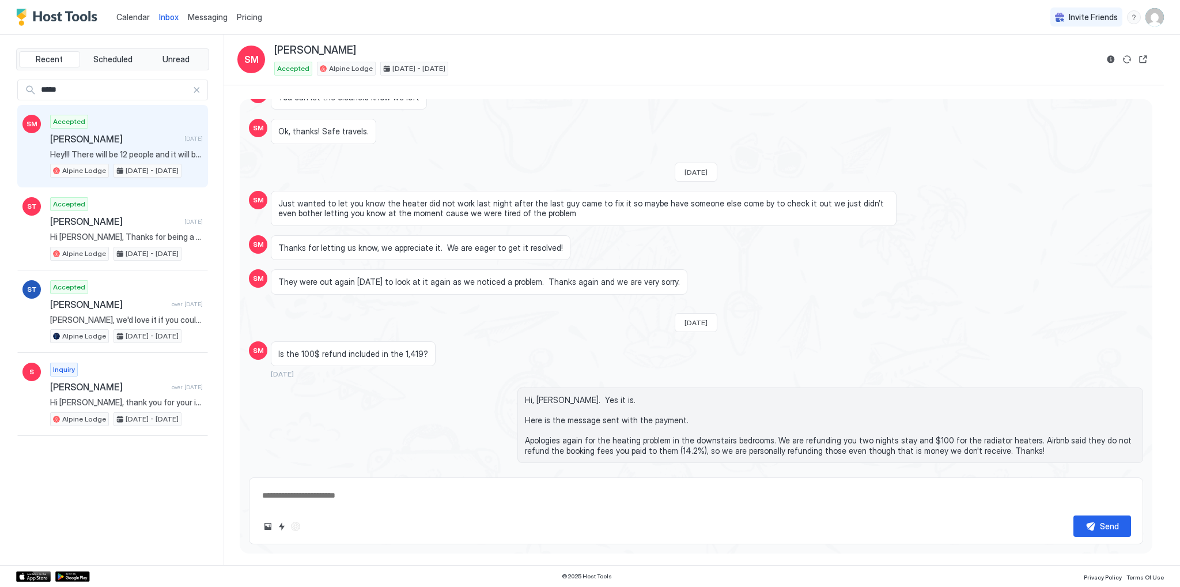
click at [196, 87] on div at bounding box center [197, 90] width 8 height 8
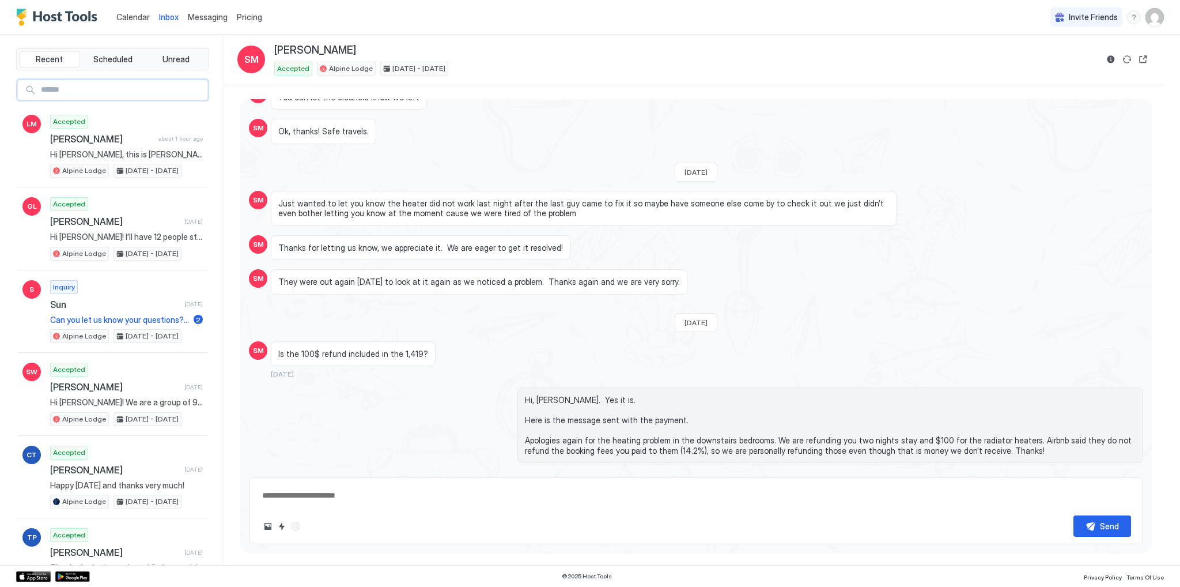
click at [95, 89] on input "Input Field" at bounding box center [121, 90] width 171 height 20
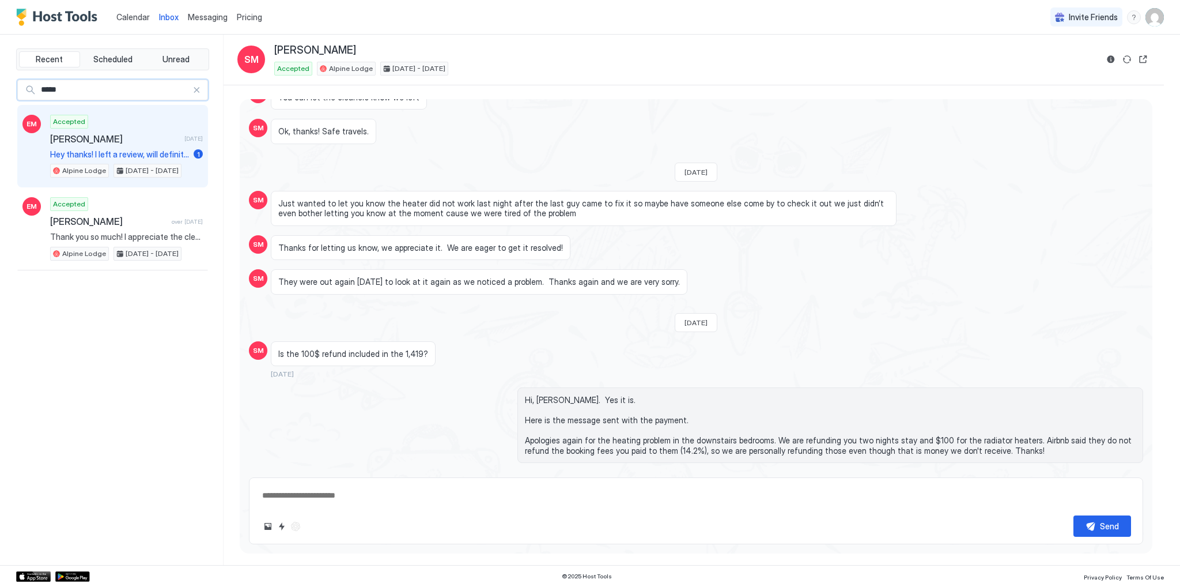
type input "*****"
click at [115, 149] on span "Hey thanks! I left a review, will definitely be back!" at bounding box center [119, 154] width 139 height 10
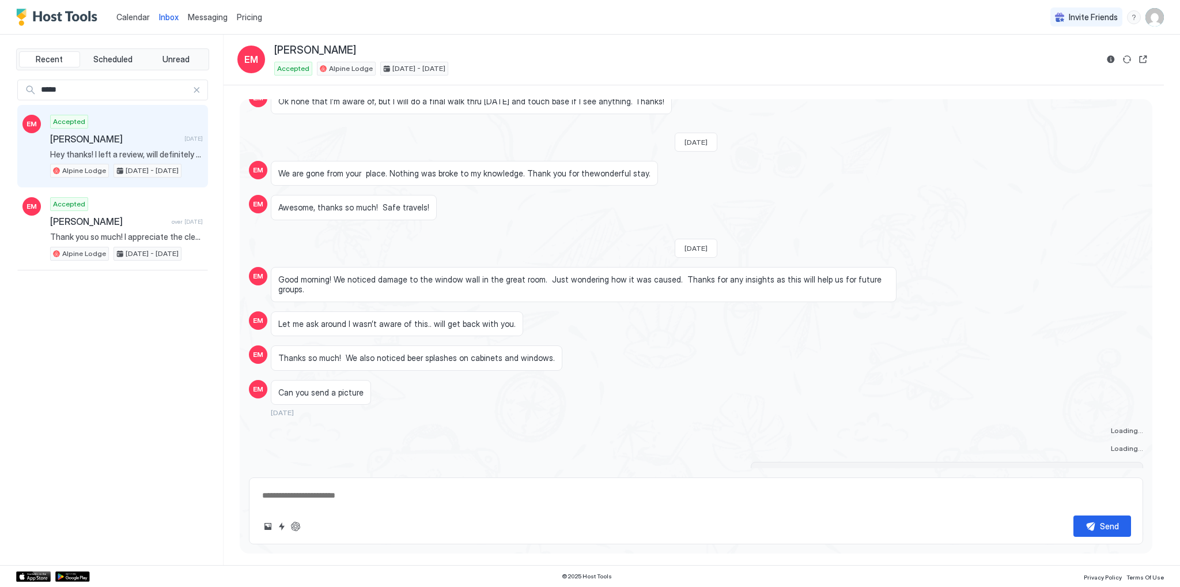
scroll to position [325, 0]
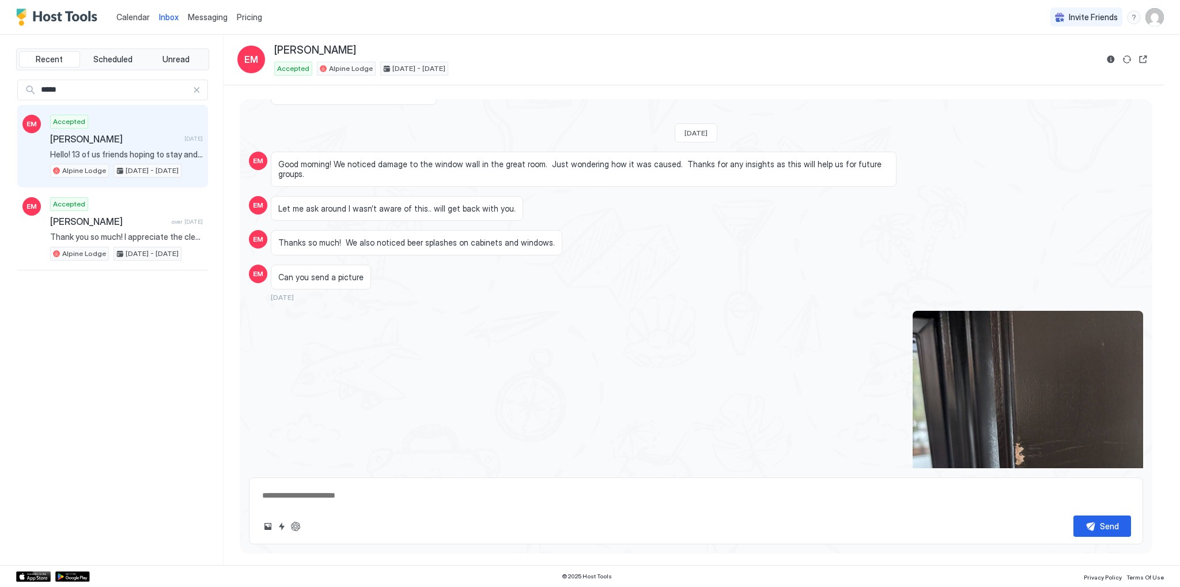
drag, startPoint x: 195, startPoint y: 88, endPoint x: 186, endPoint y: 75, distance: 15.7
click at [196, 88] on div at bounding box center [197, 90] width 8 height 8
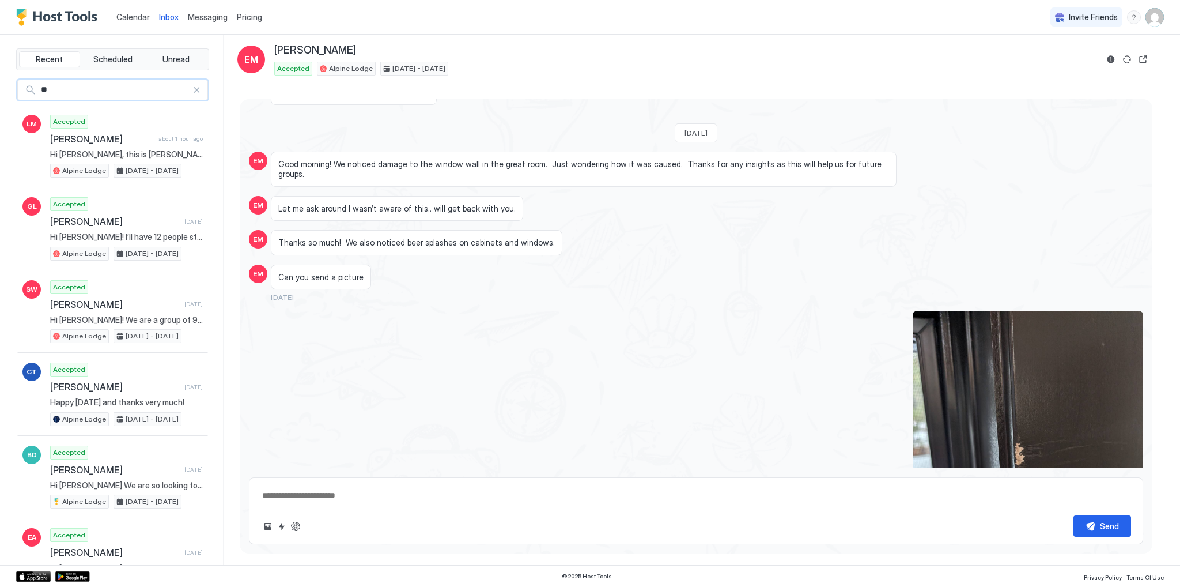
type input "*"
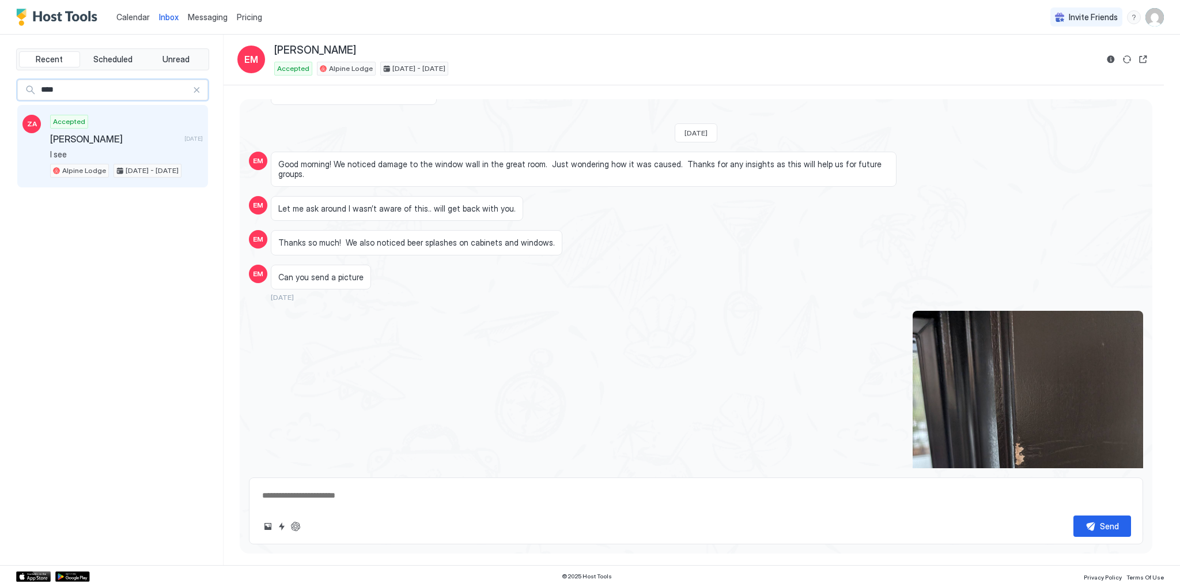
type input "****"
click at [114, 133] on span "[PERSON_NAME]" at bounding box center [115, 139] width 130 height 12
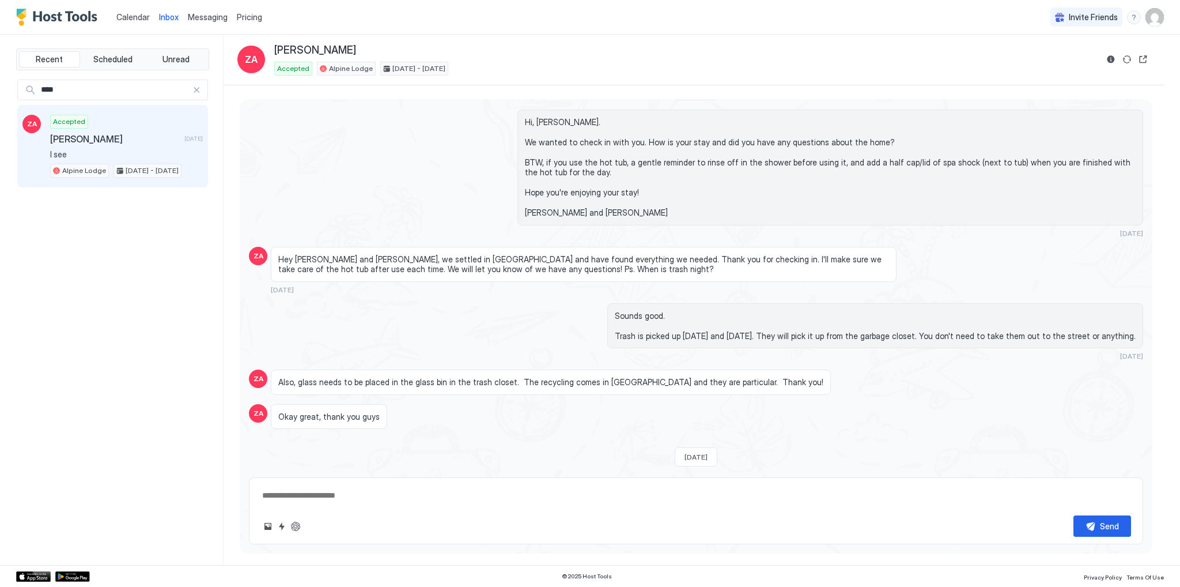
scroll to position [2457, 0]
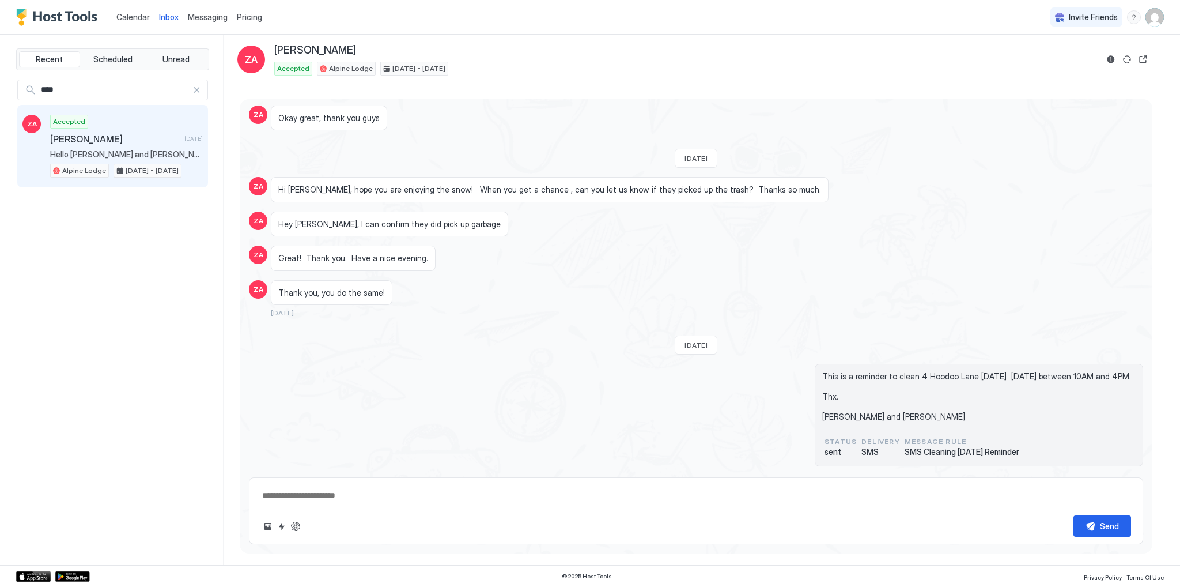
click at [198, 89] on div at bounding box center [197, 90] width 8 height 8
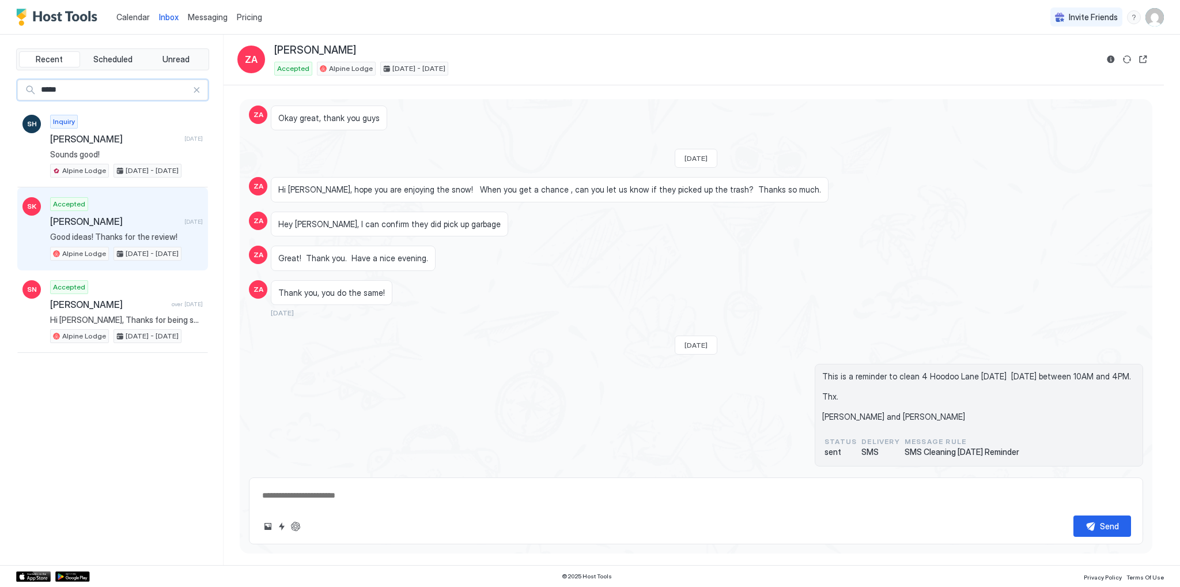
type input "*****"
click at [105, 217] on span "[PERSON_NAME]" at bounding box center [115, 222] width 130 height 12
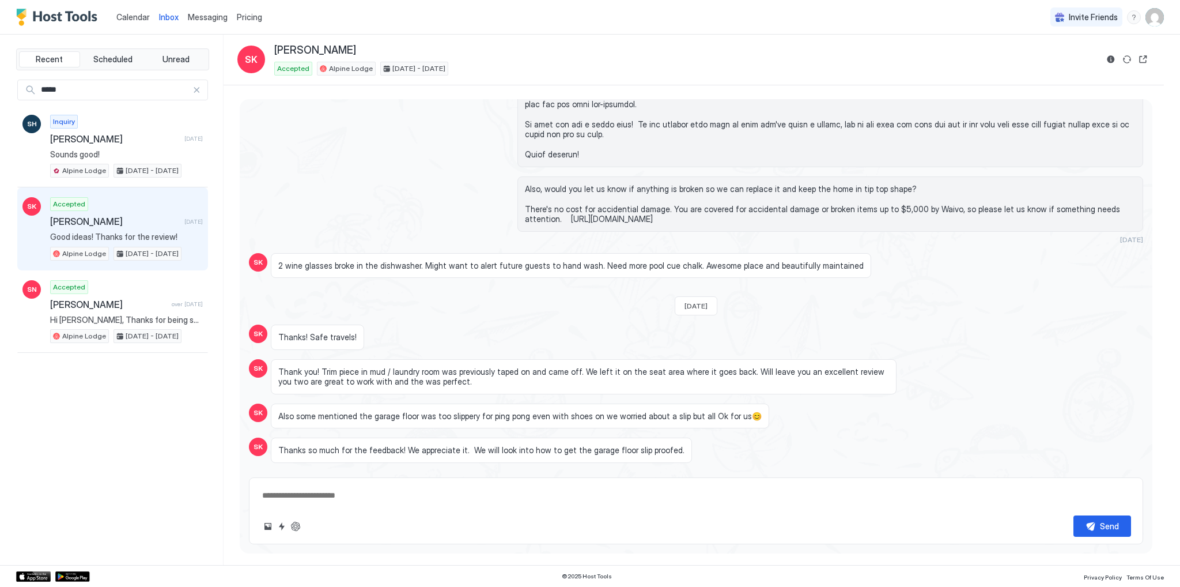
scroll to position [1913, 0]
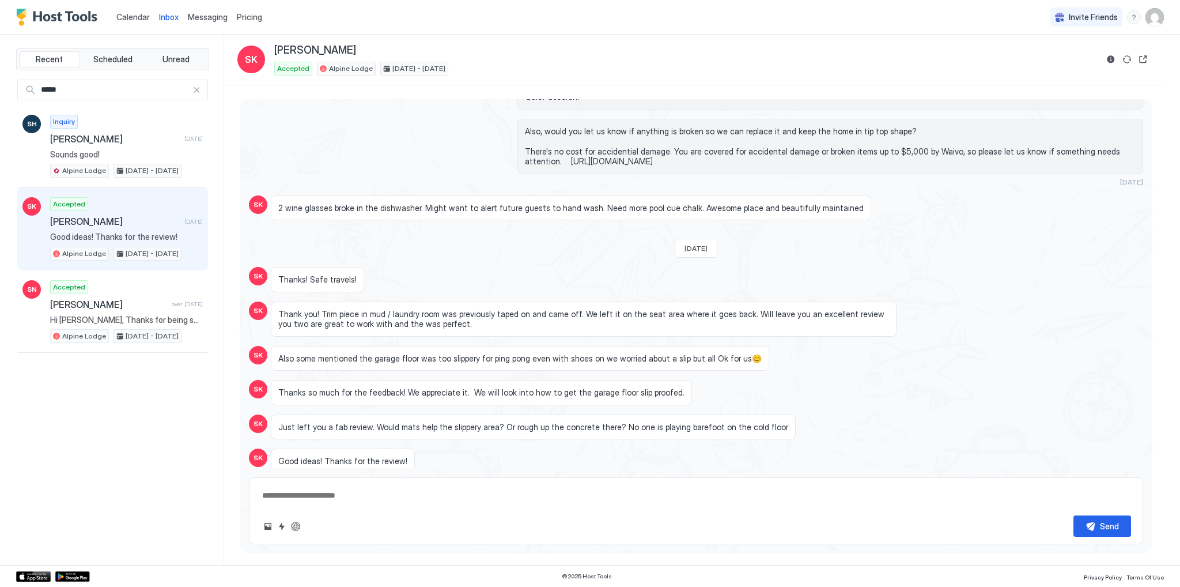
click at [194, 90] on div at bounding box center [197, 90] width 8 height 8
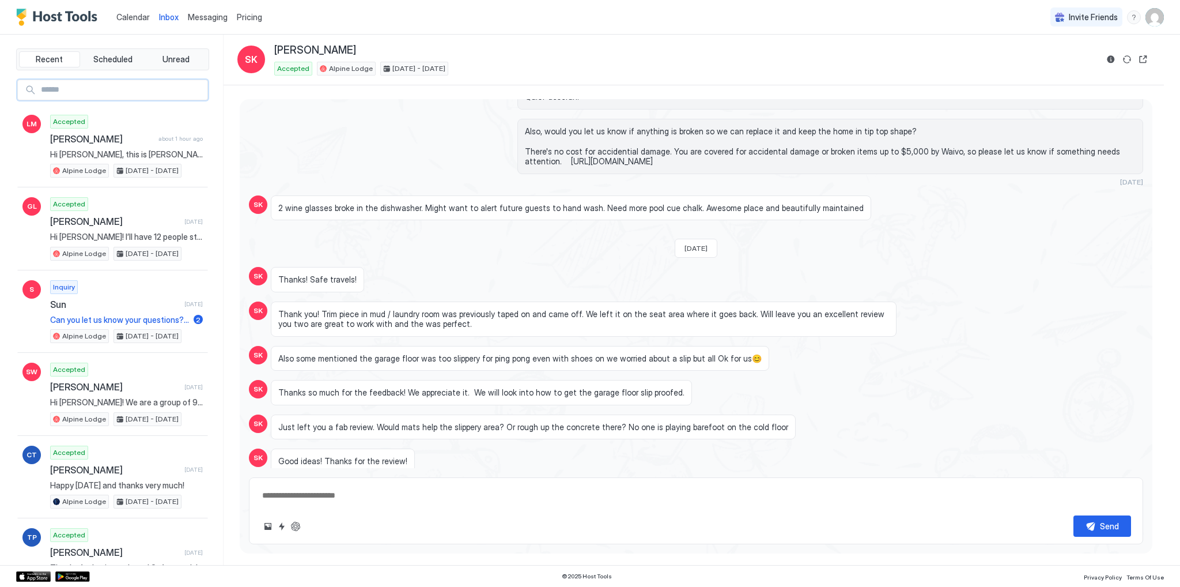
click at [53, 91] on input "Input Field" at bounding box center [121, 90] width 171 height 20
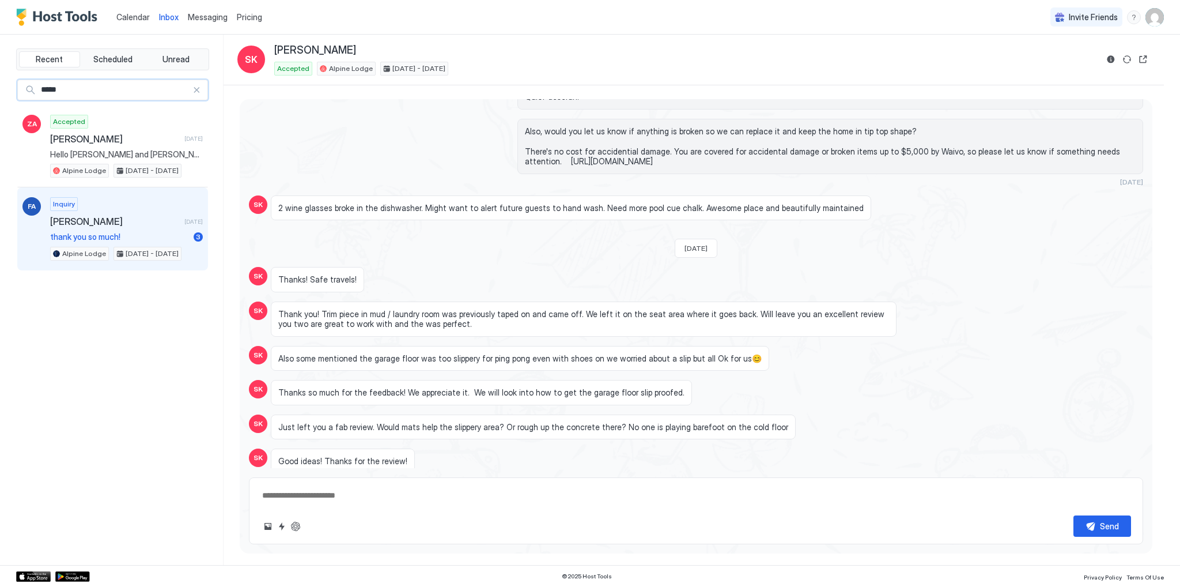
type input "*****"
click at [88, 209] on div "Inquiry [PERSON_NAME] [DATE] thank you so much! 3 [GEOGRAPHIC_DATA] [DATE] - [D…" at bounding box center [126, 228] width 153 height 63
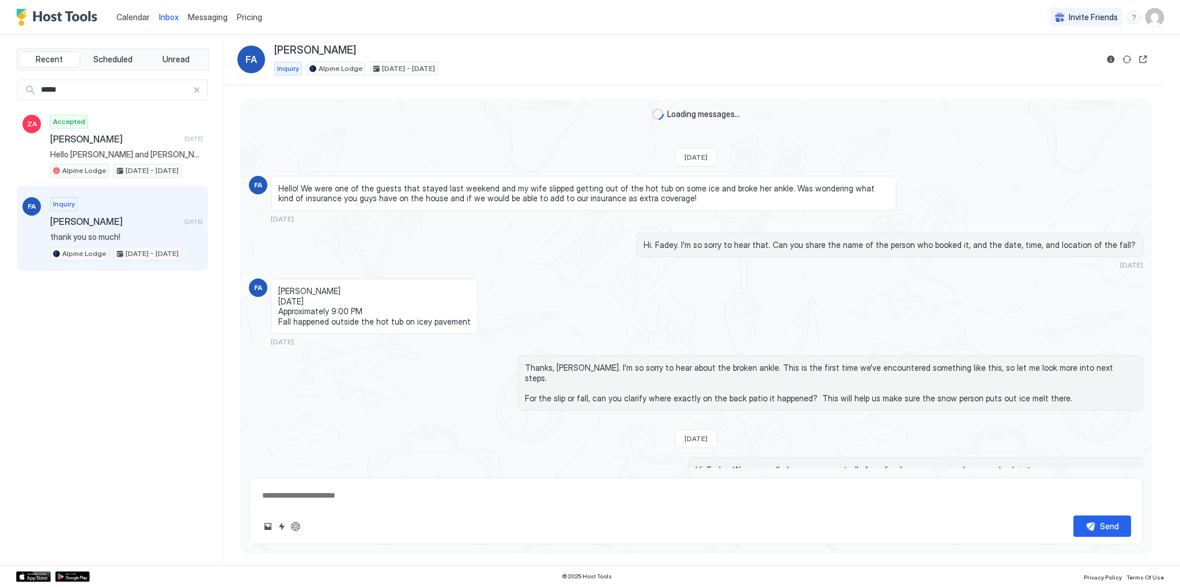
scroll to position [172, 0]
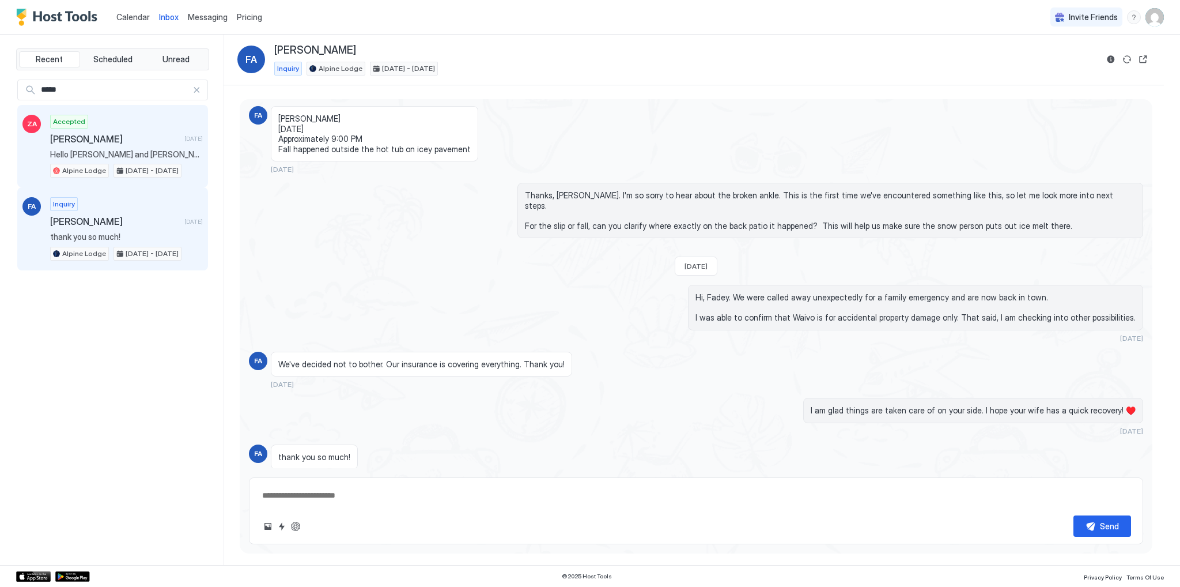
click at [139, 134] on span "[PERSON_NAME]" at bounding box center [115, 139] width 130 height 12
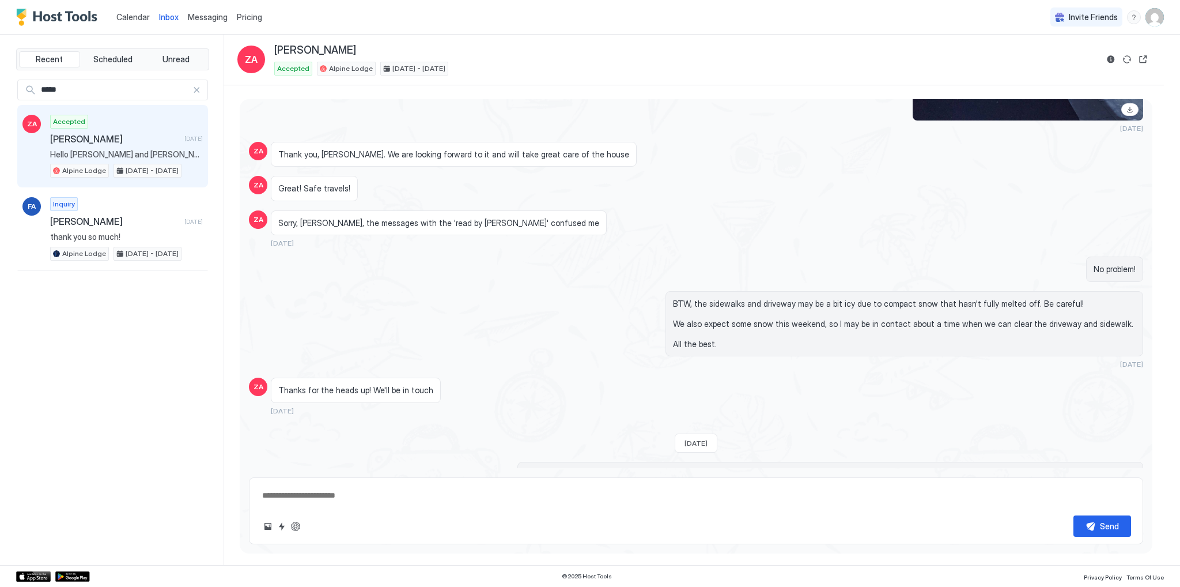
scroll to position [1716, 0]
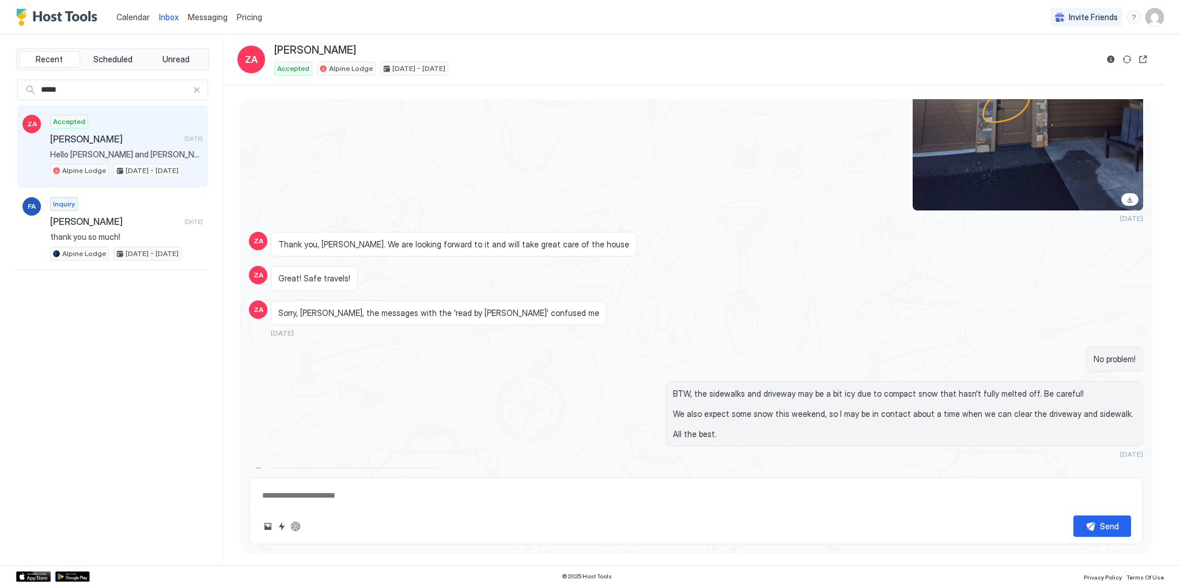
click at [194, 86] on div at bounding box center [197, 90] width 8 height 8
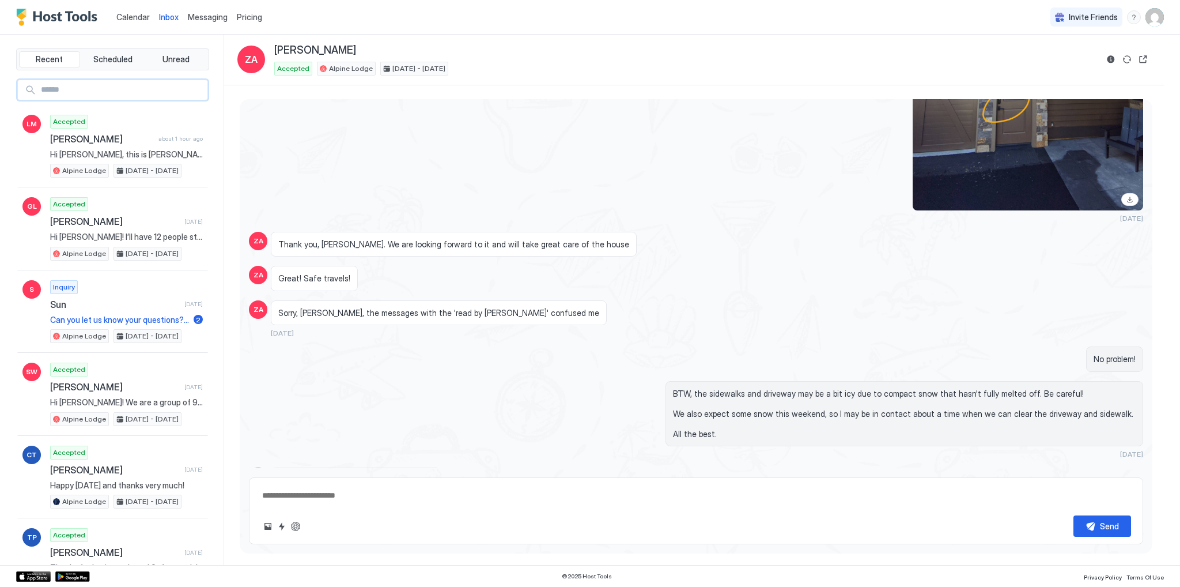
click at [120, 94] on input "Input Field" at bounding box center [121, 90] width 171 height 20
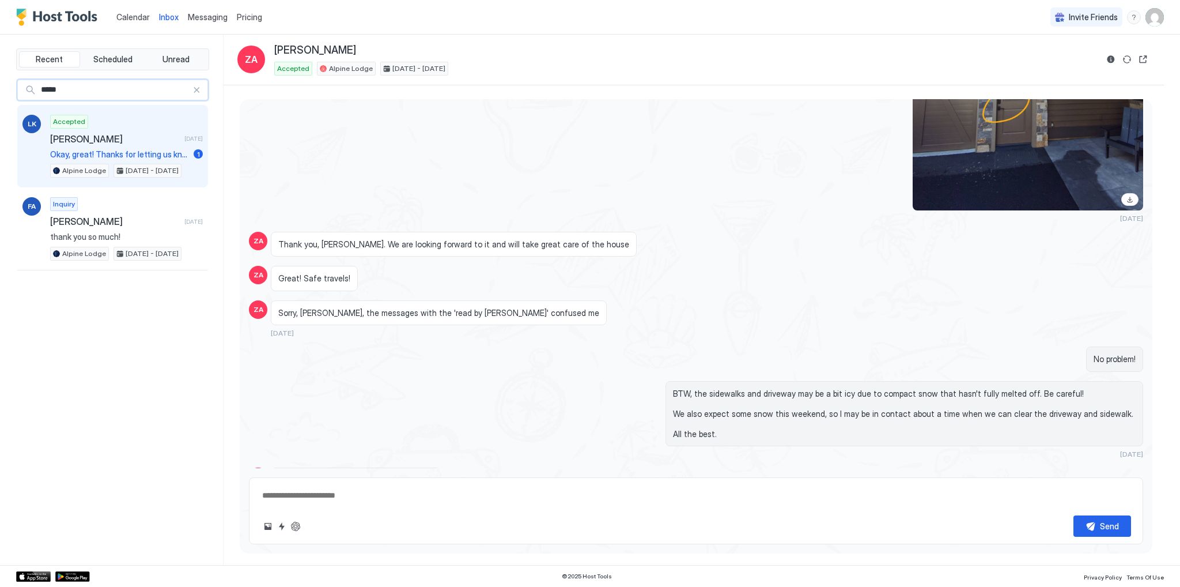
type input "*****"
click at [149, 137] on span "[PERSON_NAME]" at bounding box center [115, 139] width 130 height 12
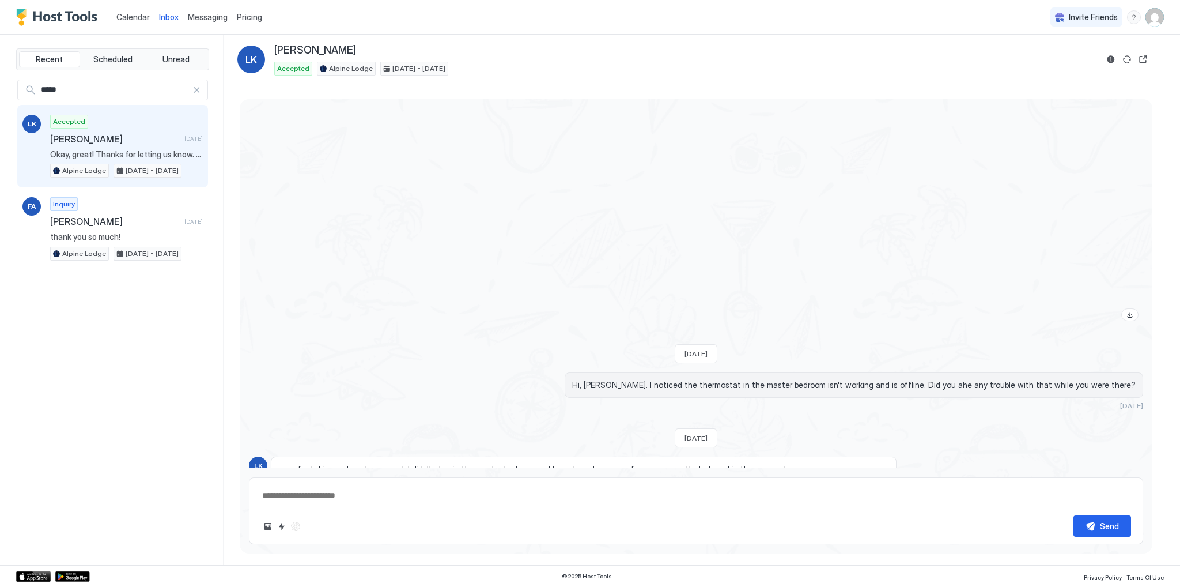
scroll to position [3524, 0]
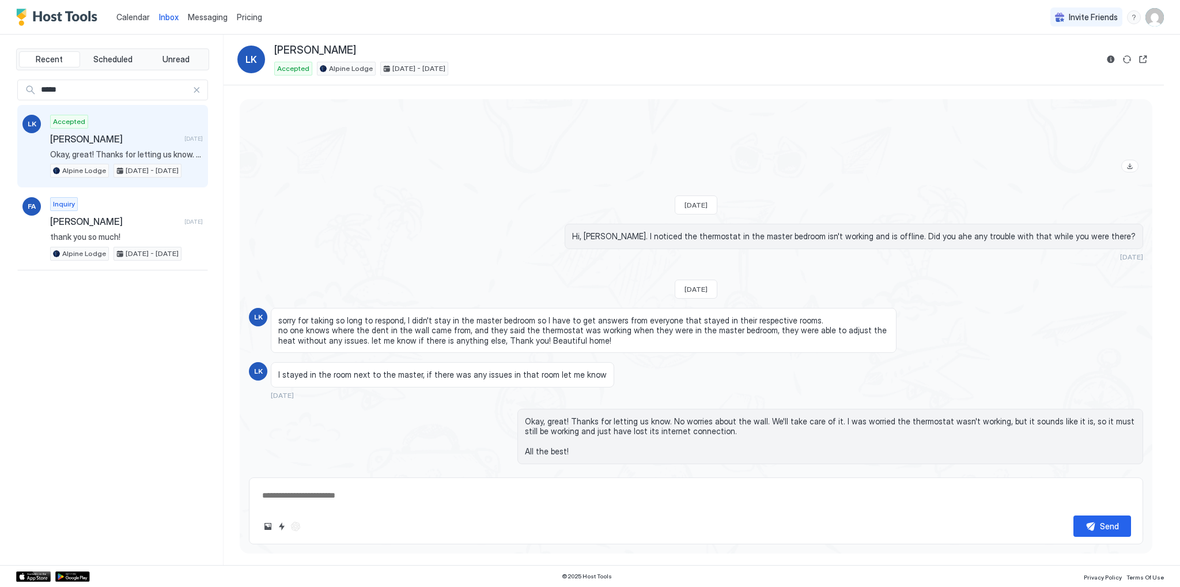
drag, startPoint x: 199, startPoint y: 88, endPoint x: 158, endPoint y: 86, distance: 41.5
click at [199, 88] on div at bounding box center [197, 90] width 8 height 8
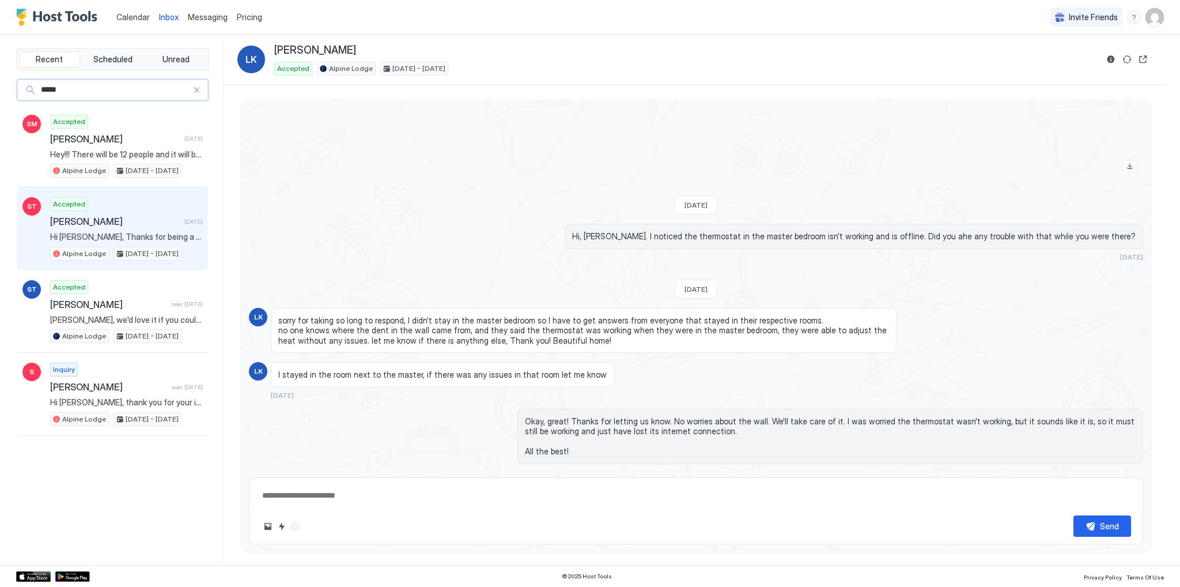
click at [125, 220] on span "[PERSON_NAME]" at bounding box center [115, 222] width 130 height 12
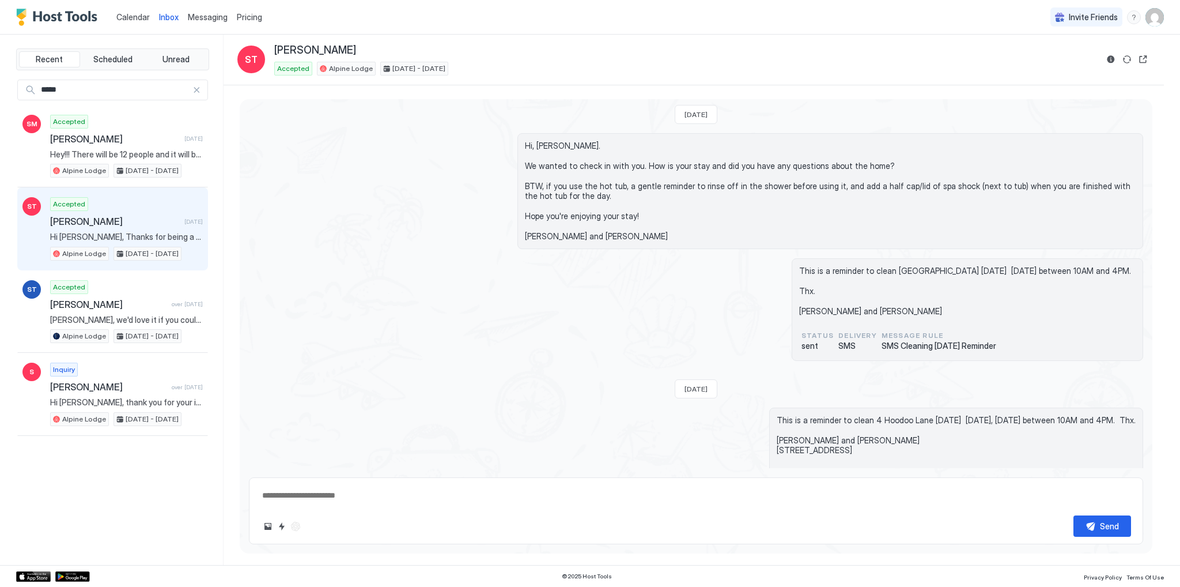
scroll to position [1024, 0]
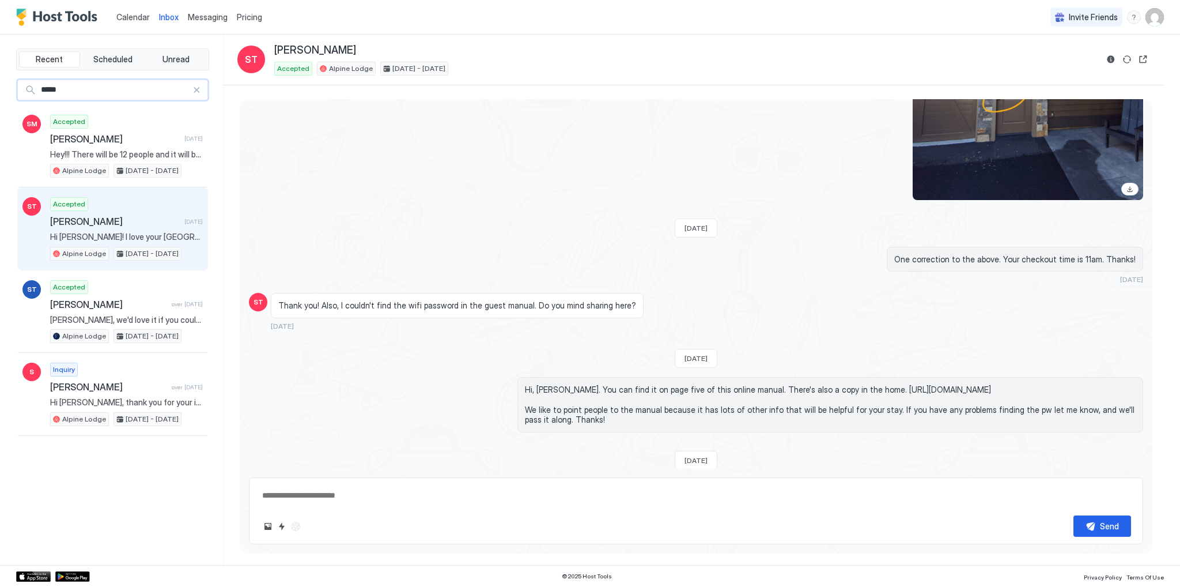
drag, startPoint x: 161, startPoint y: 85, endPoint x: 0, endPoint y: 90, distance: 161.5
click at [0, 90] on div "Recent Scheduled Unread ***** SM Accepted [PERSON_NAME] [DATE] Hey!!! There wil…" at bounding box center [590, 300] width 1180 height 530
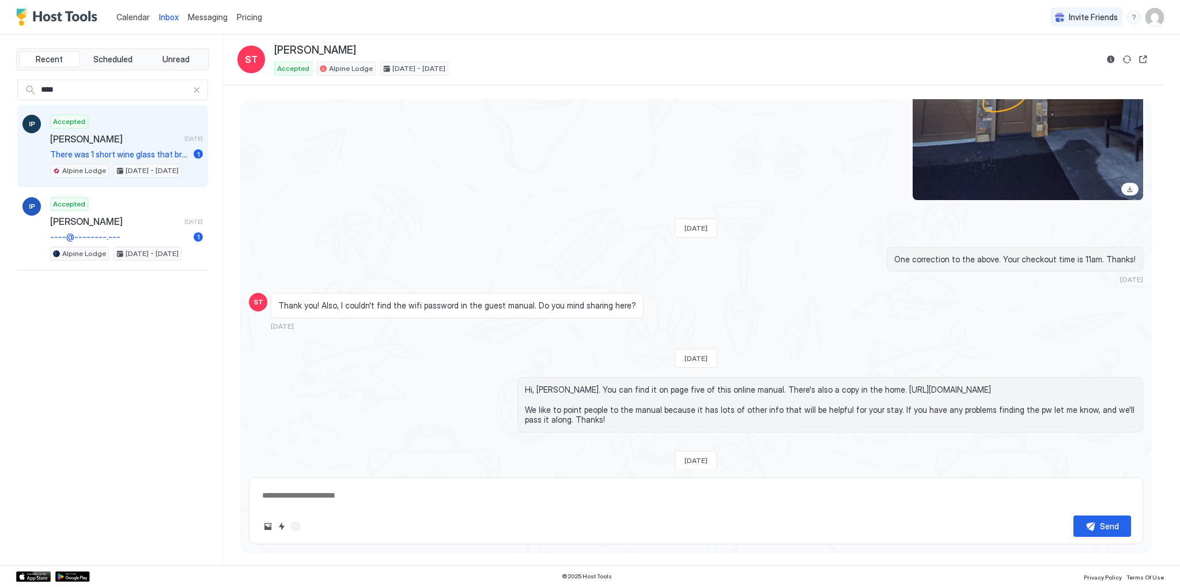
click at [118, 144] on div "Accepted [PERSON_NAME] [DATE] There was 1 short wine glass that broke. 1 small …" at bounding box center [126, 146] width 153 height 63
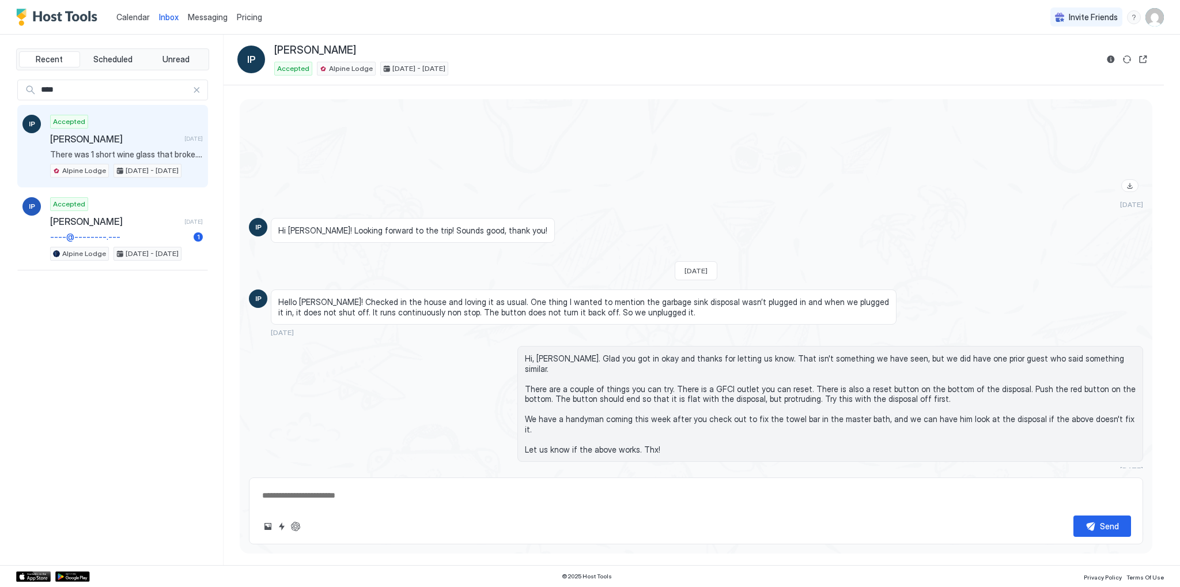
scroll to position [1843, 0]
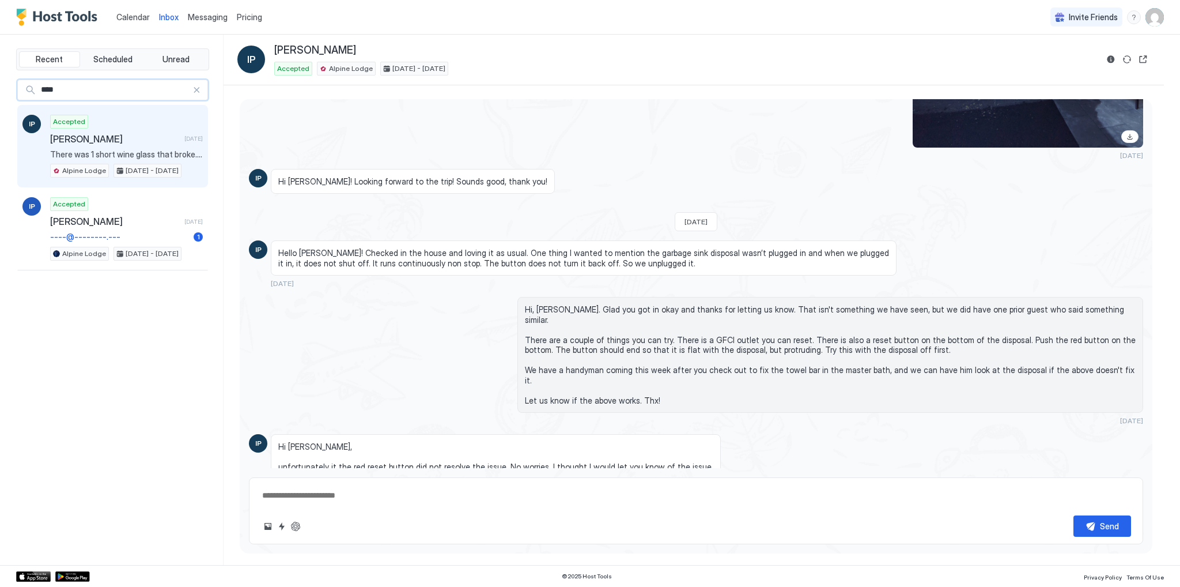
drag, startPoint x: 153, startPoint y: 92, endPoint x: 0, endPoint y: 102, distance: 153.7
click at [0, 102] on div "Recent Scheduled Unread **** IP Accepted [PERSON_NAME] [DATE] There was 1 short…" at bounding box center [590, 300] width 1180 height 530
click at [98, 149] on div "Accepted [PERSON_NAME] [DATE] Hi [PERSON_NAME], Thanks for being such a great g…" at bounding box center [126, 146] width 153 height 63
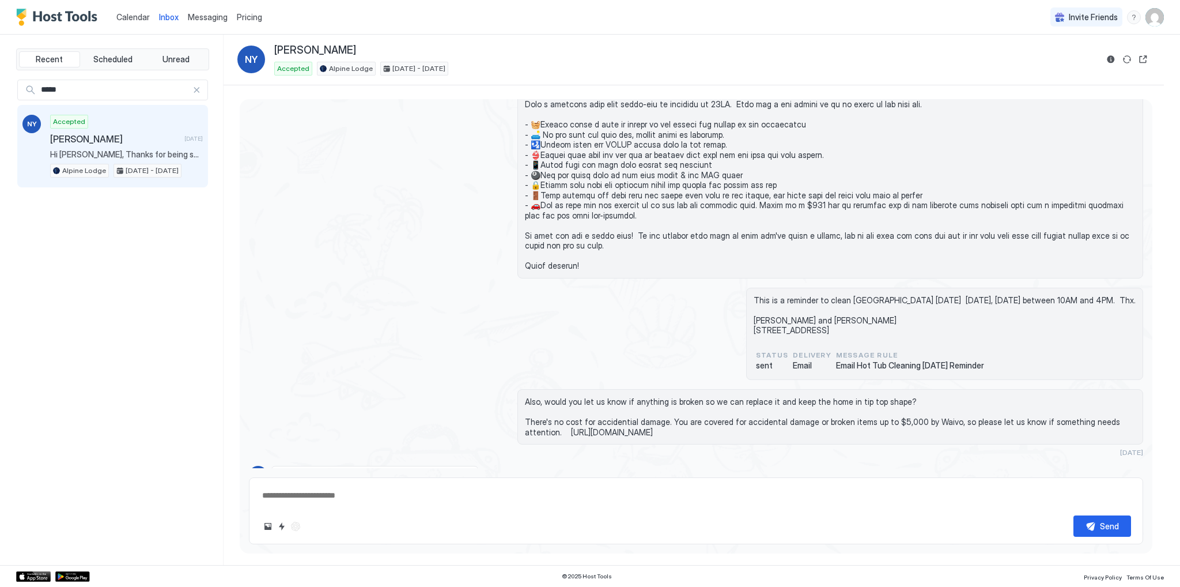
scroll to position [1782, 0]
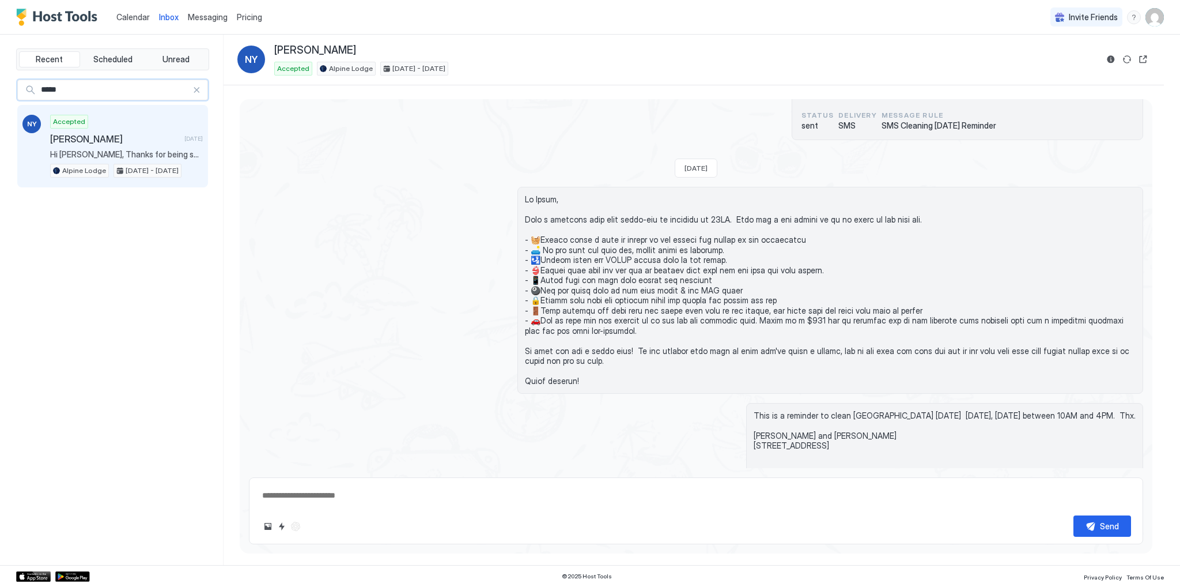
drag, startPoint x: 119, startPoint y: 88, endPoint x: 10, endPoint y: 85, distance: 109.0
click at [10, 85] on div "Recent Scheduled Unread ***** NY Accepted [PERSON_NAME] [DATE] Hi [PERSON_NAME]…" at bounding box center [590, 300] width 1180 height 530
click at [107, 144] on div "Accepted [PERSON_NAME] [DATE] Thank you for the kind words in your review and b…" at bounding box center [126, 146] width 153 height 63
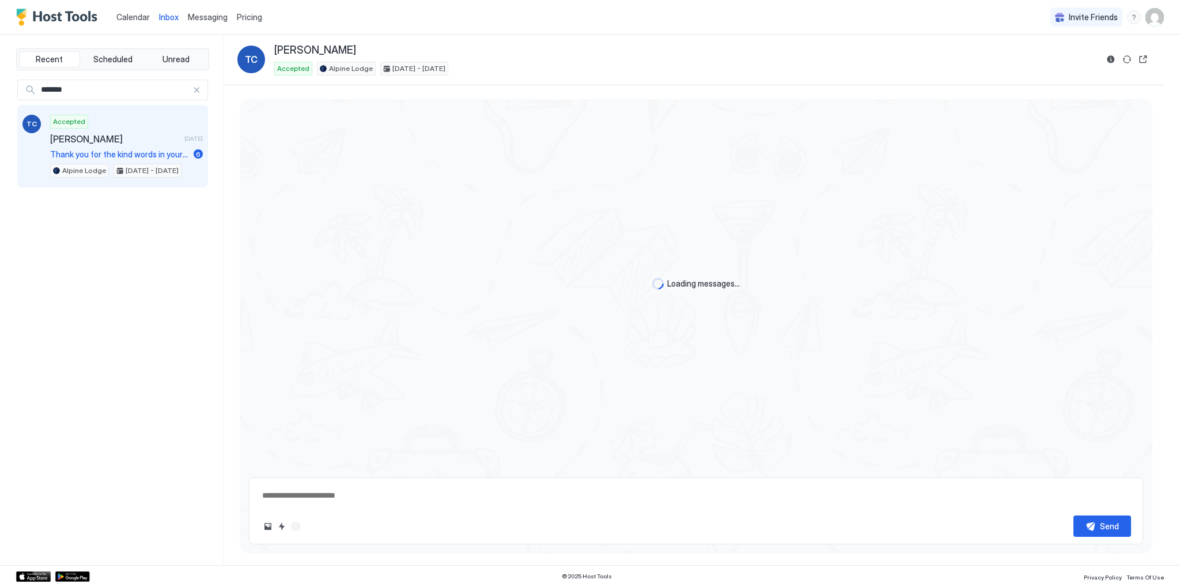
scroll to position [1148, 0]
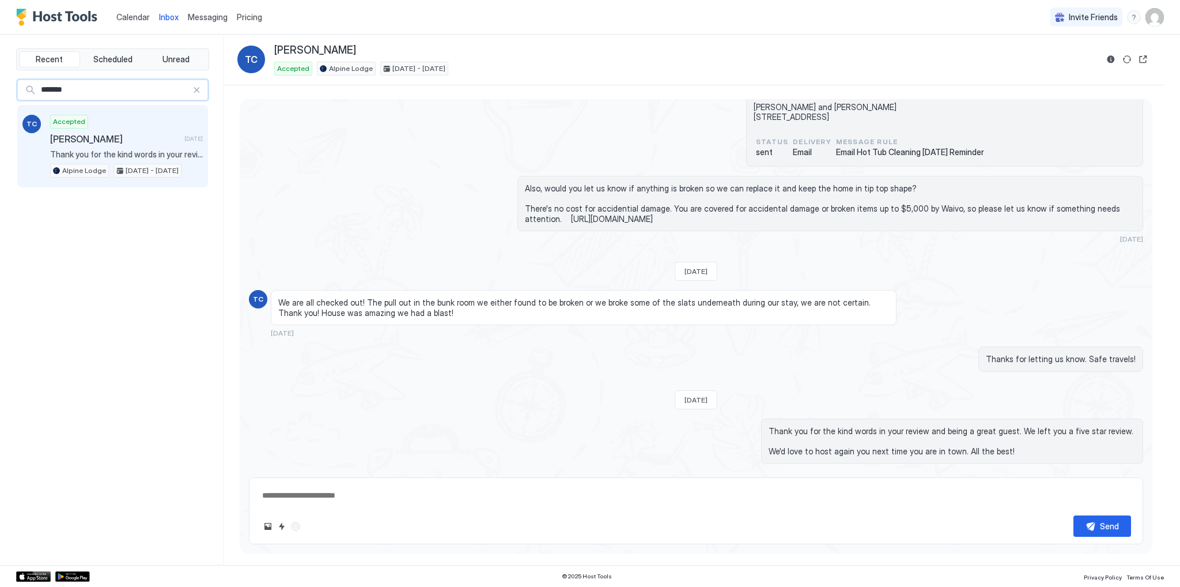
drag, startPoint x: 78, startPoint y: 87, endPoint x: 7, endPoint y: 86, distance: 70.9
click at [7, 86] on div "Recent Scheduled Unread ******* TC Accepted [PERSON_NAME] [DATE] Thank you for …" at bounding box center [590, 300] width 1180 height 530
click at [104, 134] on span "[PERSON_NAME]" at bounding box center [115, 139] width 130 height 12
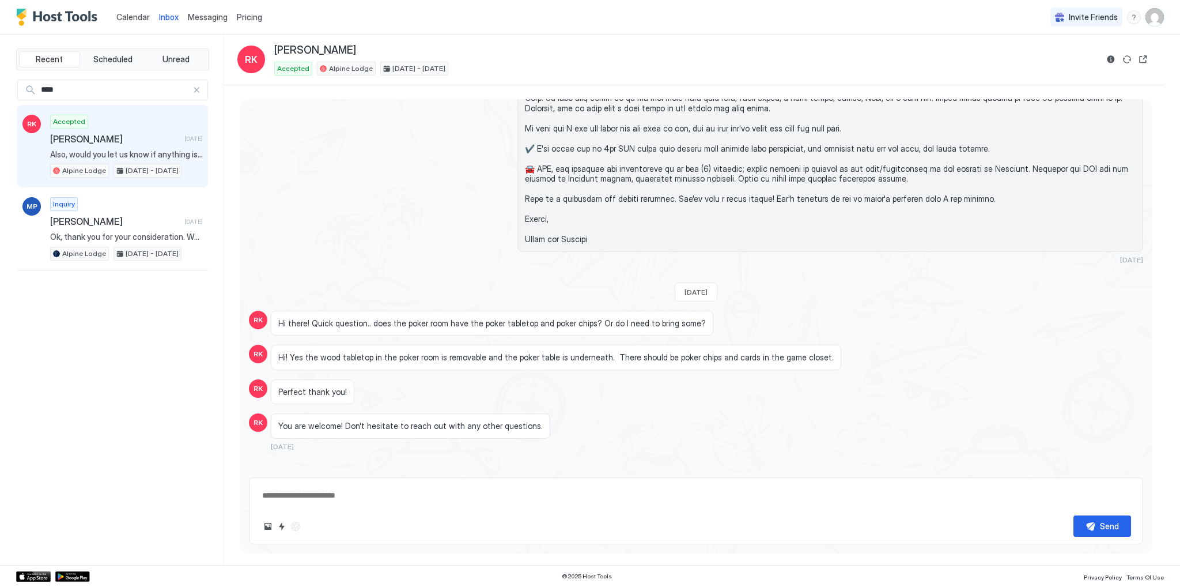
scroll to position [778, 0]
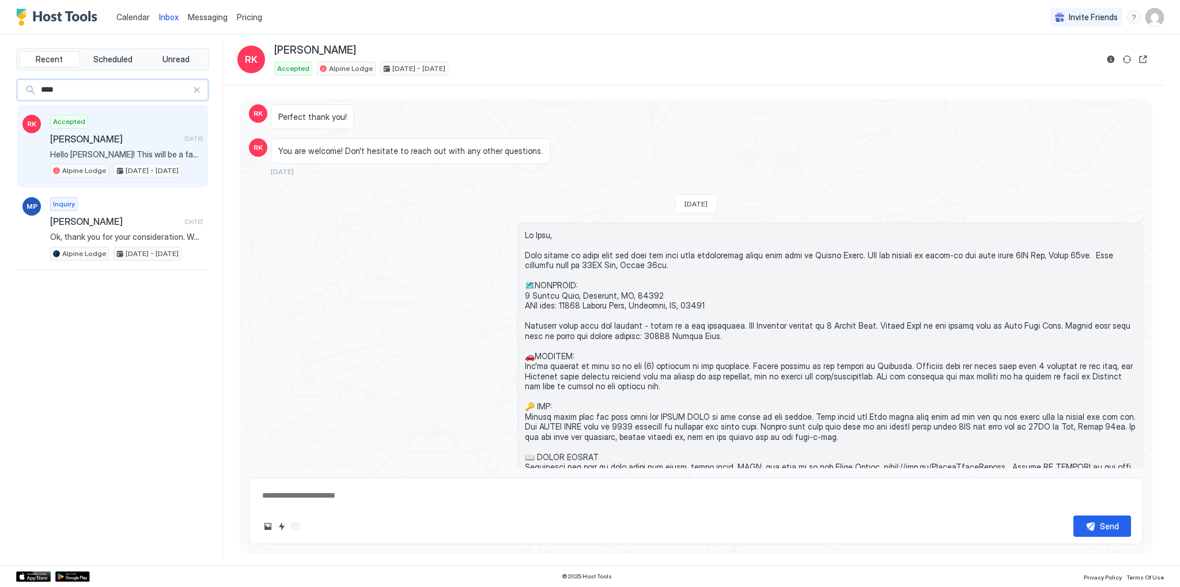
drag, startPoint x: 161, startPoint y: 85, endPoint x: 18, endPoint y: 86, distance: 143.0
click at [18, 86] on div "****" at bounding box center [112, 90] width 191 height 21
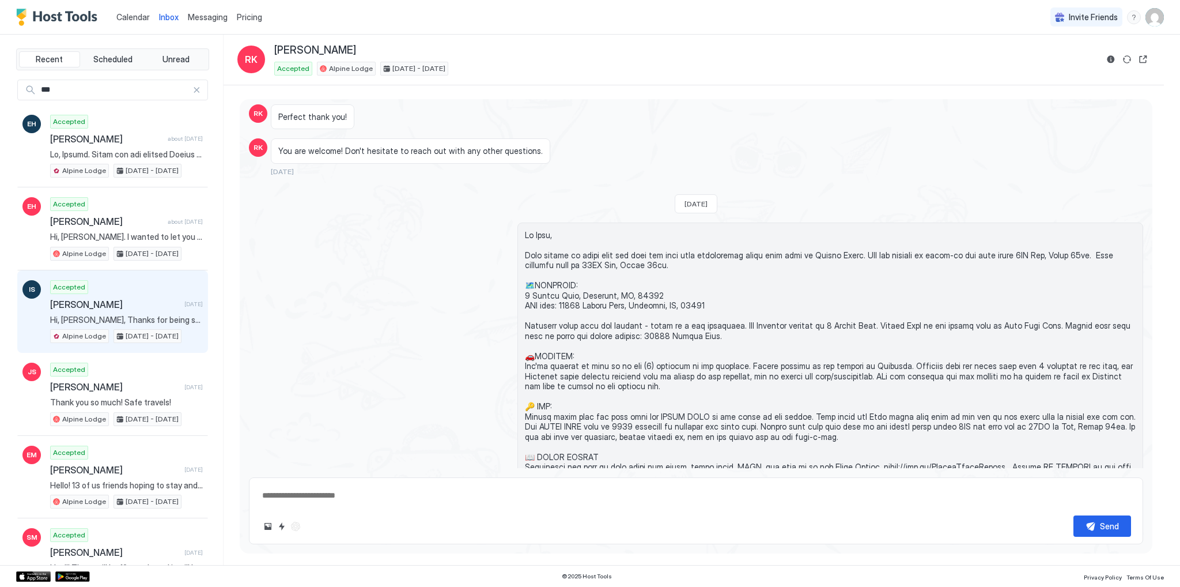
click at [106, 299] on span "[PERSON_NAME]" at bounding box center [115, 305] width 130 height 12
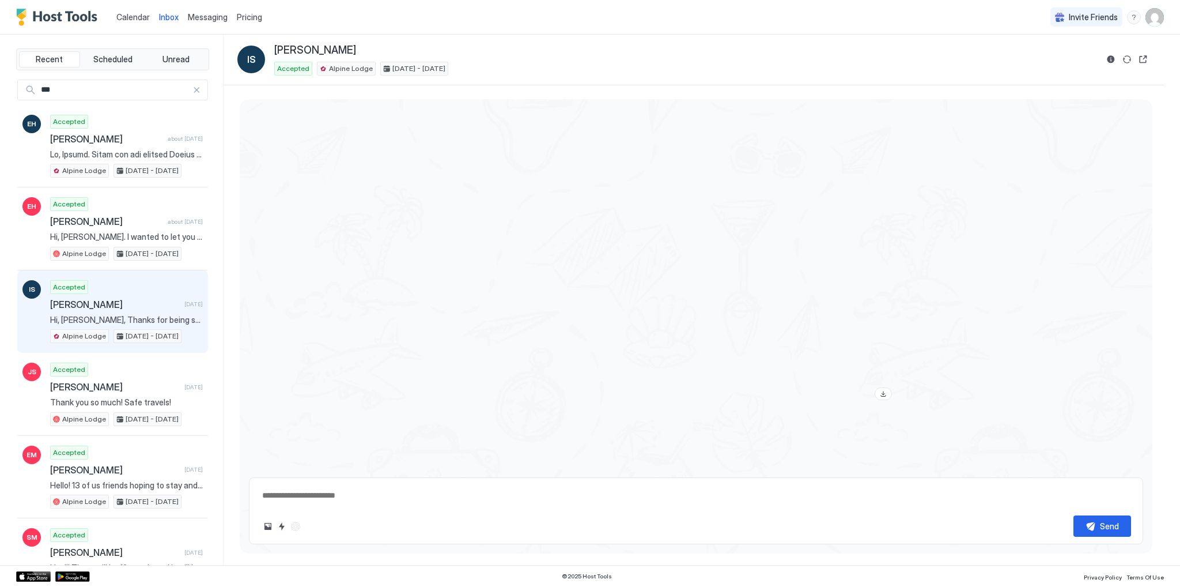
scroll to position [878, 0]
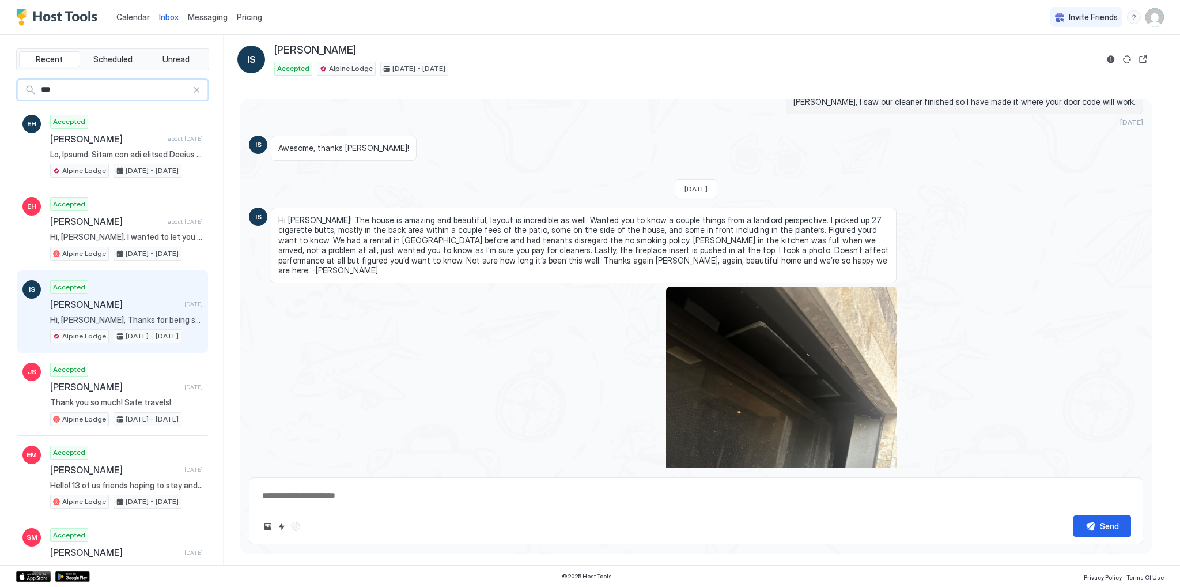
drag, startPoint x: 150, startPoint y: 91, endPoint x: 0, endPoint y: 90, distance: 149.9
click at [0, 90] on div "Recent Scheduled Unread *** EH Accepted [PERSON_NAME] about [DATE] Alpine Lodge…" at bounding box center [590, 300] width 1180 height 530
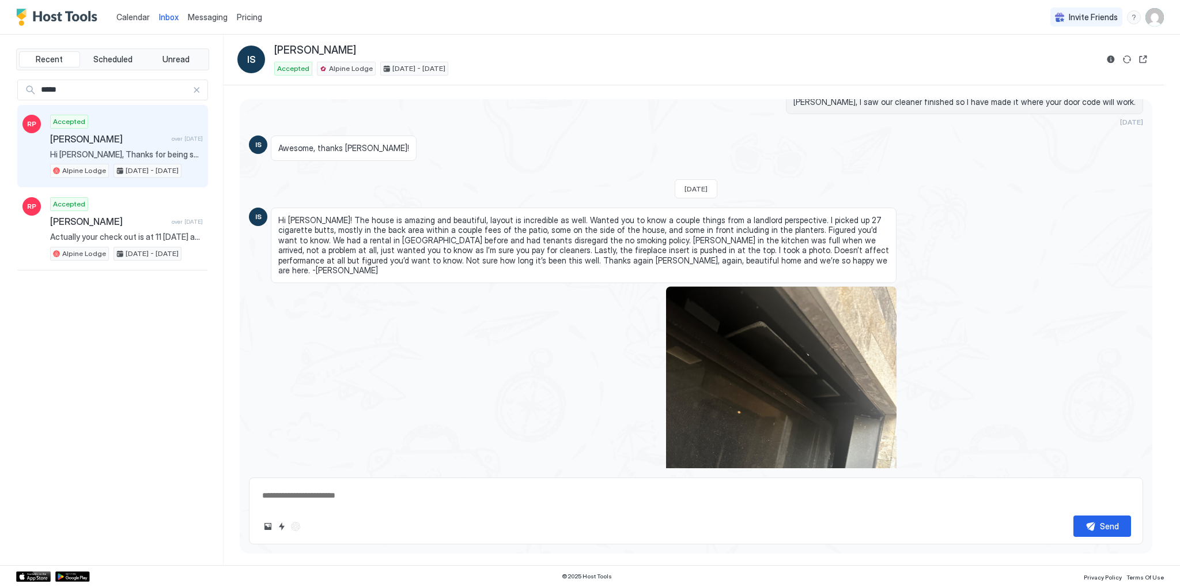
click at [106, 147] on div "Accepted [PERSON_NAME] over [DATE] Hi [PERSON_NAME], Thanks for being such a gr…" at bounding box center [126, 146] width 153 height 63
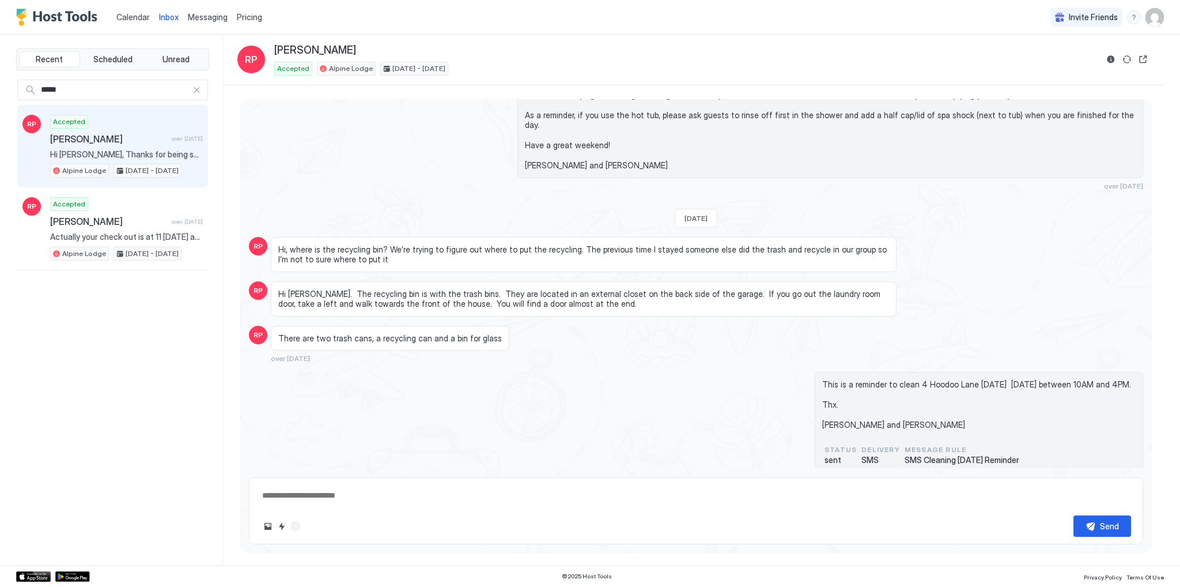
scroll to position [228, 0]
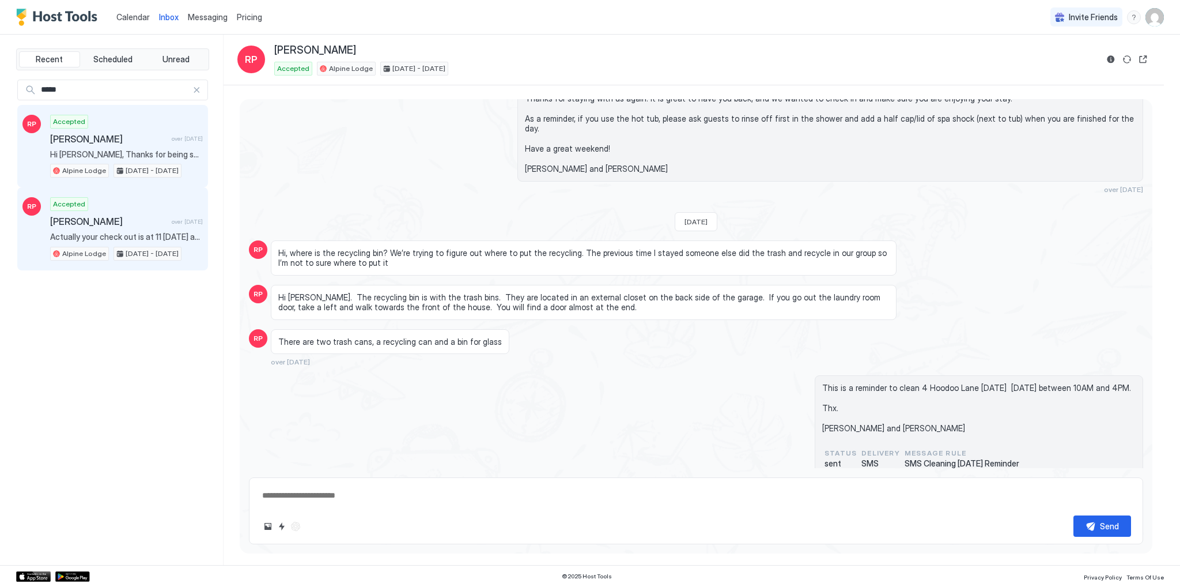
click at [127, 216] on span "[PERSON_NAME]" at bounding box center [108, 222] width 117 height 12
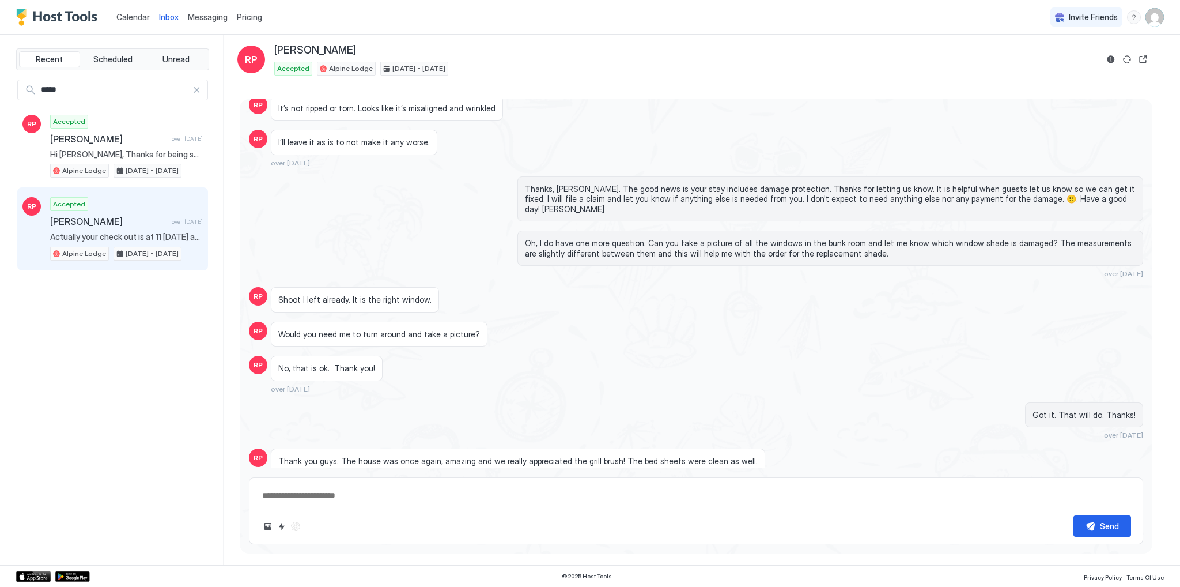
scroll to position [1053, 0]
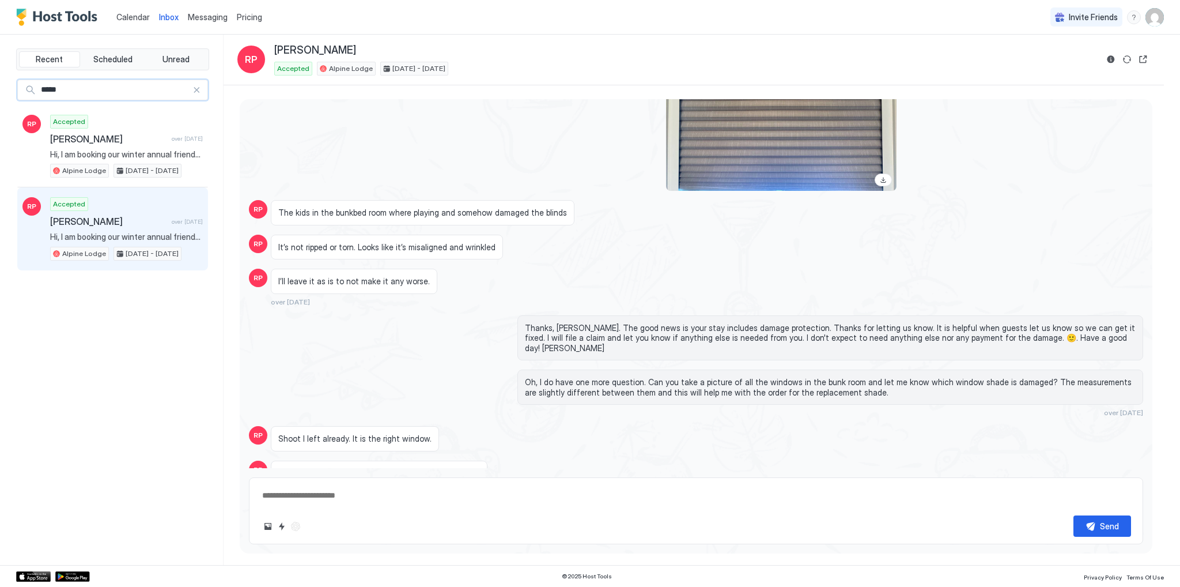
click at [0, 91] on div "Recent Scheduled Unread ***** RP Accepted [PERSON_NAME] over [DATE] Hi, I am bo…" at bounding box center [590, 300] width 1180 height 530
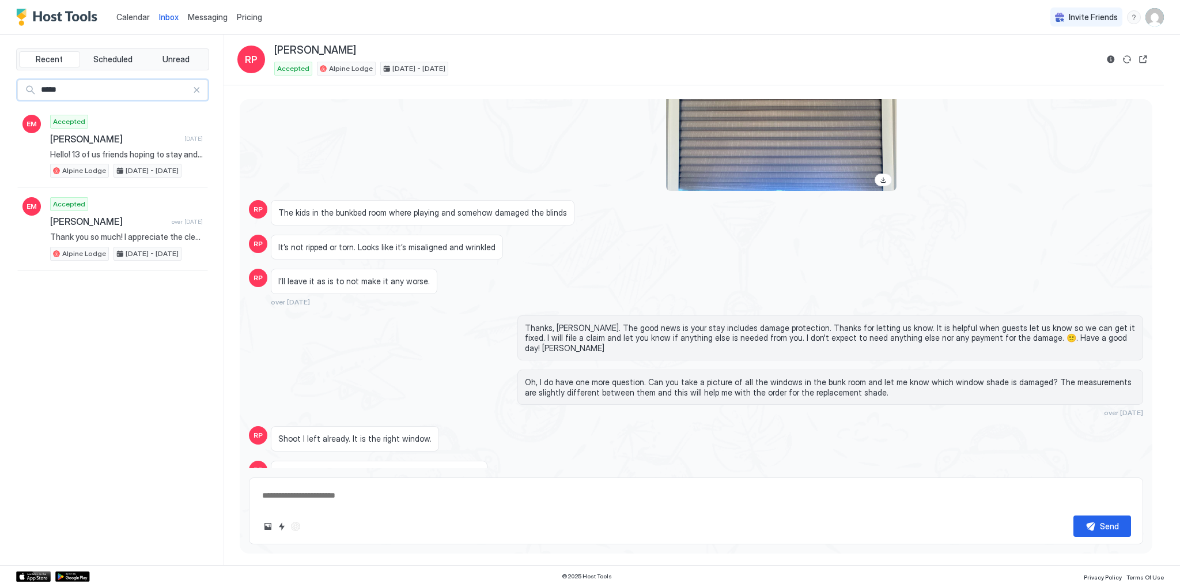
scroll to position [764, 0]
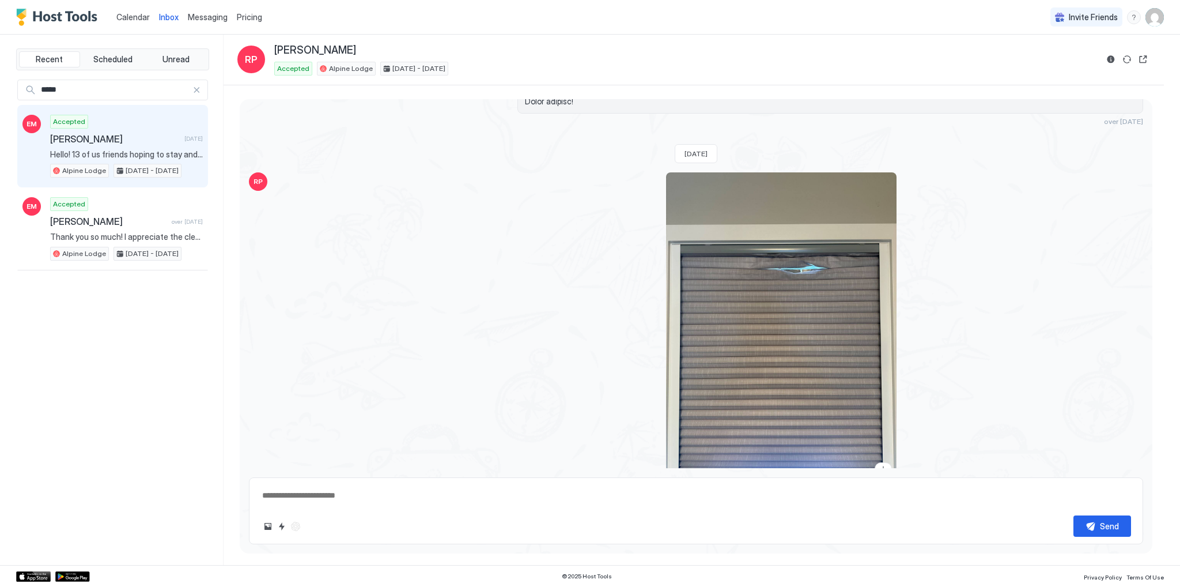
click at [130, 137] on span "[PERSON_NAME]" at bounding box center [115, 139] width 130 height 12
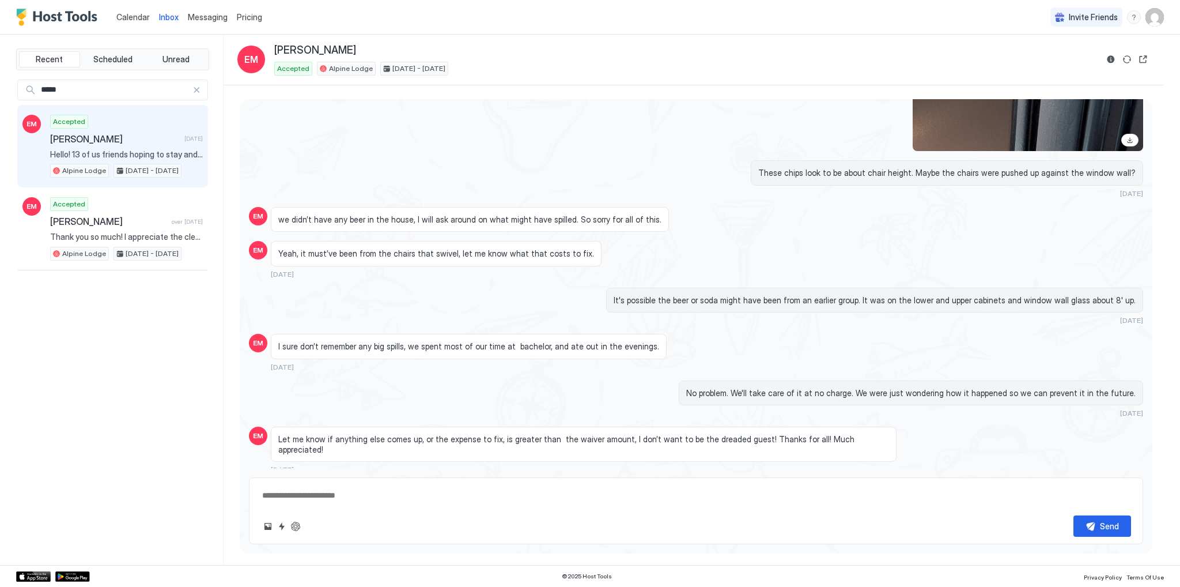
scroll to position [3734, 0]
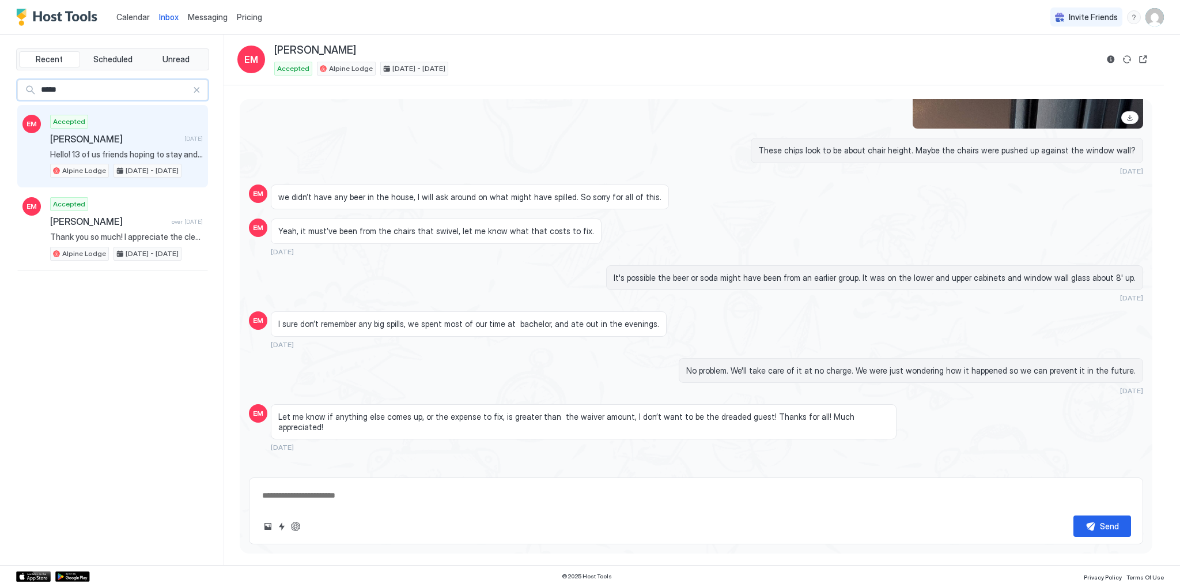
drag, startPoint x: 141, startPoint y: 82, endPoint x: 12, endPoint y: 83, distance: 129.7
click at [12, 83] on div "Recent Scheduled Unread ***** EM Accepted [PERSON_NAME] [DATE] Hello! 13 of us …" at bounding box center [590, 300] width 1180 height 530
click at [86, 140] on span "[PERSON_NAME]" at bounding box center [108, 139] width 117 height 12
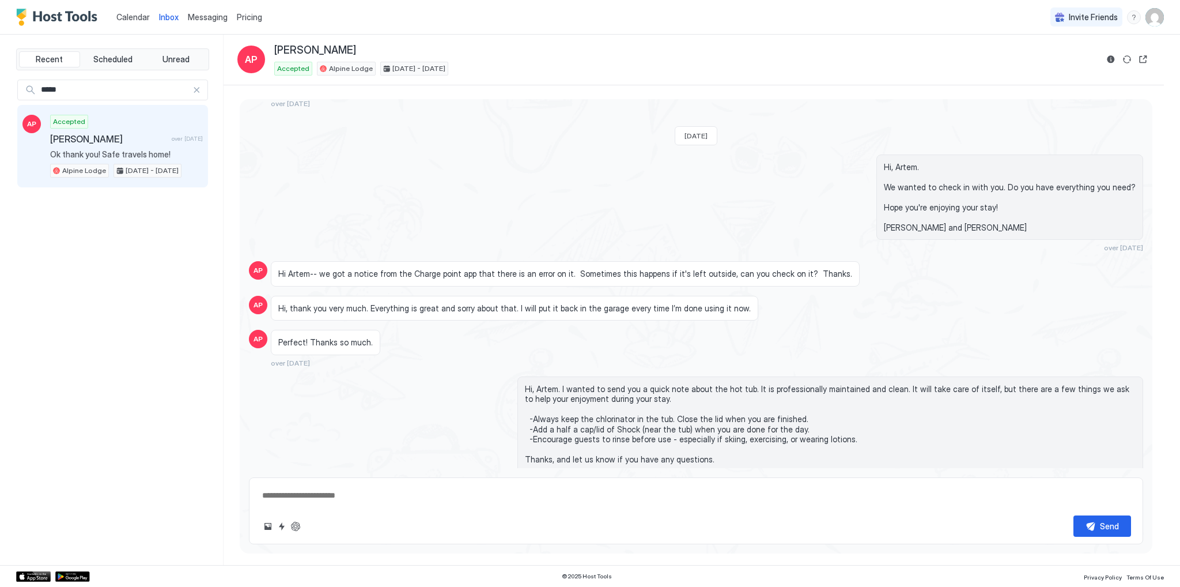
scroll to position [1619, 0]
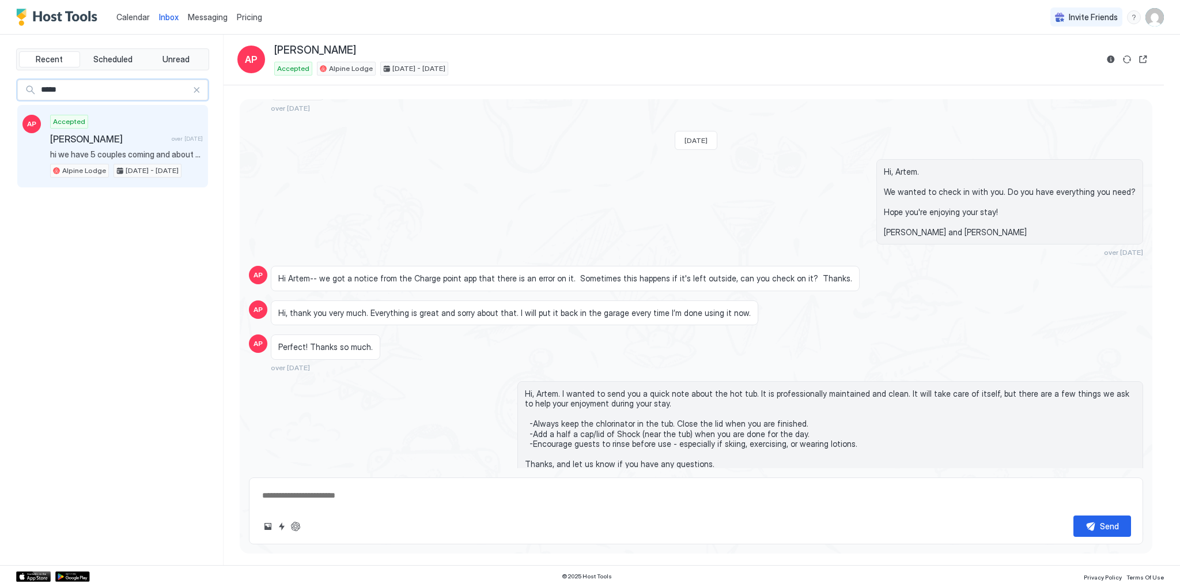
drag, startPoint x: 130, startPoint y: 84, endPoint x: 0, endPoint y: 80, distance: 129.7
click at [0, 80] on div "Recent Scheduled Unread ***** AP Accepted [PERSON_NAME] over [DATE] hi we have …" at bounding box center [590, 300] width 1180 height 530
click at [139, 129] on div "Accepted [PERSON_NAME] over [DATE] Thank you for the kind review. We enjoyed ho…" at bounding box center [126, 146] width 153 height 63
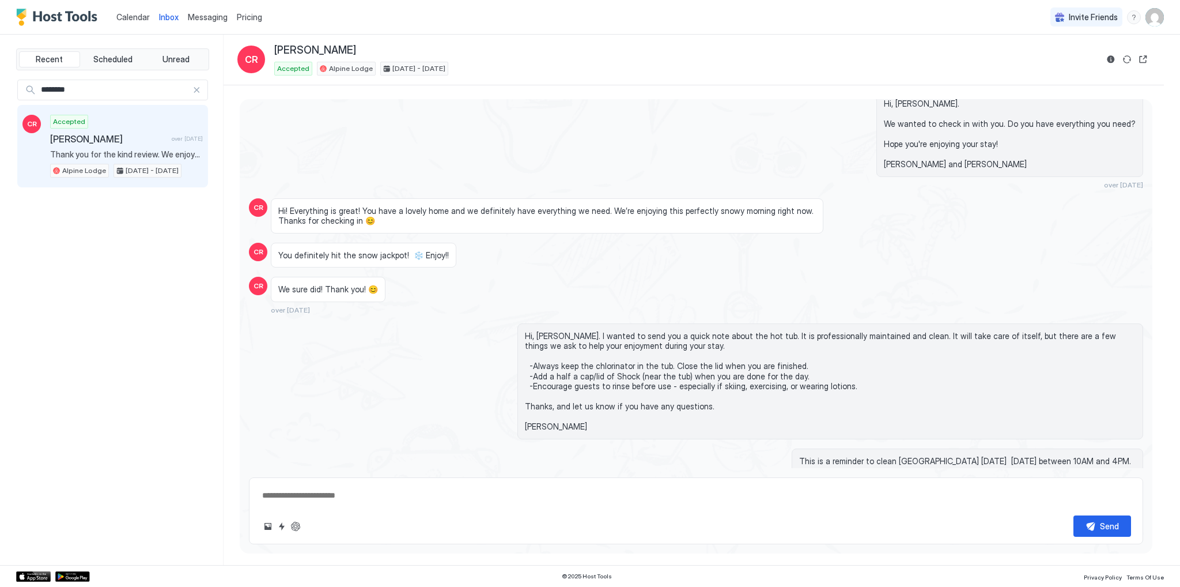
scroll to position [1722, 0]
drag, startPoint x: 58, startPoint y: 84, endPoint x: 0, endPoint y: 90, distance: 58.1
click at [0, 90] on div "Recent Scheduled Unread ******** CR Accepted [PERSON_NAME] over [DATE] Hi, we’r…" at bounding box center [590, 300] width 1180 height 530
click at [114, 138] on span "[PERSON_NAME]" at bounding box center [115, 139] width 130 height 12
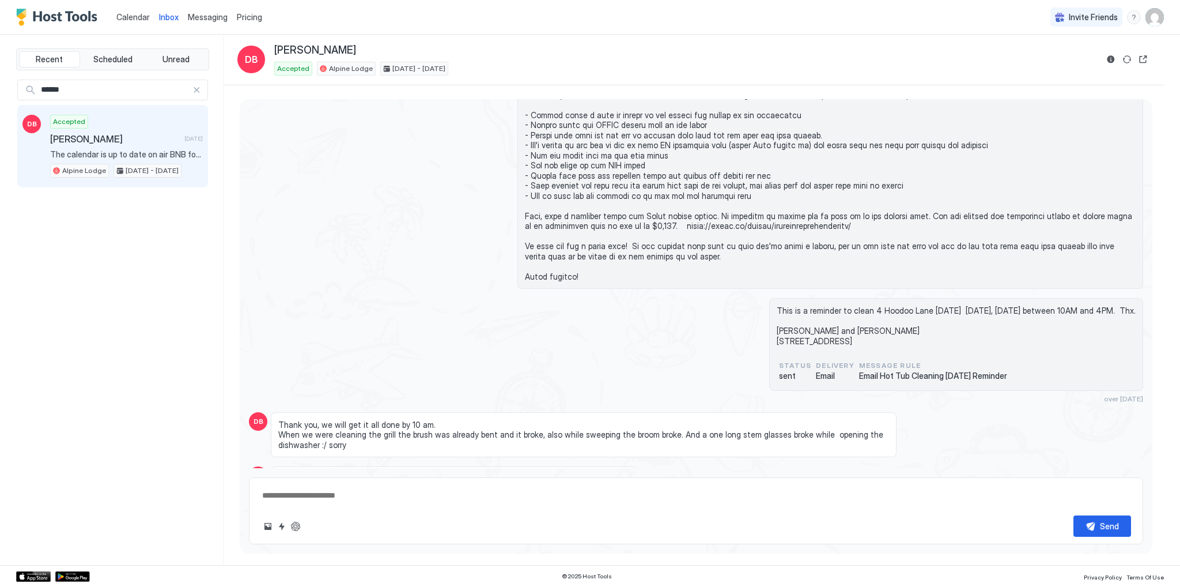
scroll to position [832, 0]
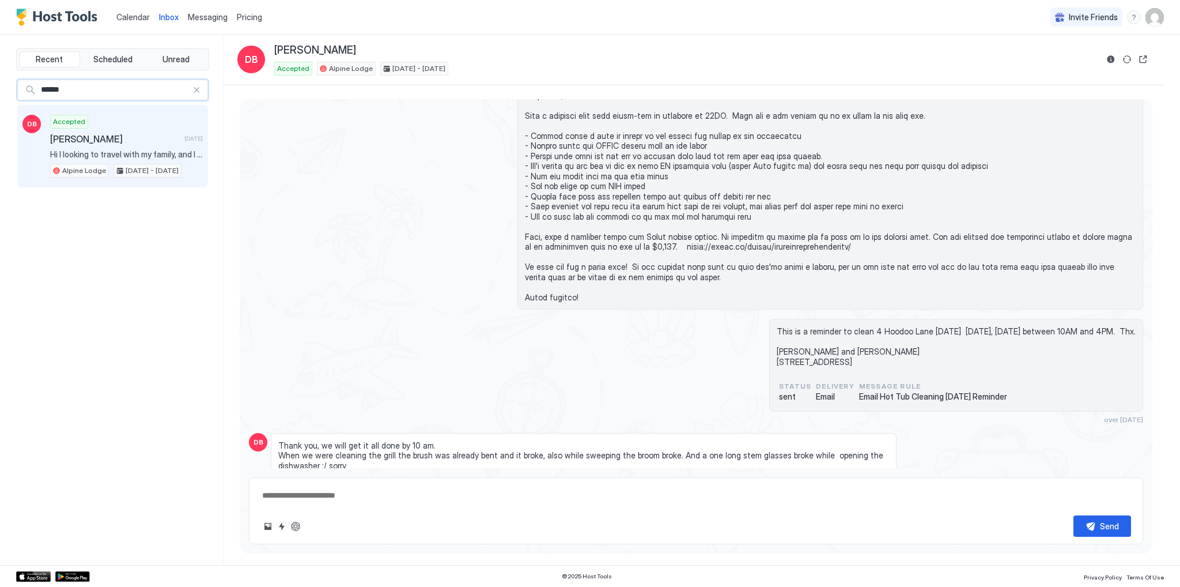
drag, startPoint x: 92, startPoint y: 90, endPoint x: 0, endPoint y: 85, distance: 91.8
click at [0, 85] on div "Recent Scheduled Unread ****** DB Accepted [PERSON_NAME] [DATE] Hi I looking to…" at bounding box center [590, 300] width 1180 height 530
click at [80, 121] on span "Accepted" at bounding box center [69, 121] width 32 height 10
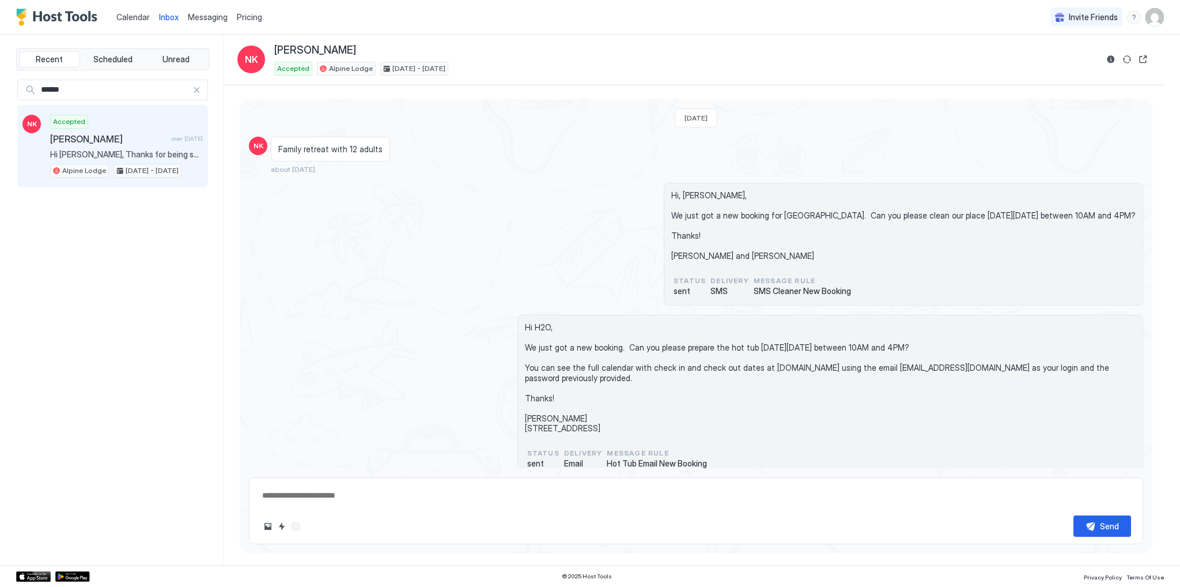
scroll to position [403, 0]
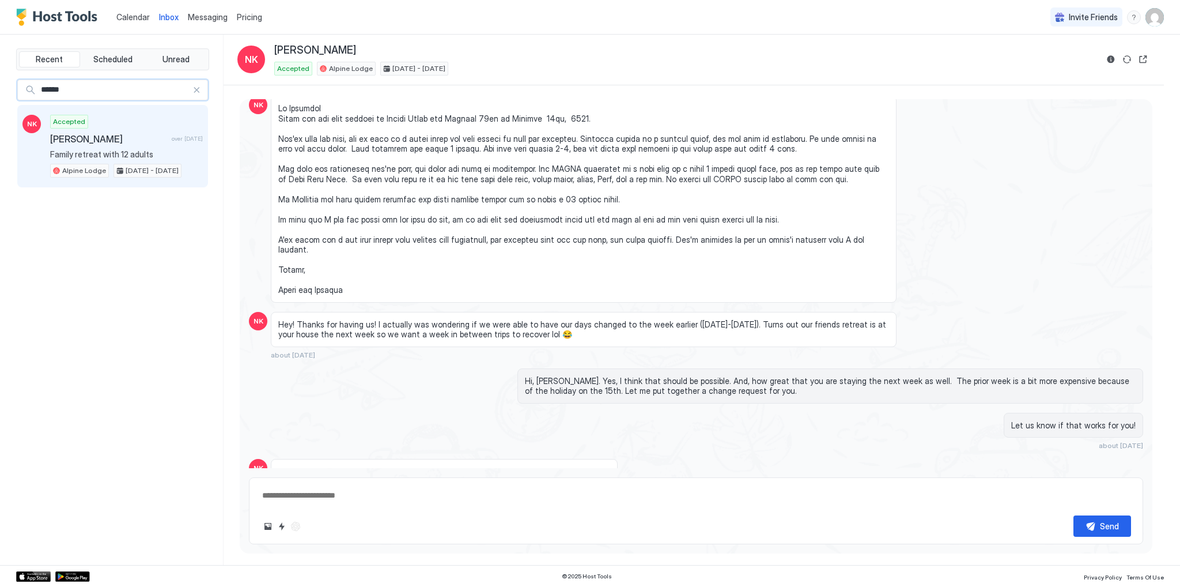
drag, startPoint x: 152, startPoint y: 90, endPoint x: 10, endPoint y: 87, distance: 142.4
click at [10, 87] on div "Recent Scheduled Unread ****** NK Accepted [PERSON_NAME] over [DATE] Family ret…" at bounding box center [590, 300] width 1180 height 530
click at [103, 115] on div "Accepted [PERSON_NAME] over [DATE] [PERSON_NAME], thanks for the note. We did t…" at bounding box center [126, 146] width 153 height 63
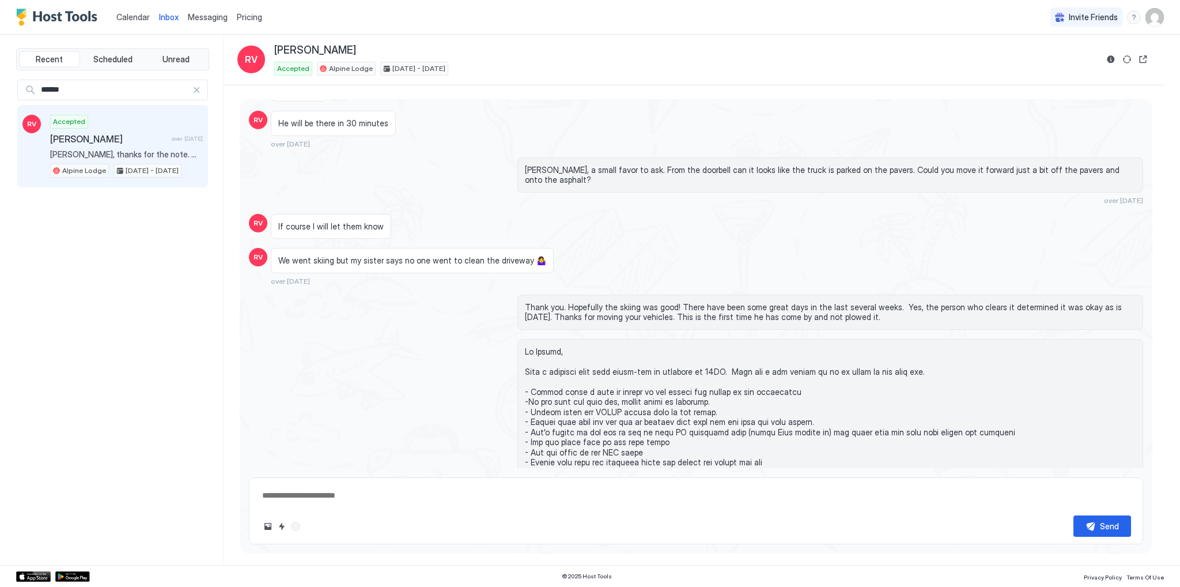
scroll to position [205, 0]
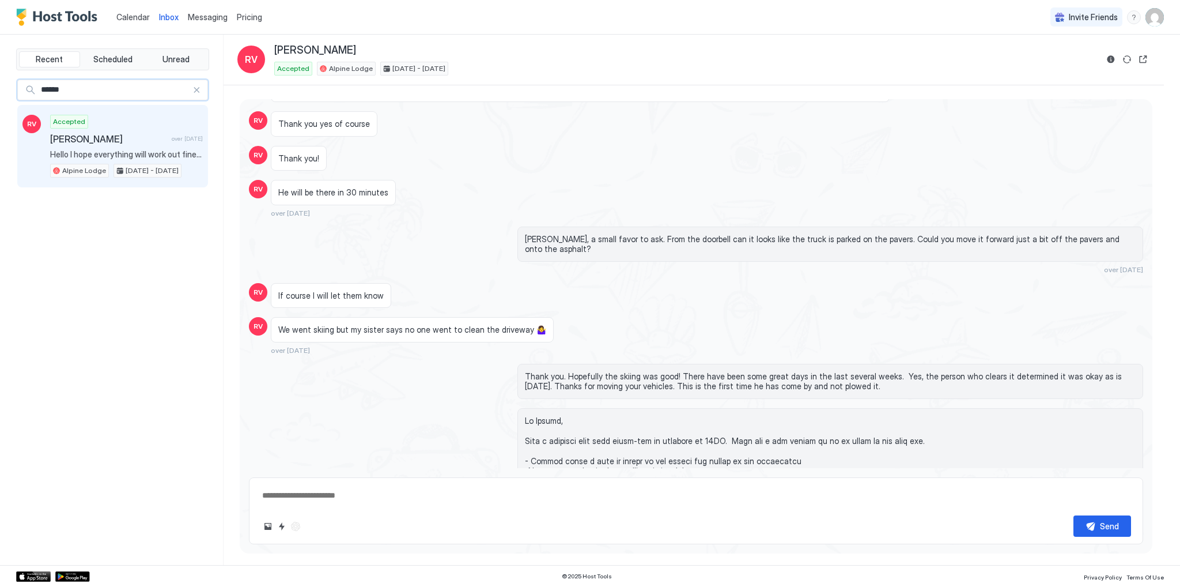
drag, startPoint x: 97, startPoint y: 88, endPoint x: 0, endPoint y: 93, distance: 97.5
click at [0, 93] on div "Recent Scheduled Unread ****** RV Accepted [PERSON_NAME] over [DATE] Hello I ho…" at bounding box center [590, 300] width 1180 height 530
type input "*****"
click at [117, 136] on span "[PERSON_NAME]" at bounding box center [108, 139] width 117 height 12
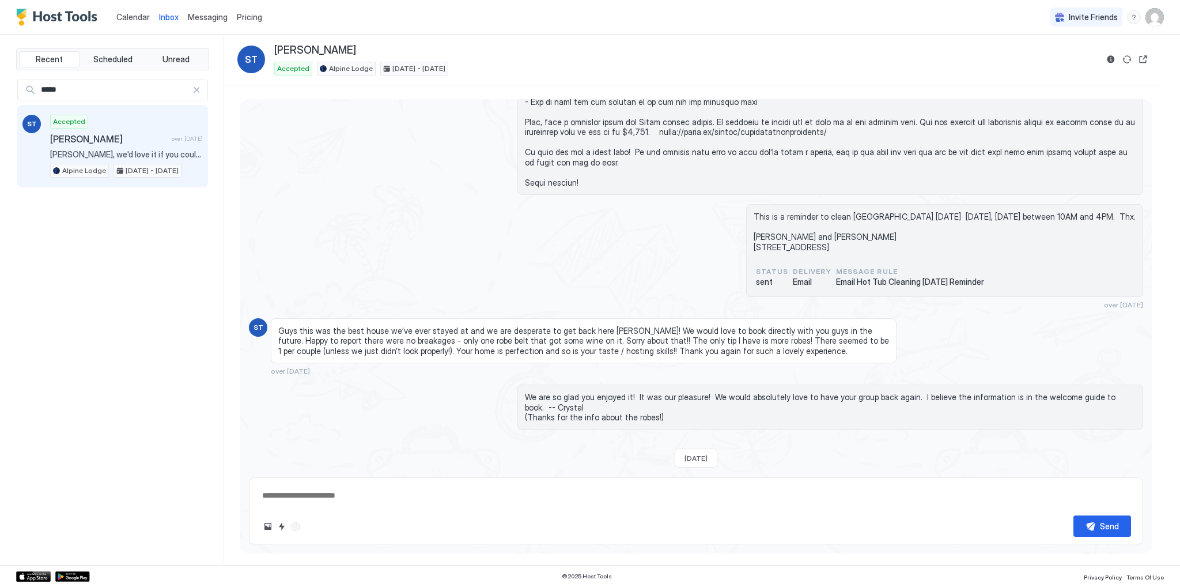
scroll to position [1323, 0]
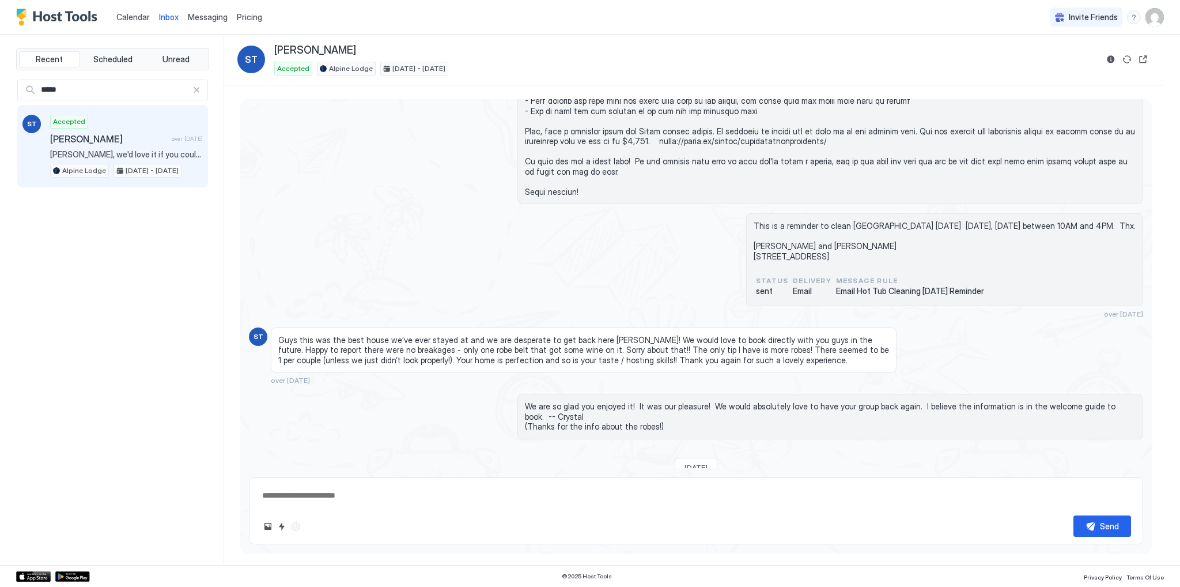
click at [133, 21] on span "Calendar" at bounding box center [132, 17] width 33 height 10
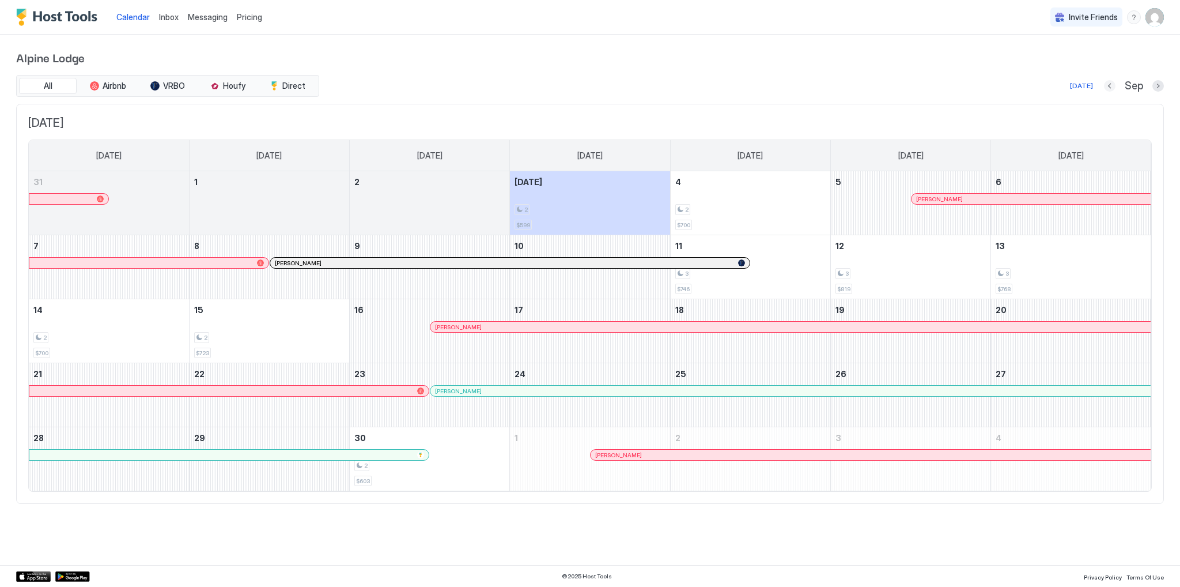
click at [1109, 89] on button "Previous month" at bounding box center [1110, 86] width 12 height 12
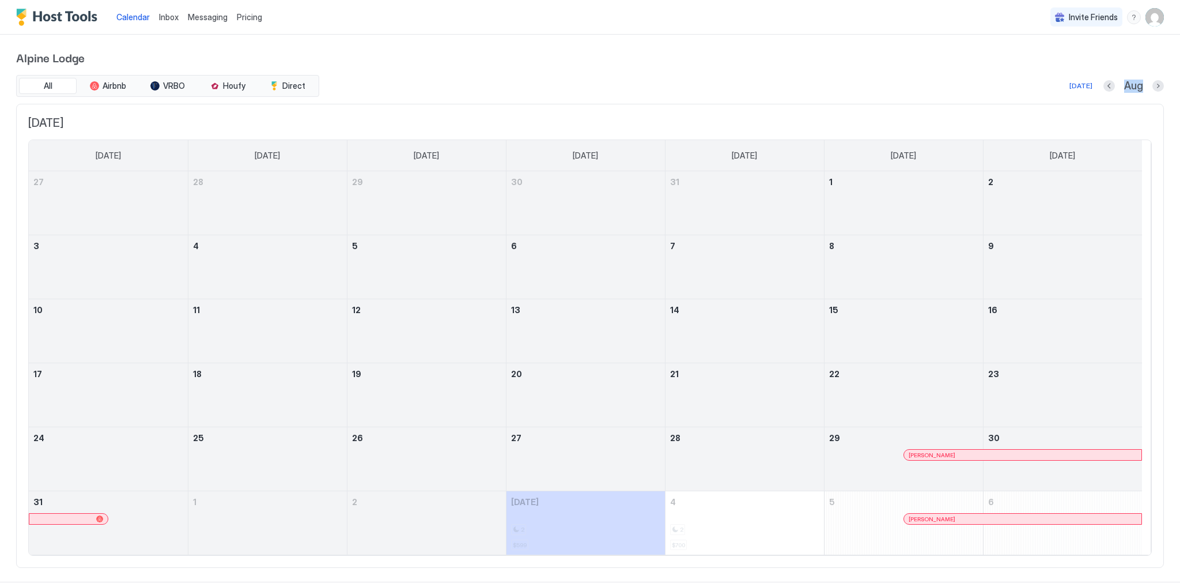
click at [1109, 89] on div "Aug" at bounding box center [1134, 86] width 61 height 13
drag, startPoint x: 1107, startPoint y: 89, endPoint x: 1100, endPoint y: 89, distance: 6.9
click at [1104, 89] on div at bounding box center [1110, 86] width 12 height 12
click at [1104, 89] on button "Previous month" at bounding box center [1110, 86] width 12 height 12
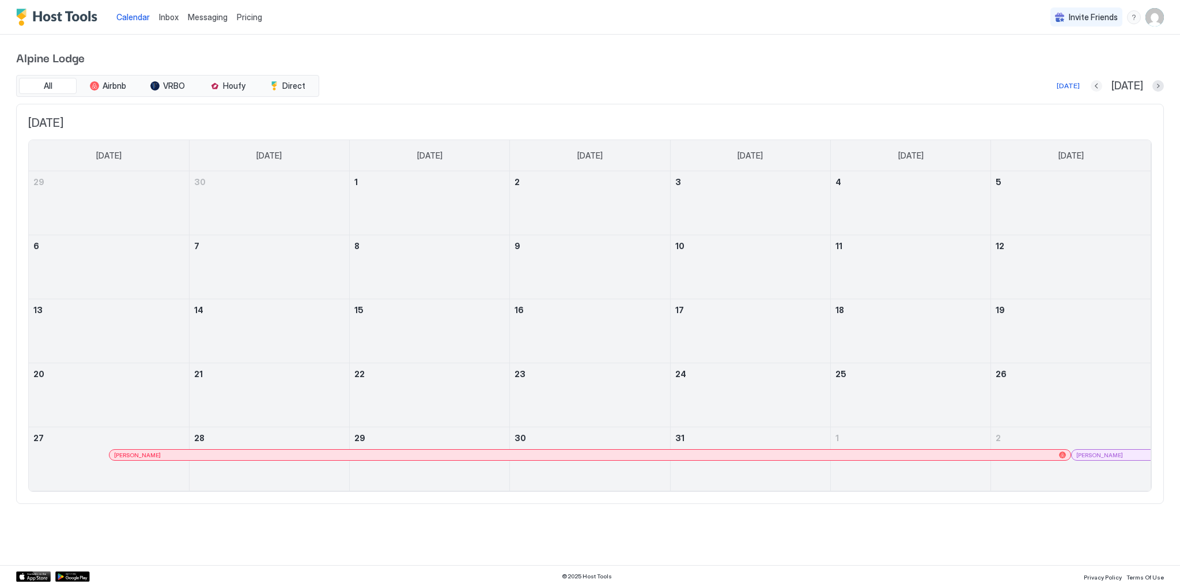
click at [1103, 86] on button "Previous month" at bounding box center [1097, 86] width 12 height 12
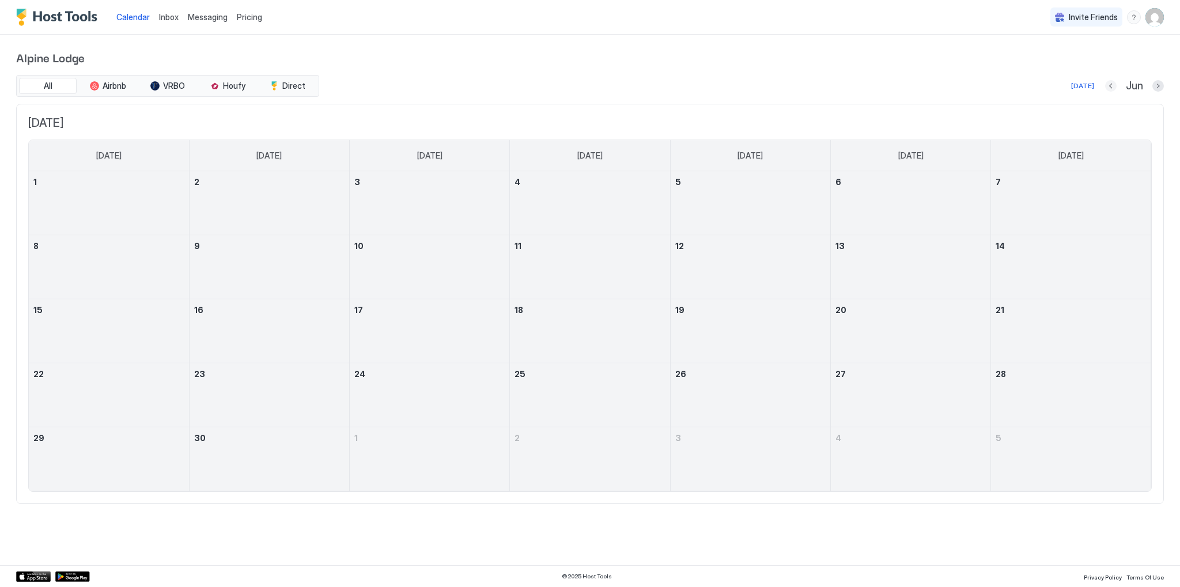
click at [1115, 85] on button "Previous month" at bounding box center [1112, 86] width 12 height 12
click at [1114, 85] on div at bounding box center [1109, 86] width 12 height 12
click at [1114, 85] on button "Previous month" at bounding box center [1109, 86] width 12 height 12
click at [1114, 85] on button "Previous month" at bounding box center [1113, 86] width 12 height 12
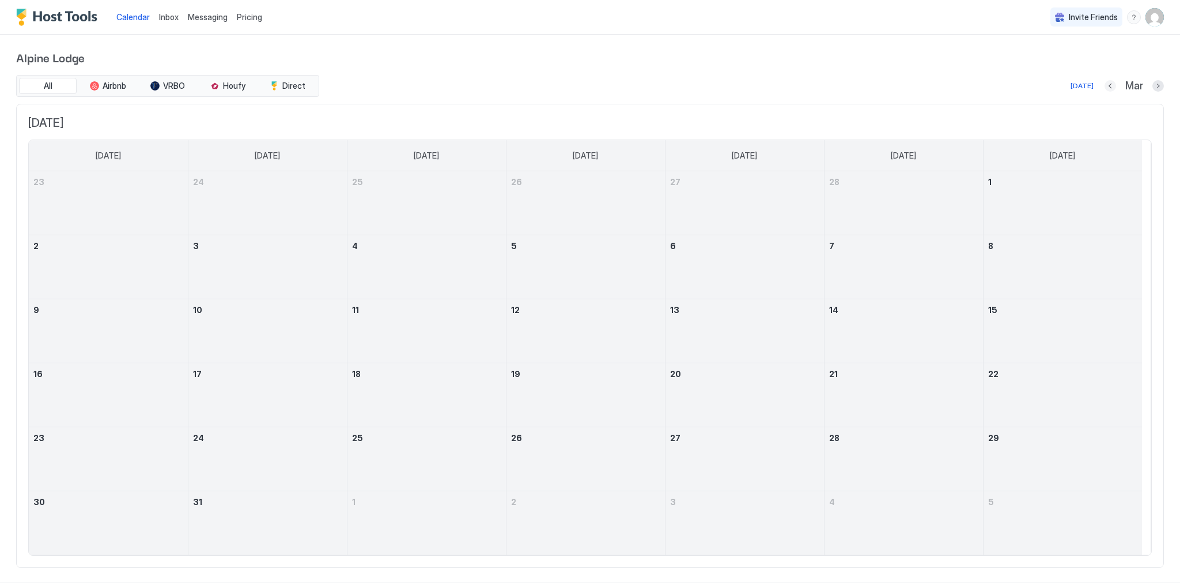
click at [1105, 88] on button "Previous month" at bounding box center [1111, 86] width 12 height 12
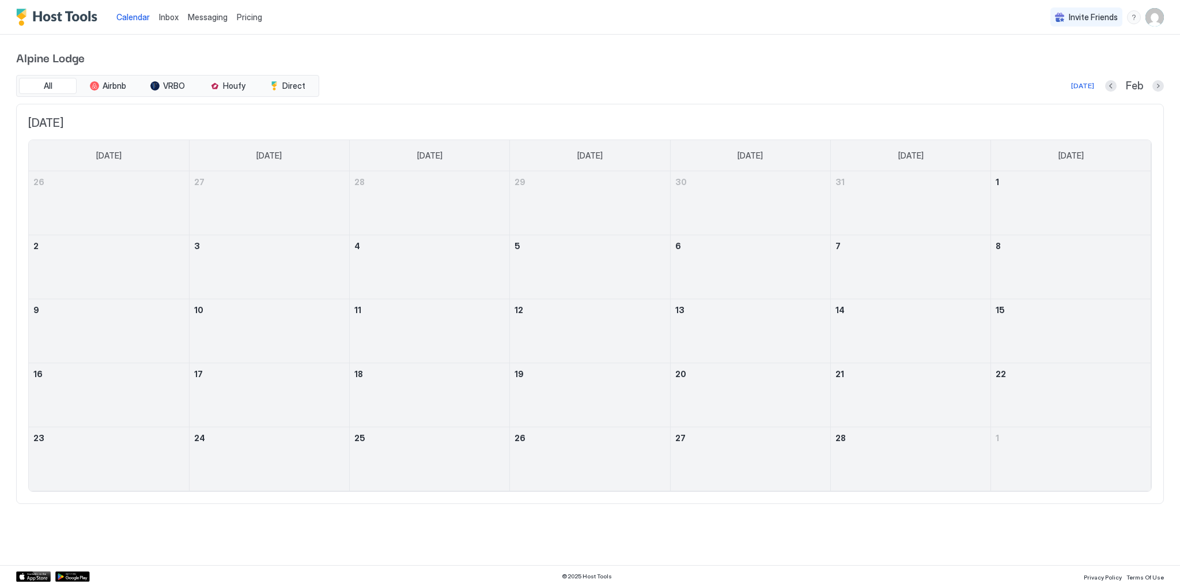
click at [689, 93] on div "All Airbnb VRBO Houfy Direct [DATE] Feb" at bounding box center [590, 86] width 1148 height 22
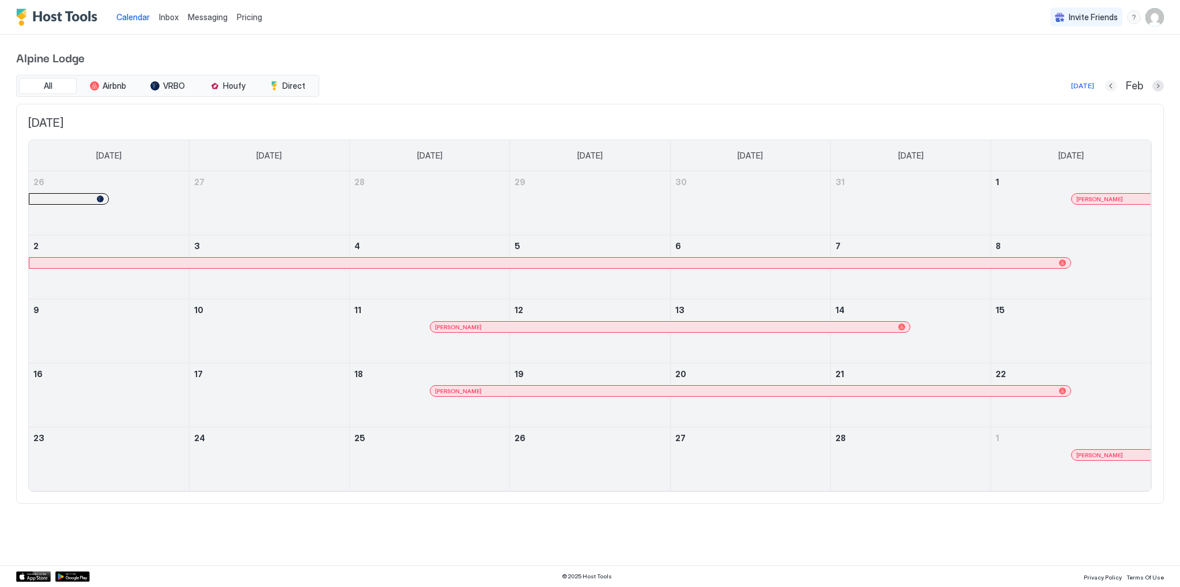
click at [1108, 81] on button "Previous month" at bounding box center [1112, 86] width 12 height 12
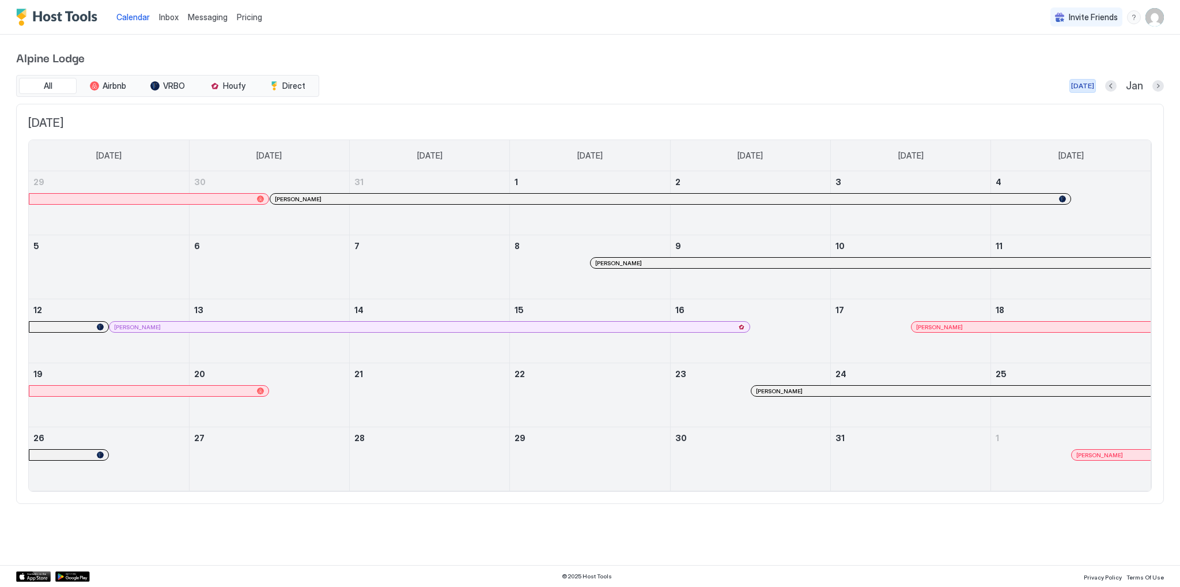
click at [1082, 91] on button "[DATE]" at bounding box center [1083, 86] width 27 height 14
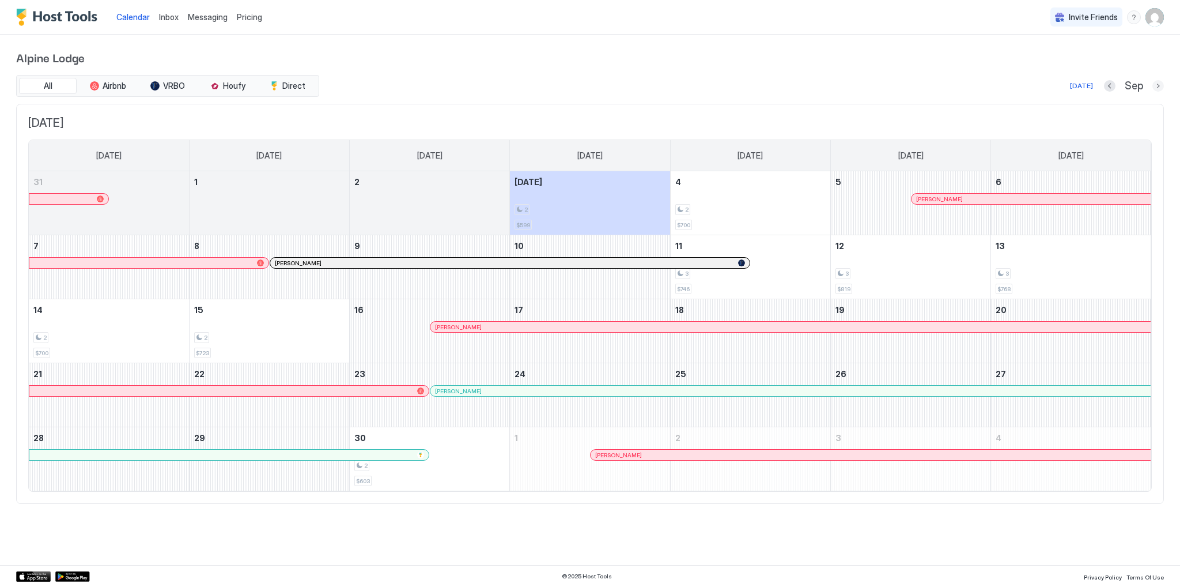
click at [1155, 87] on button "Next month" at bounding box center [1159, 86] width 12 height 12
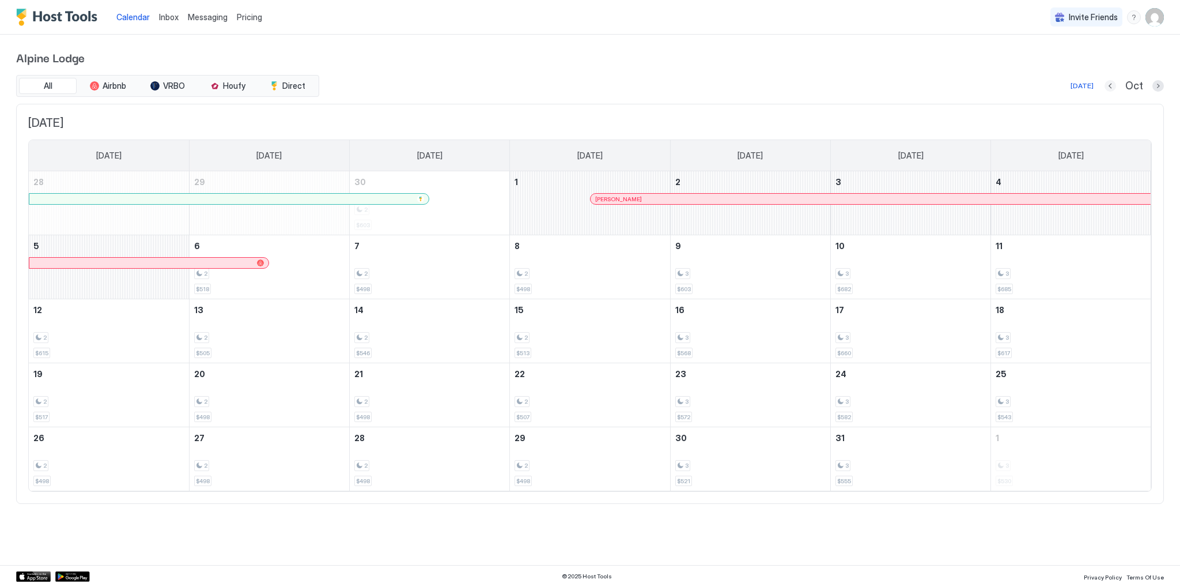
click at [1112, 88] on button "Previous month" at bounding box center [1111, 86] width 12 height 12
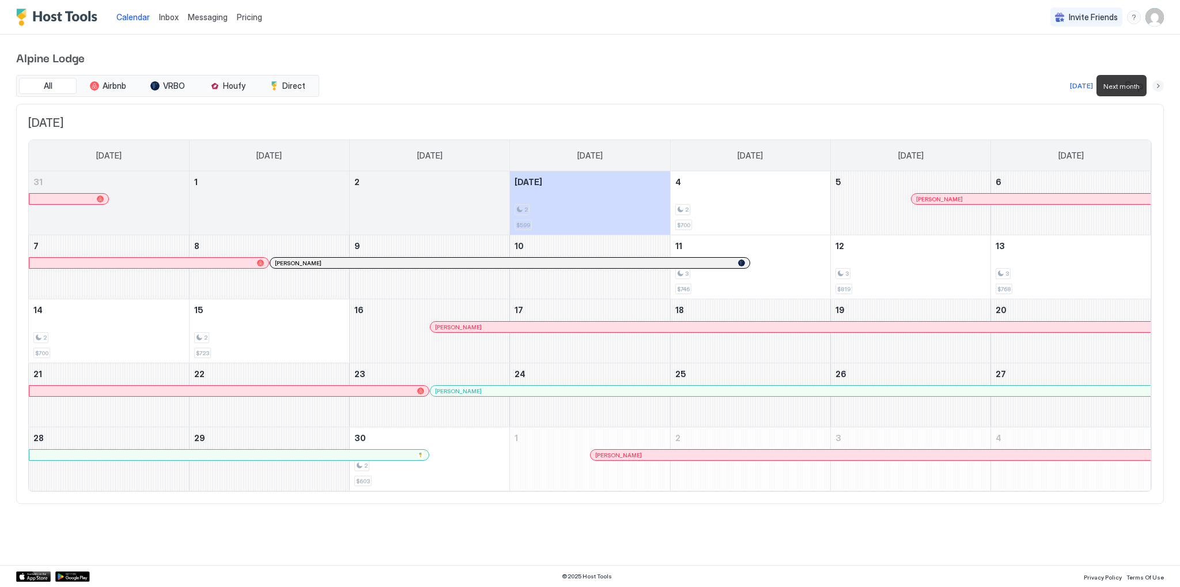
click at [1159, 88] on button "Next month" at bounding box center [1159, 86] width 12 height 12
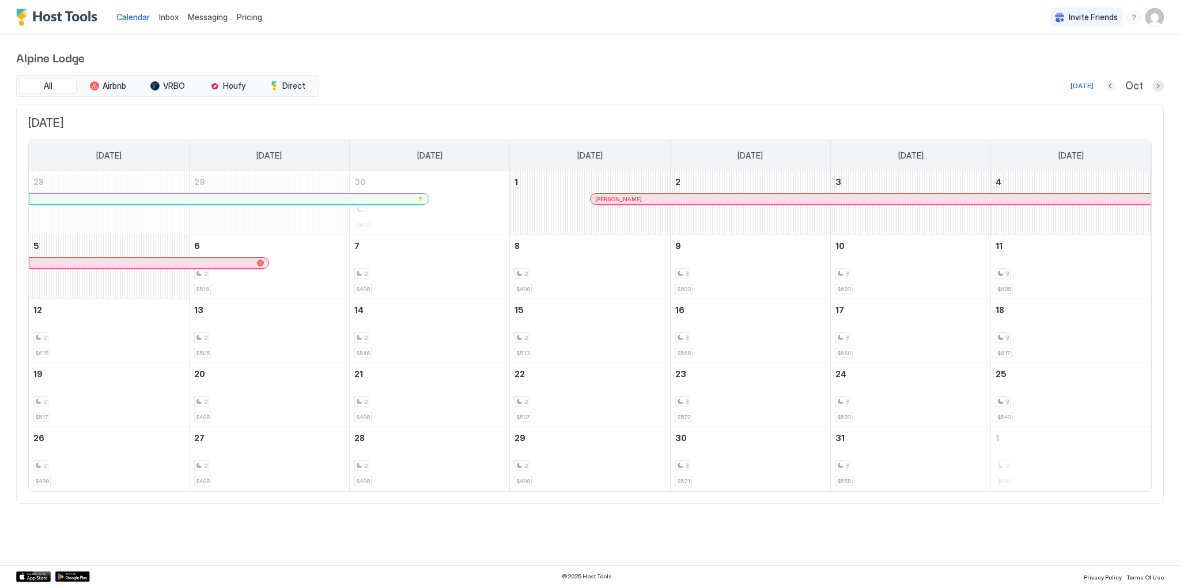
click at [1113, 85] on button "Previous month" at bounding box center [1111, 86] width 12 height 12
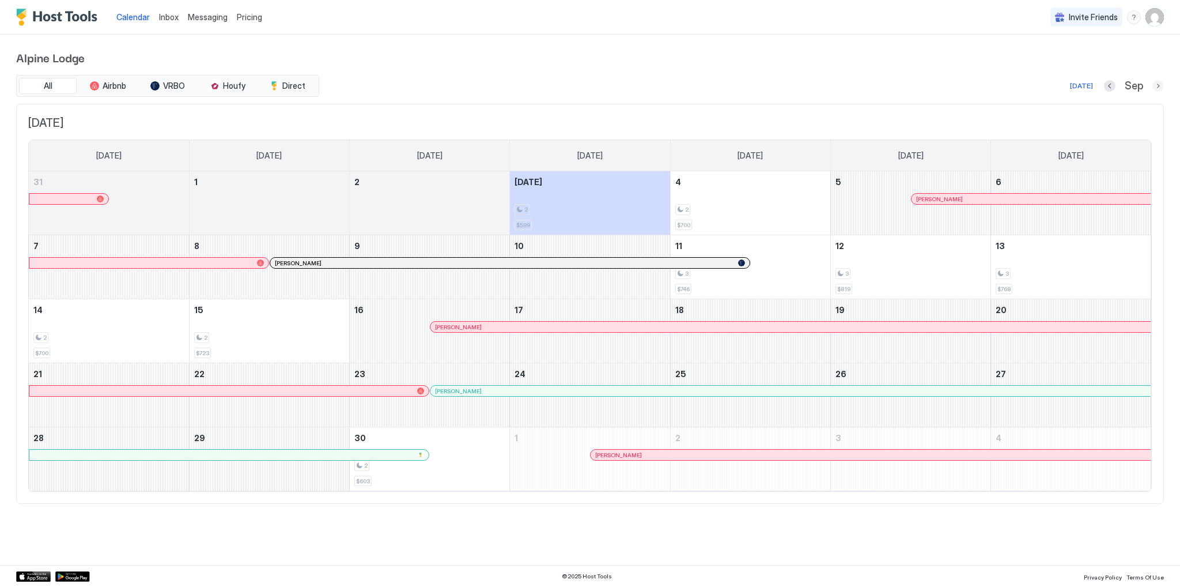
click at [1155, 86] on button "Next month" at bounding box center [1159, 86] width 12 height 12
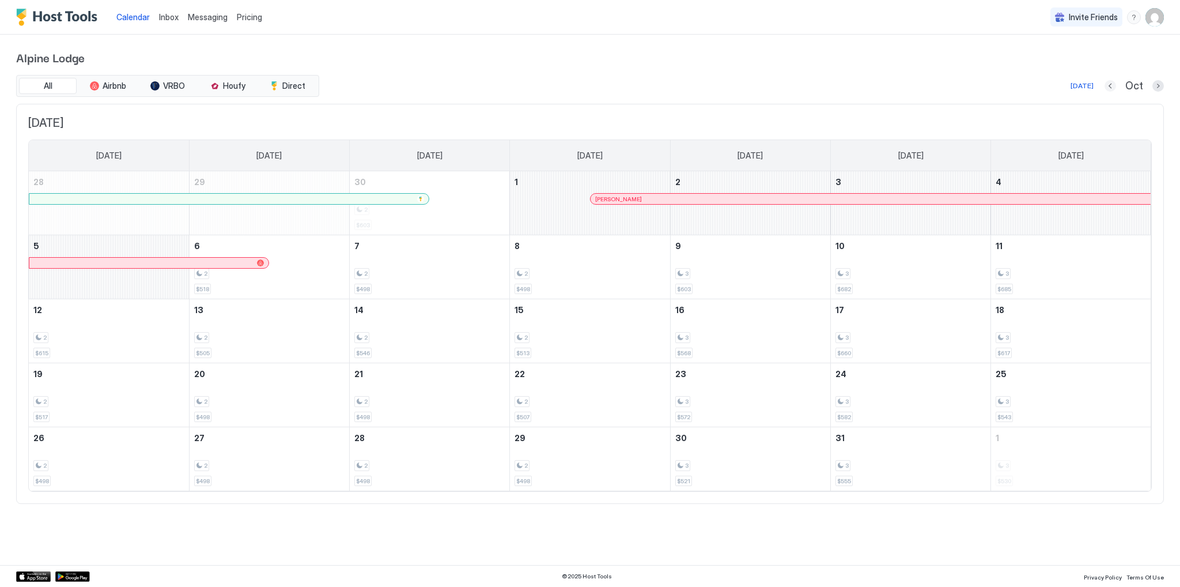
click at [1113, 89] on button "Previous month" at bounding box center [1111, 86] width 12 height 12
